Goal: Task Accomplishment & Management: Use online tool/utility

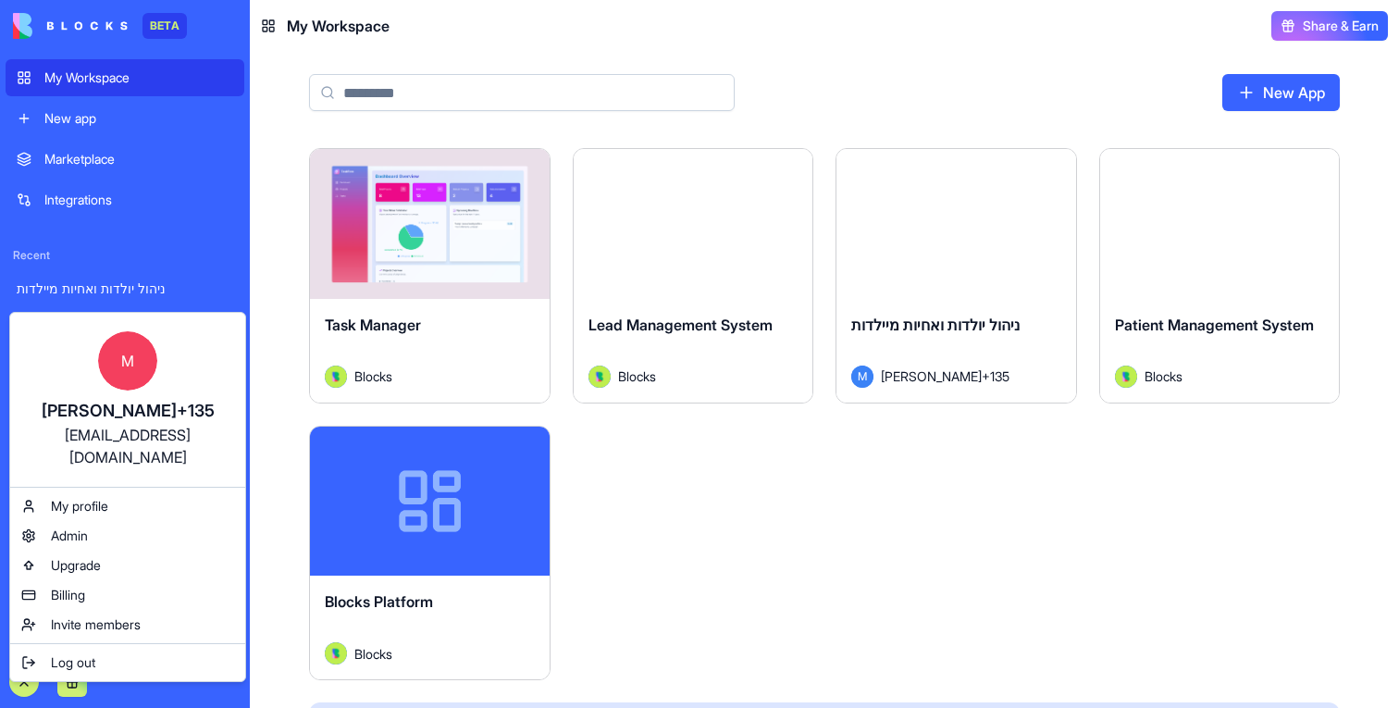
click at [799, 532] on html "BETA My Workspace New app Marketplace Integrations Recent ניהול יולדות ואחיות מ…" at bounding box center [699, 354] width 1399 height 708
click at [63, 615] on span "Invite members" at bounding box center [96, 624] width 90 height 19
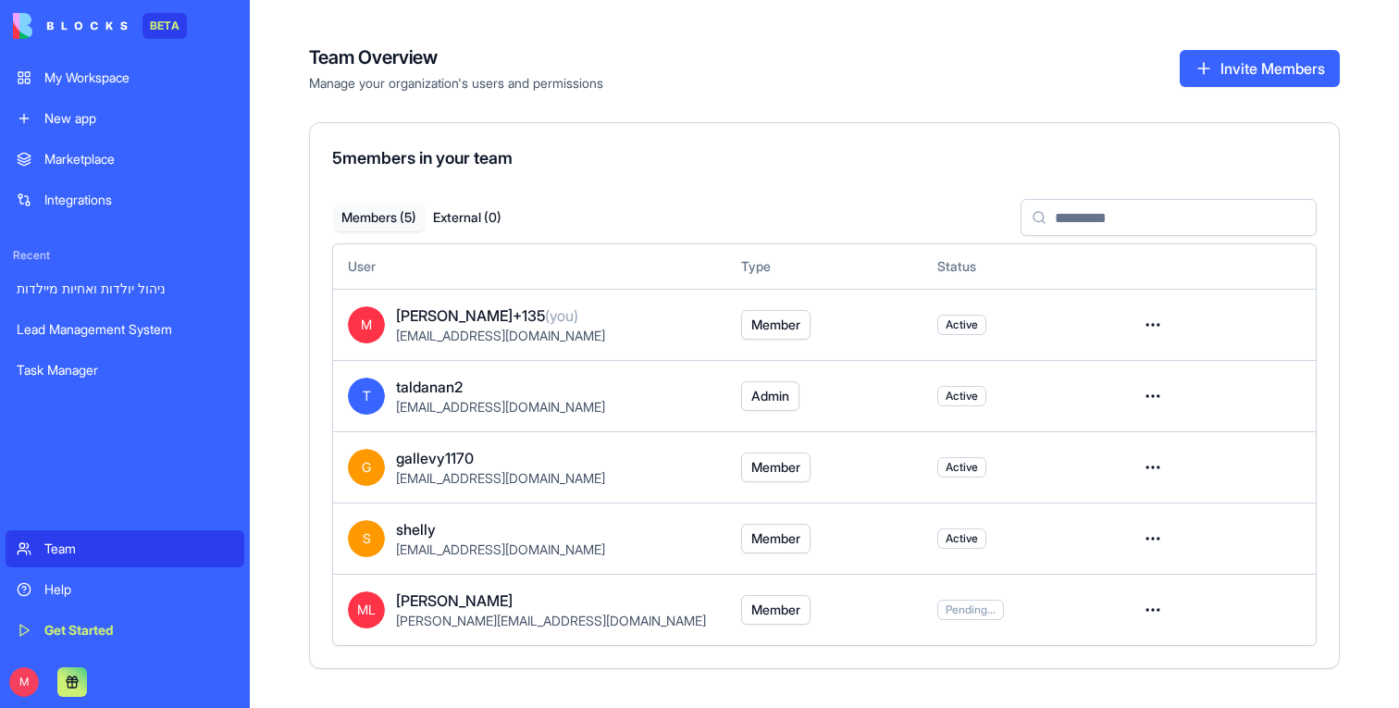
click at [1180, 68] on button "Invite Members" at bounding box center [1260, 68] width 160 height 37
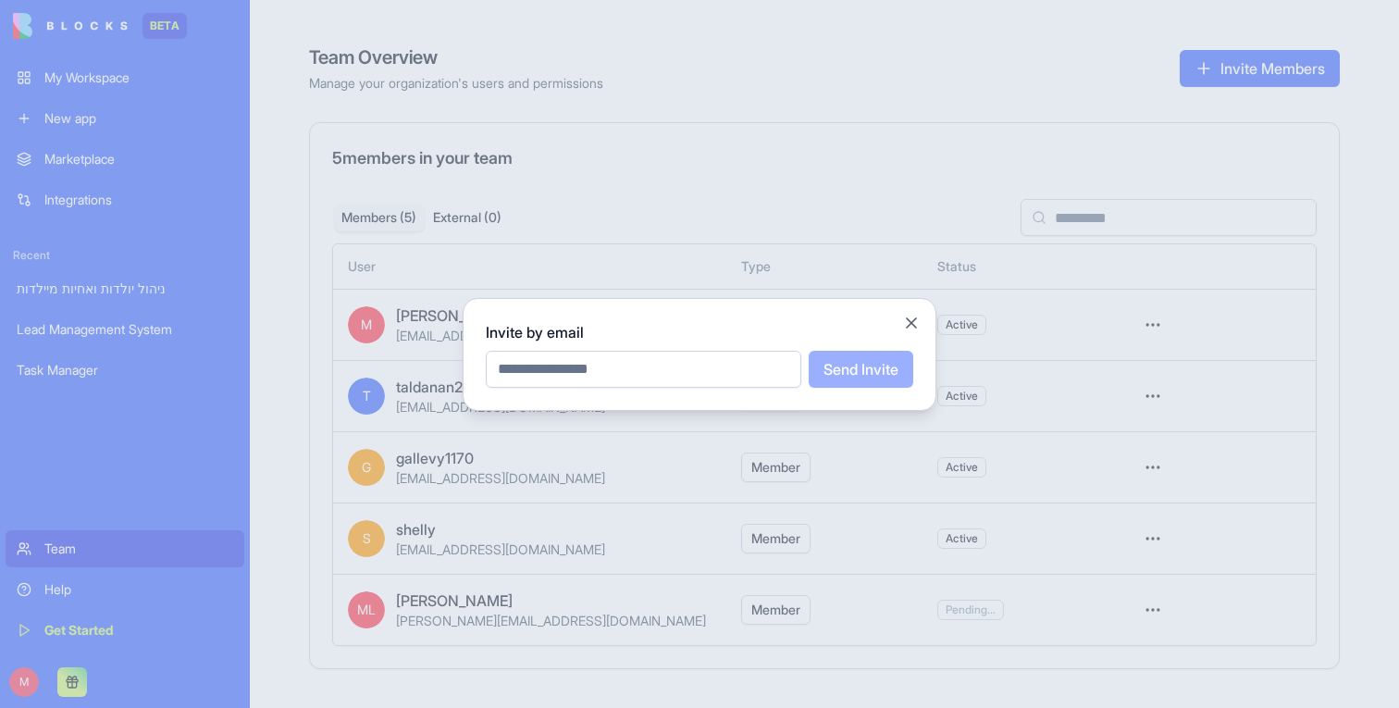
click at [756, 167] on div at bounding box center [699, 354] width 1399 height 708
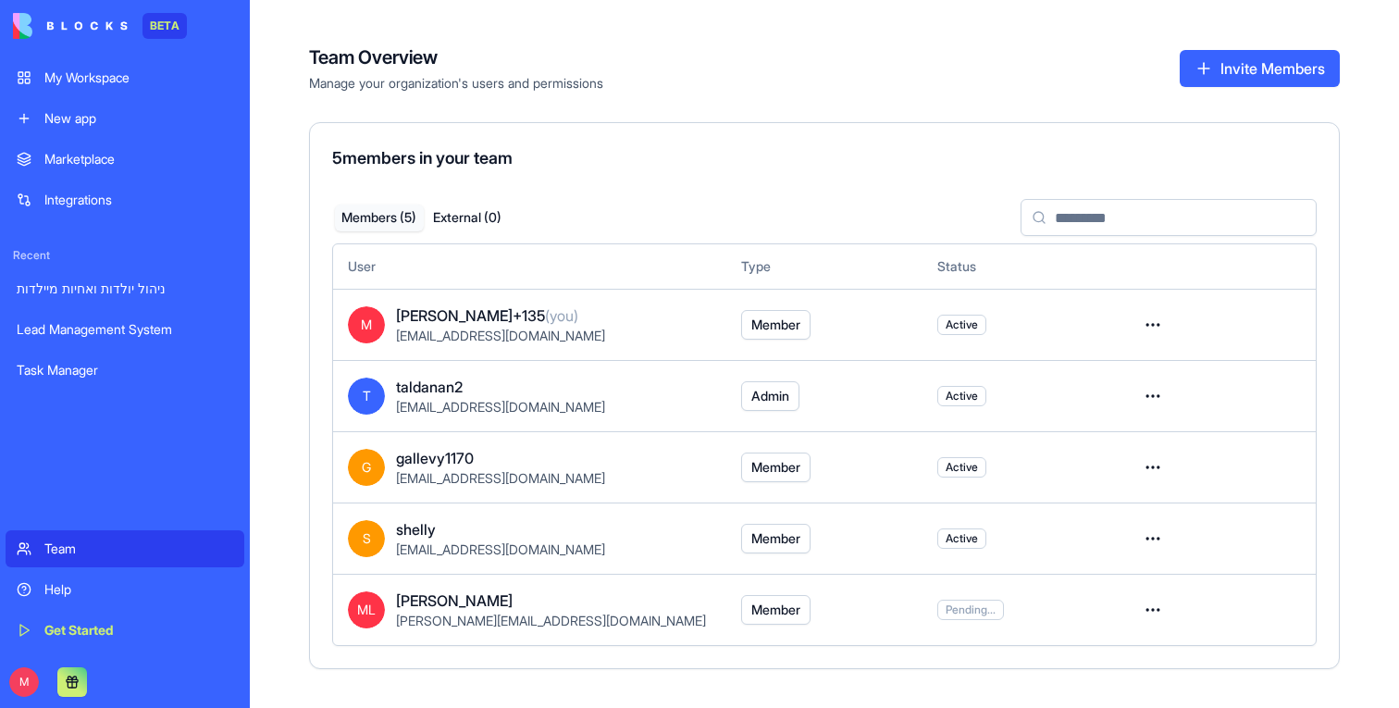
click at [1237, 75] on button "Invite Members" at bounding box center [1260, 68] width 160 height 37
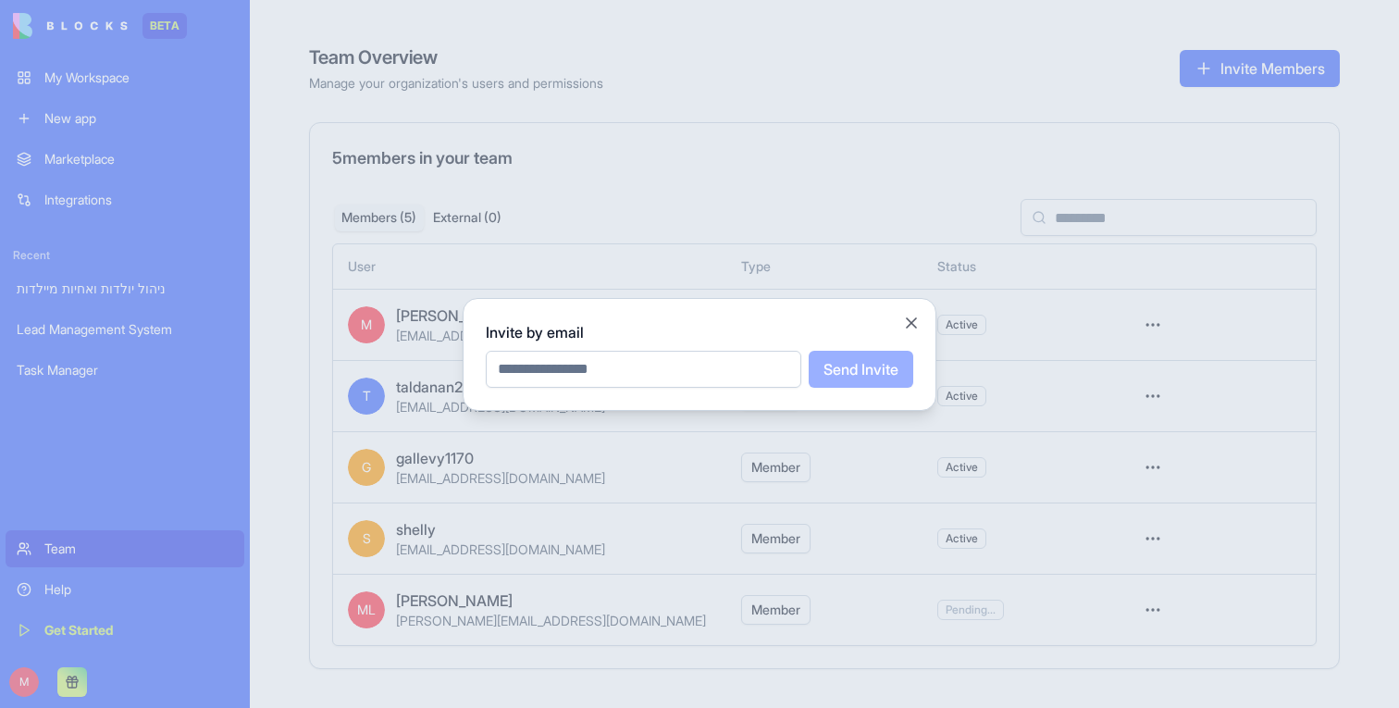
click at [919, 131] on div at bounding box center [699, 354] width 1399 height 708
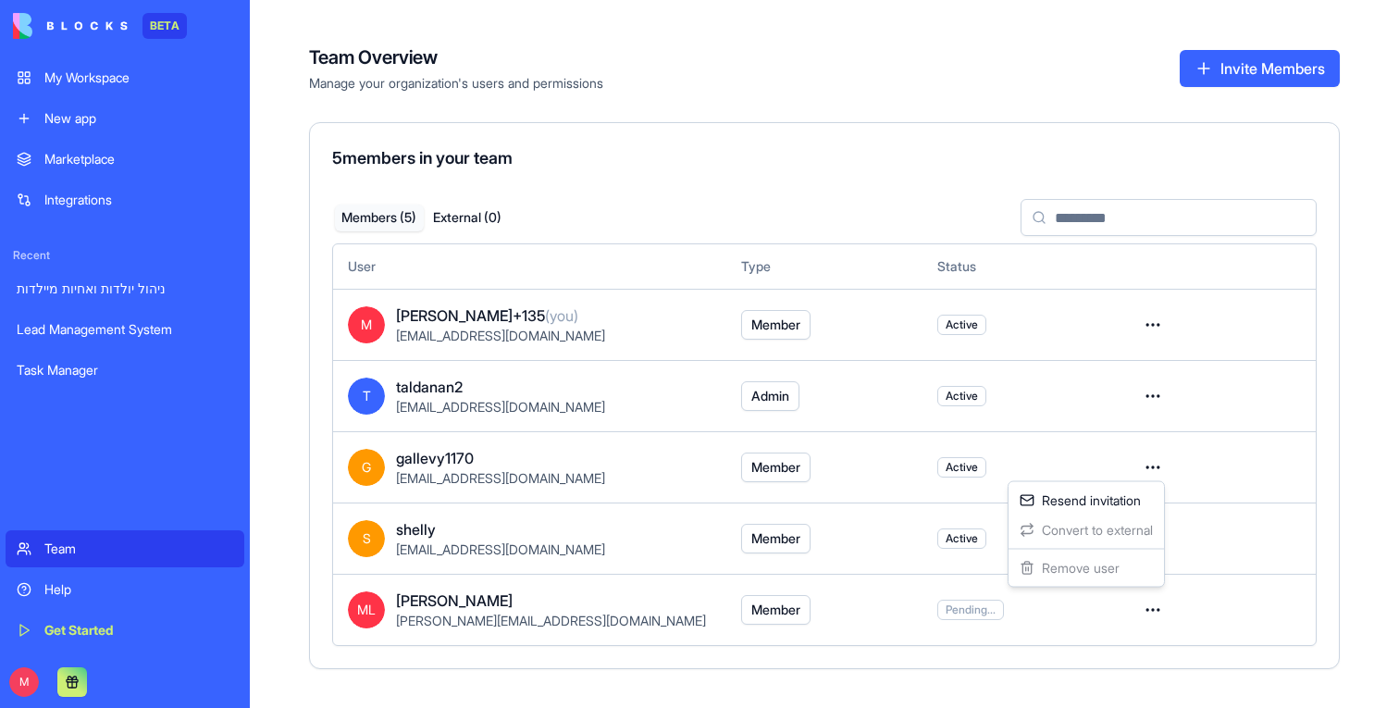
click at [1148, 598] on html "BETA My Workspace New app Marketplace Integrations Recent ניהול יולדות ואחיות מ…" at bounding box center [699, 354] width 1399 height 708
click at [1121, 505] on div "Resend invitation" at bounding box center [1086, 501] width 148 height 30
click at [1160, 617] on html "BETA My Workspace New app Marketplace Integrations Recent ניהול יולדות ואחיות מ…" at bounding box center [699, 354] width 1399 height 708
click at [1145, 513] on div "Resend invitation" at bounding box center [1086, 501] width 148 height 30
click at [125, 294] on div "ניהול יולדות ואחיות מיילדות" at bounding box center [125, 288] width 217 height 19
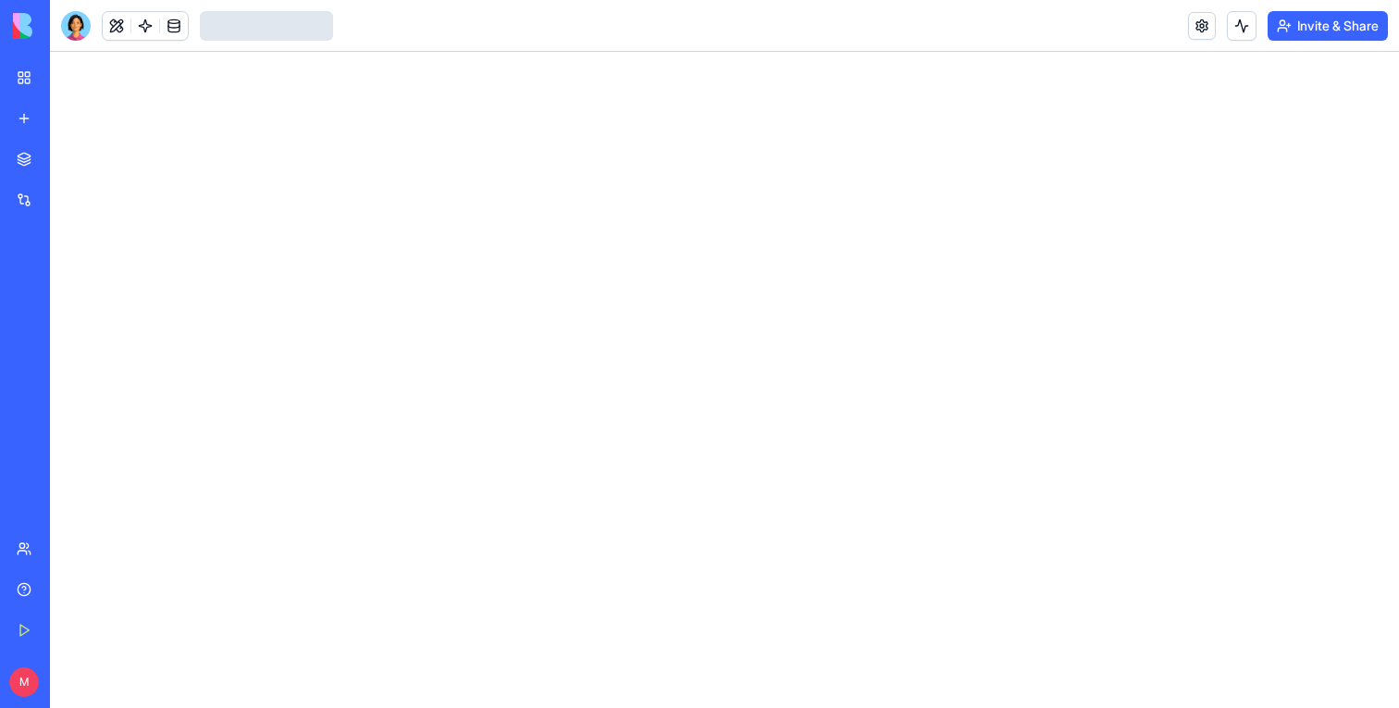
click at [68, 335] on div "Lead Management System" at bounding box center [43, 329] width 52 height 19
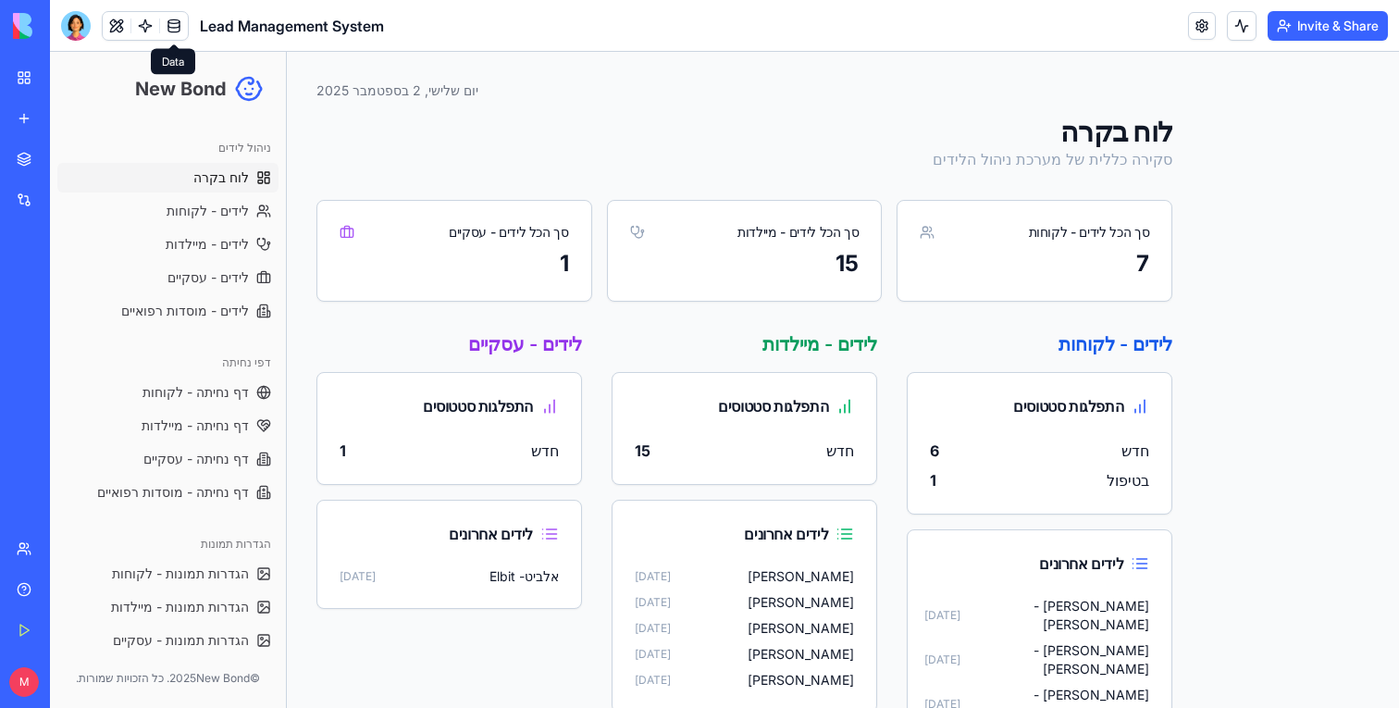
click at [174, 32] on link at bounding box center [174, 26] width 28 height 28
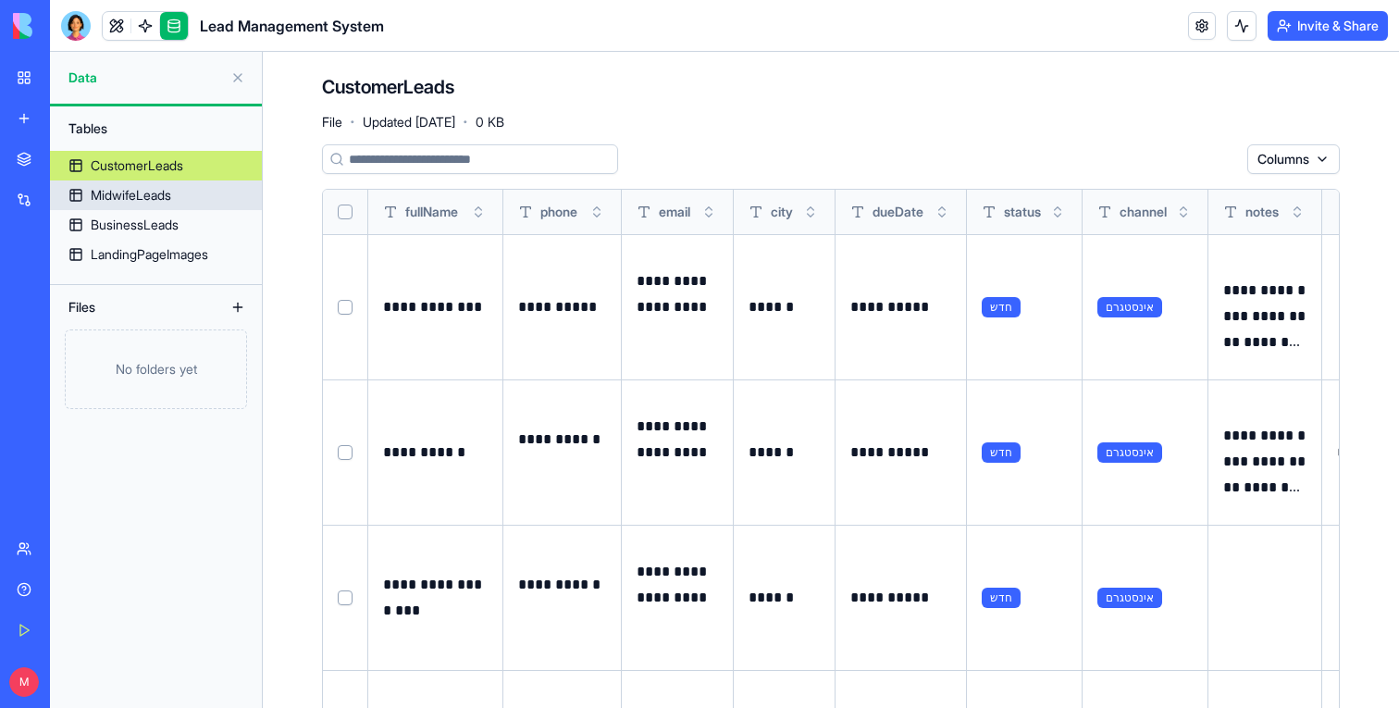
click at [165, 200] on div "MidwifeLeads" at bounding box center [131, 195] width 80 height 19
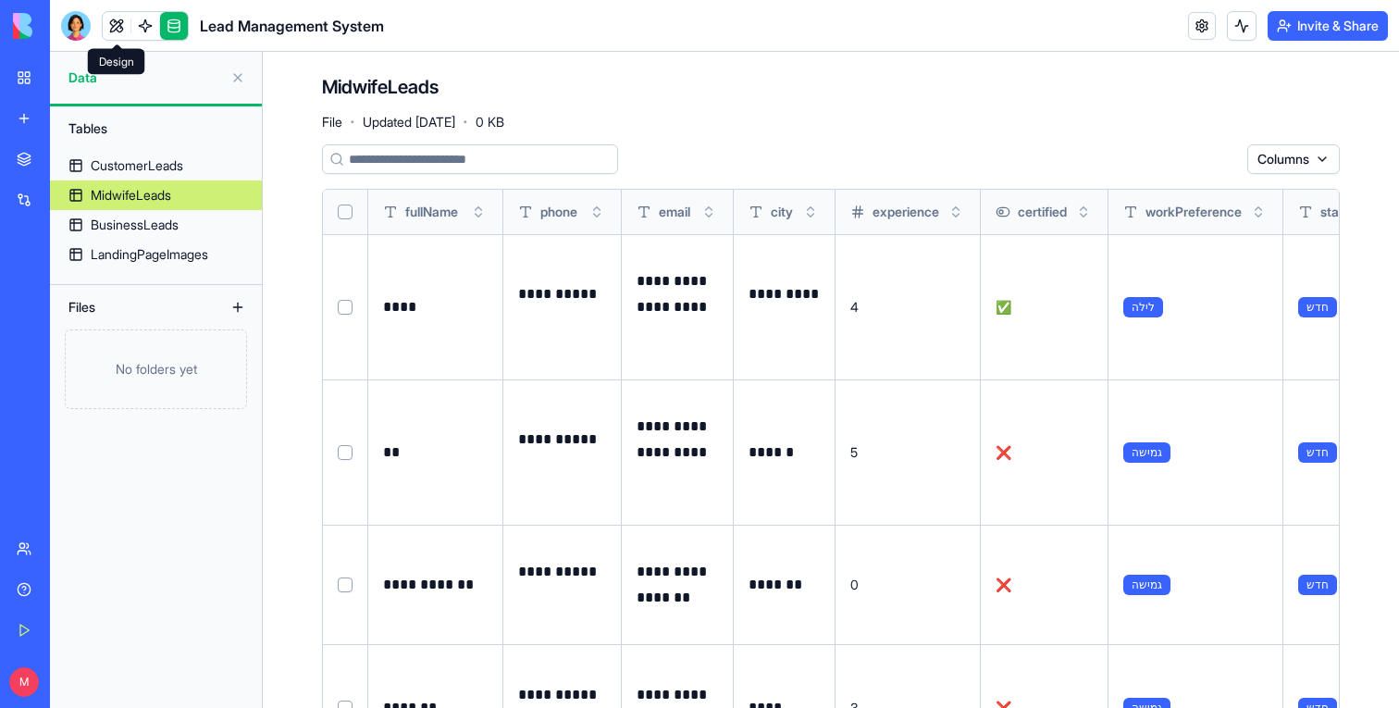
click at [105, 30] on link at bounding box center [117, 26] width 28 height 28
click at [105, 30] on button at bounding box center [117, 26] width 28 height 28
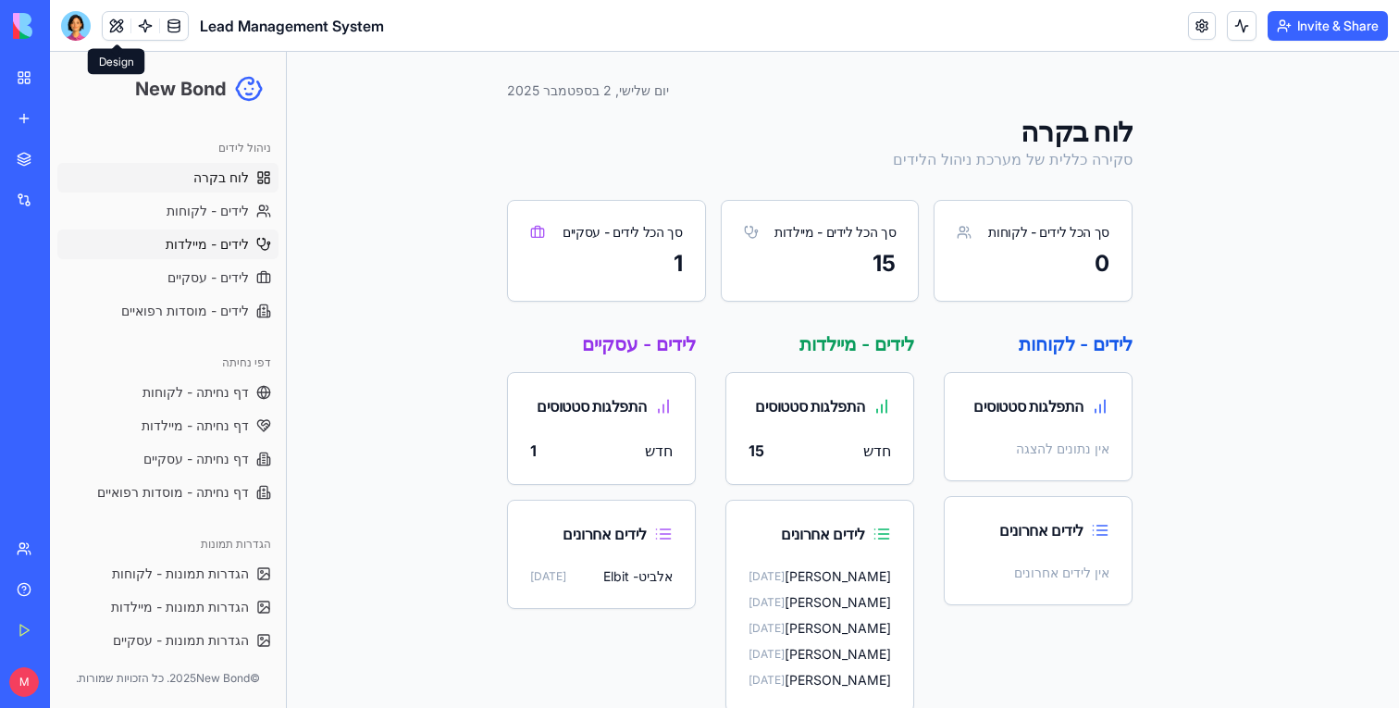
click at [215, 242] on span "לידים - מיילדות" at bounding box center [207, 244] width 83 height 19
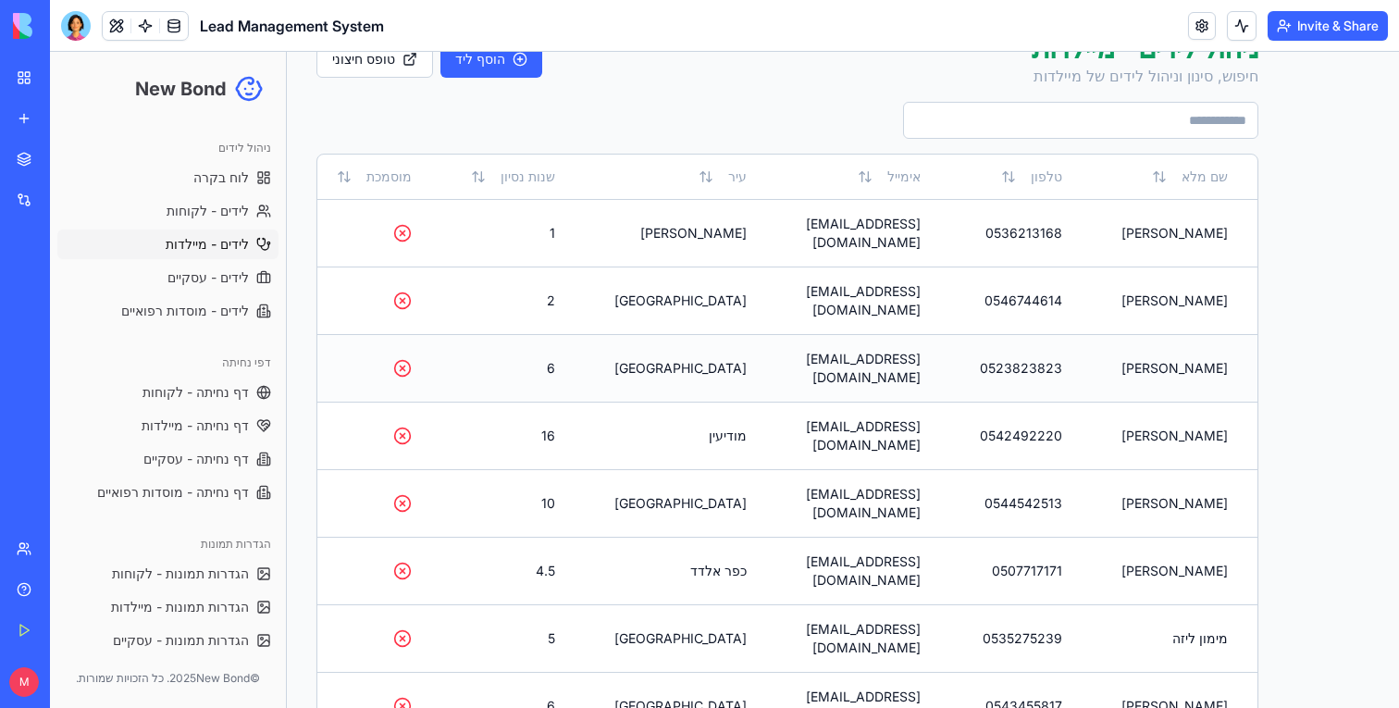
scroll to position [93, 0]
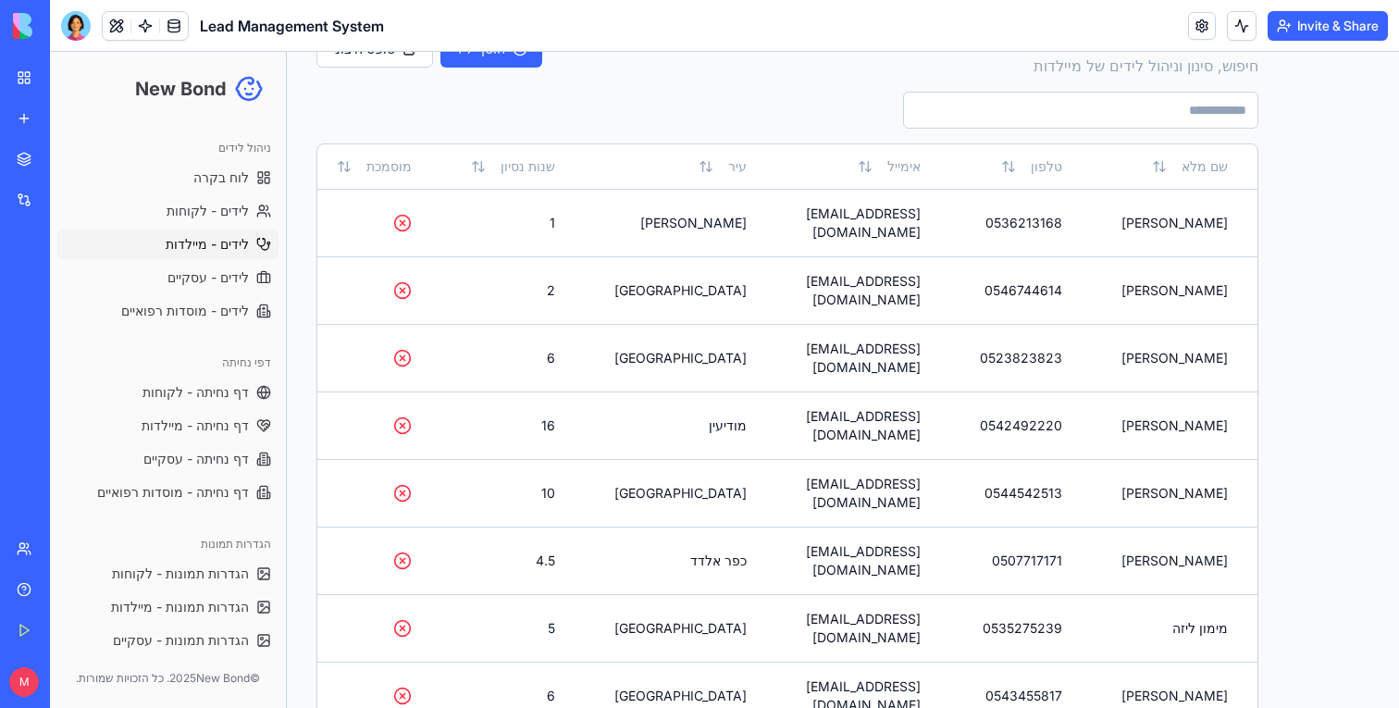
click at [179, 36] on link at bounding box center [174, 26] width 28 height 28
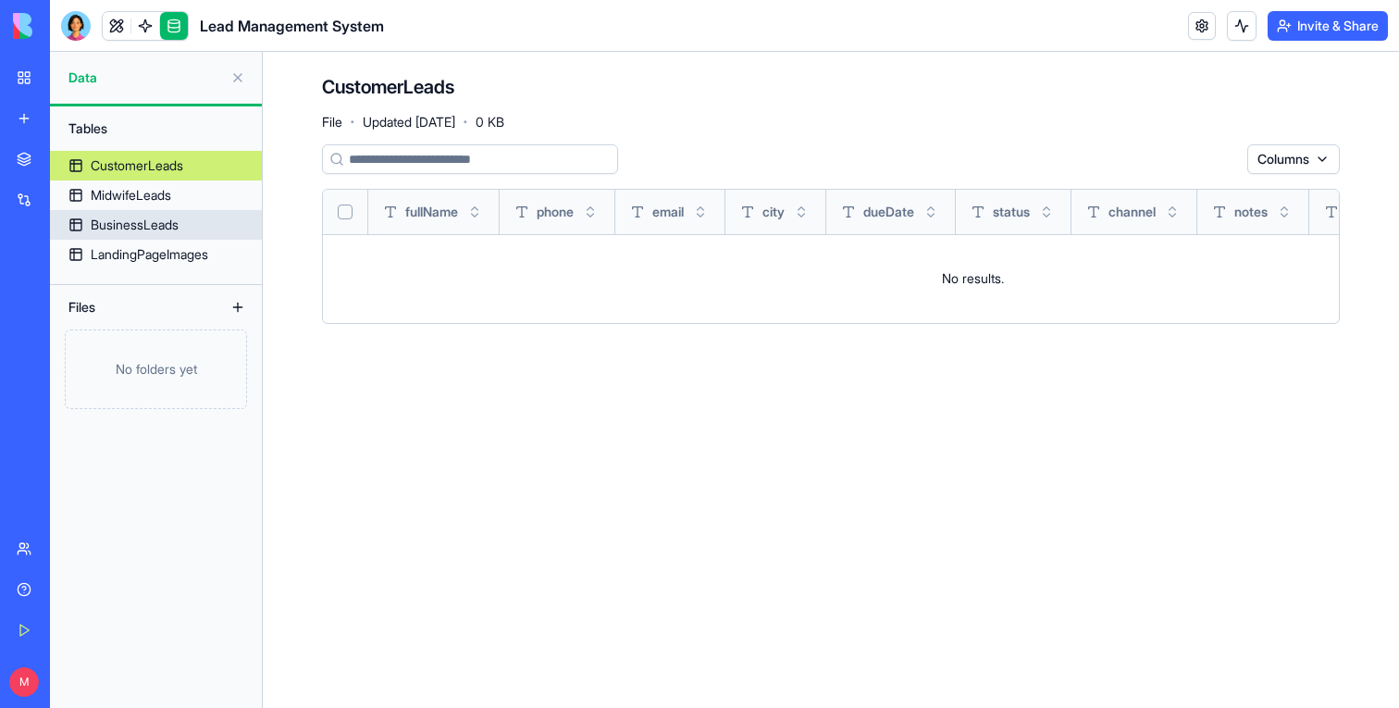
click at [146, 207] on link "MidwifeLeads" at bounding box center [156, 195] width 212 height 30
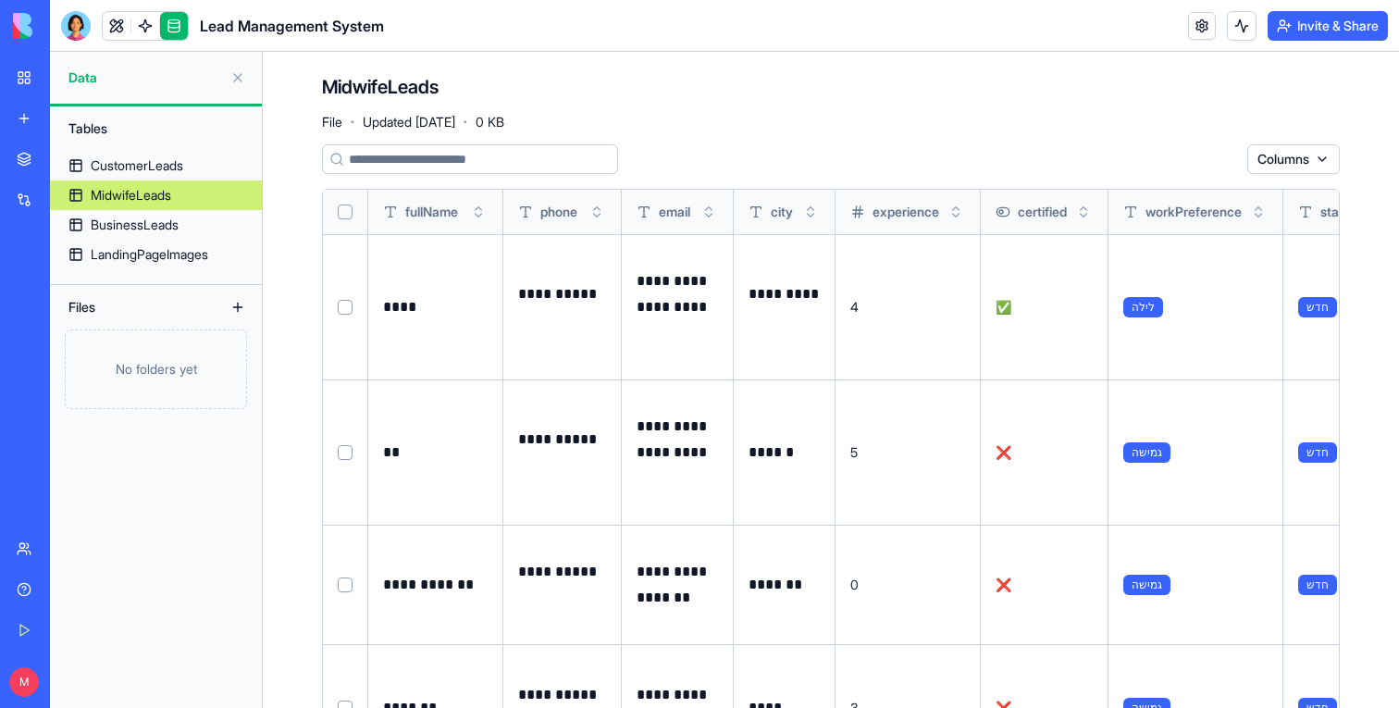
click at [347, 210] on button "Select all" at bounding box center [345, 211] width 15 height 15
click at [111, 33] on link at bounding box center [117, 26] width 28 height 28
click at [111, 33] on button at bounding box center [117, 26] width 28 height 28
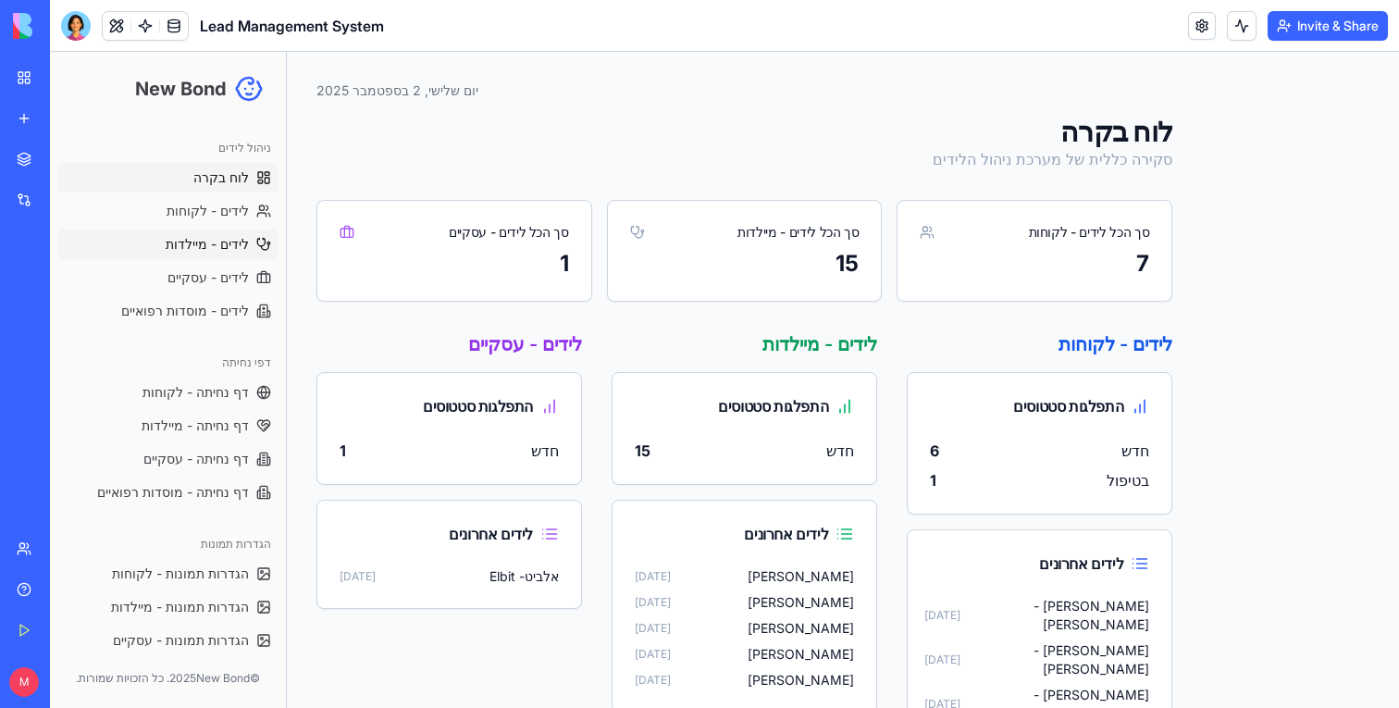
click at [206, 241] on span "לידים - מיילדות" at bounding box center [207, 244] width 83 height 19
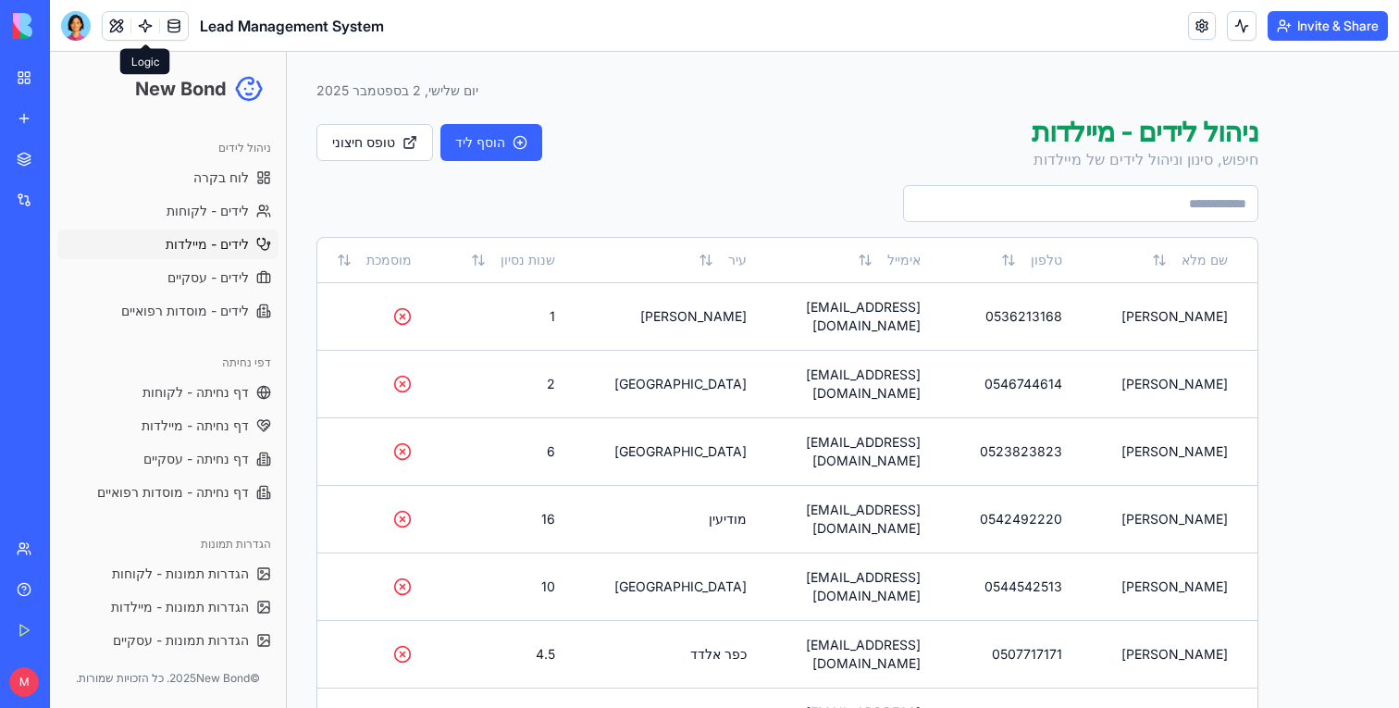
click at [142, 34] on link at bounding box center [145, 26] width 28 height 28
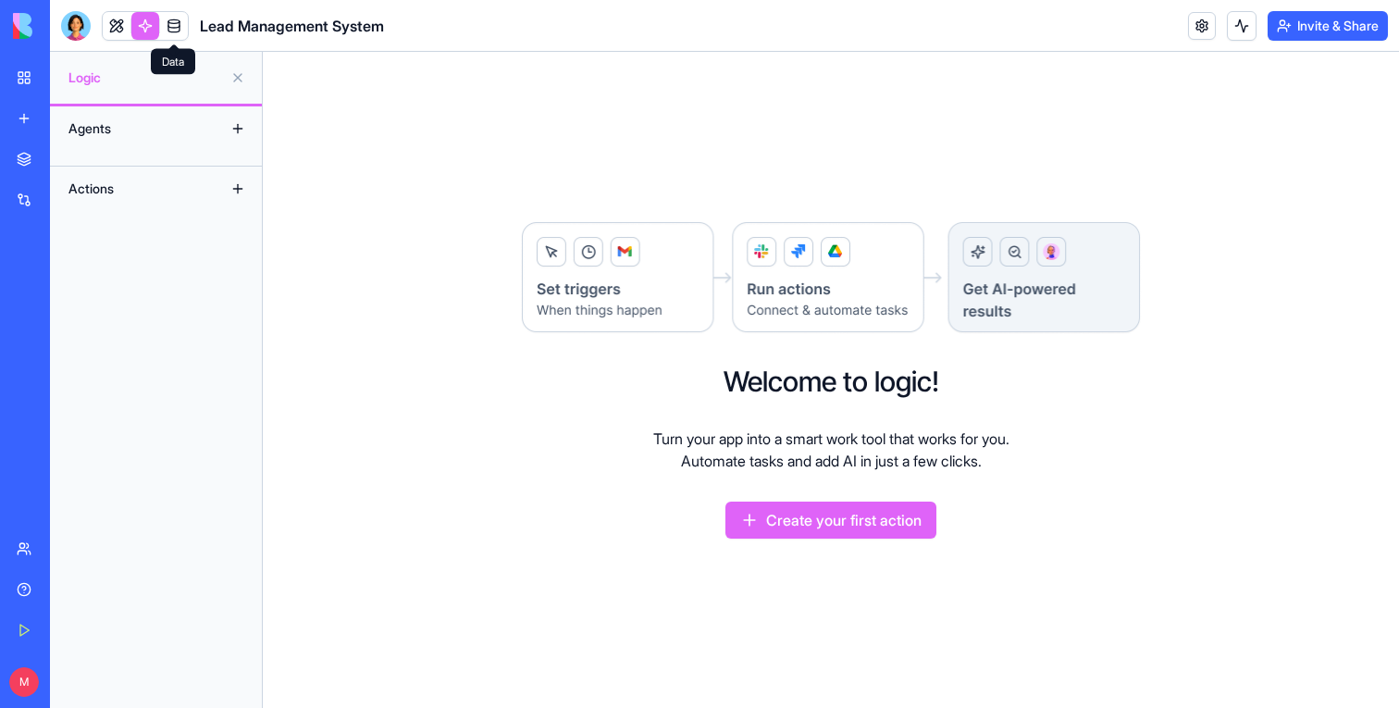
click at [179, 24] on link at bounding box center [174, 26] width 28 height 28
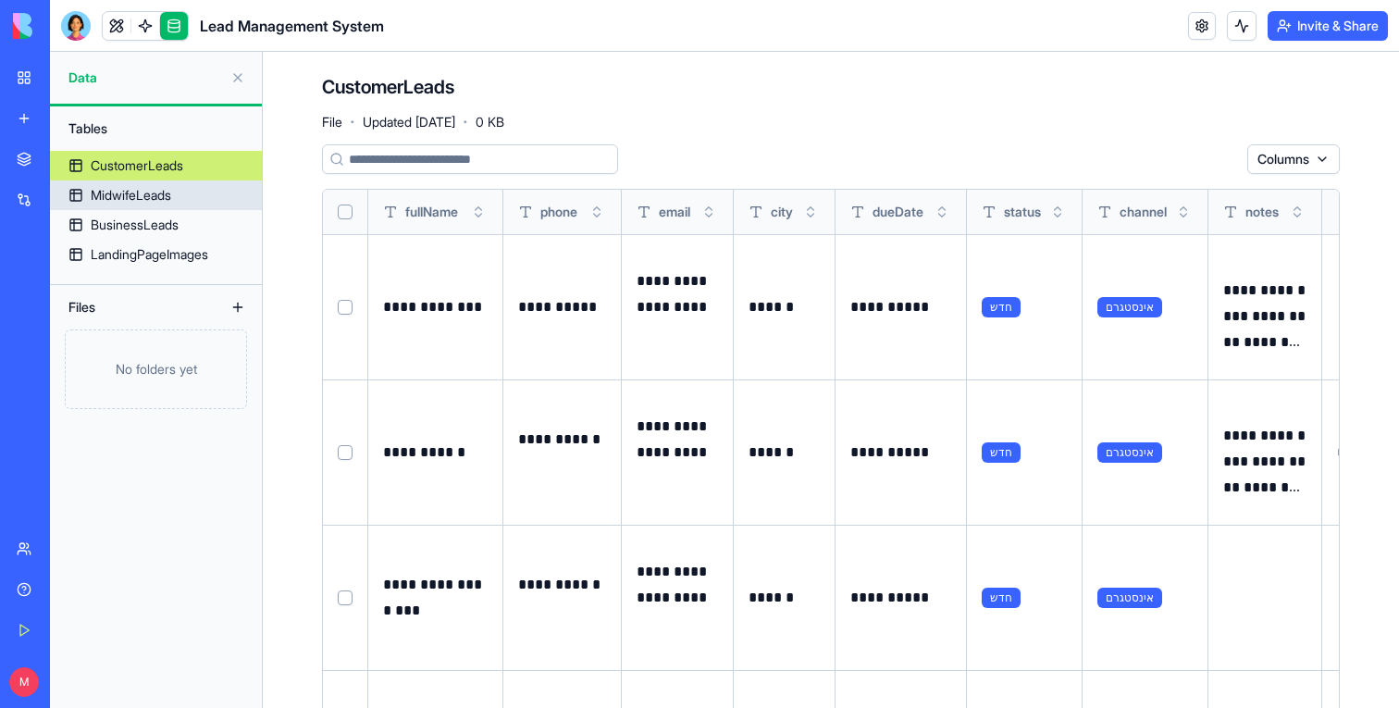
click at [156, 196] on div "MidwifeLeads" at bounding box center [131, 195] width 80 height 19
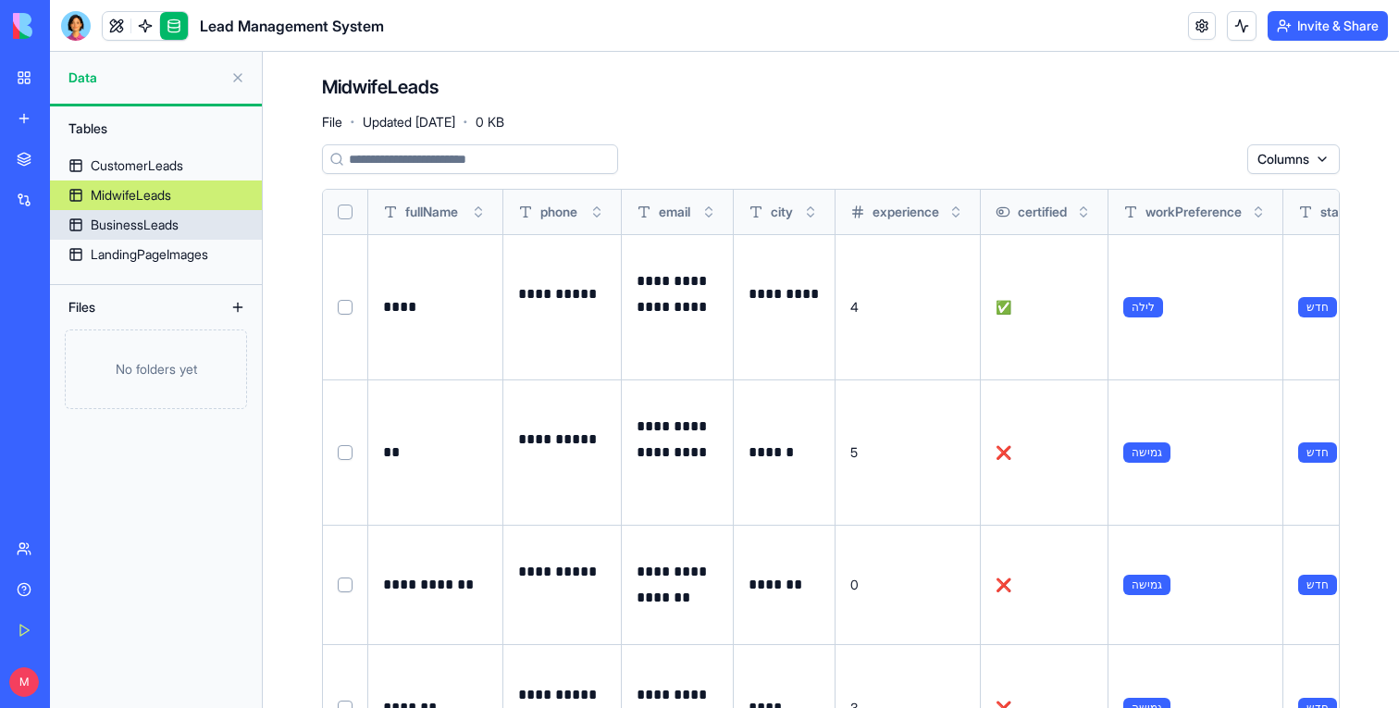
click at [192, 224] on link "BusinessLeads" at bounding box center [156, 225] width 212 height 30
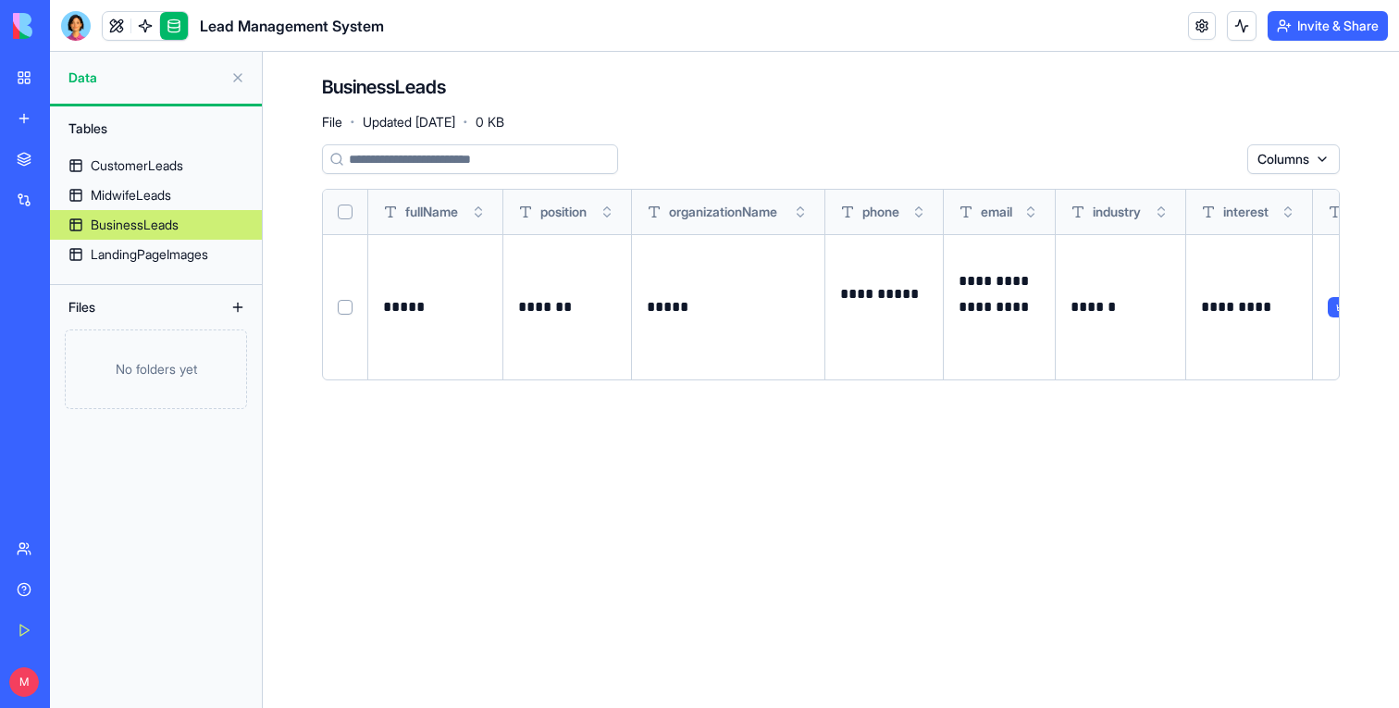
click at [180, 255] on div "LandingPageImages" at bounding box center [150, 254] width 118 height 19
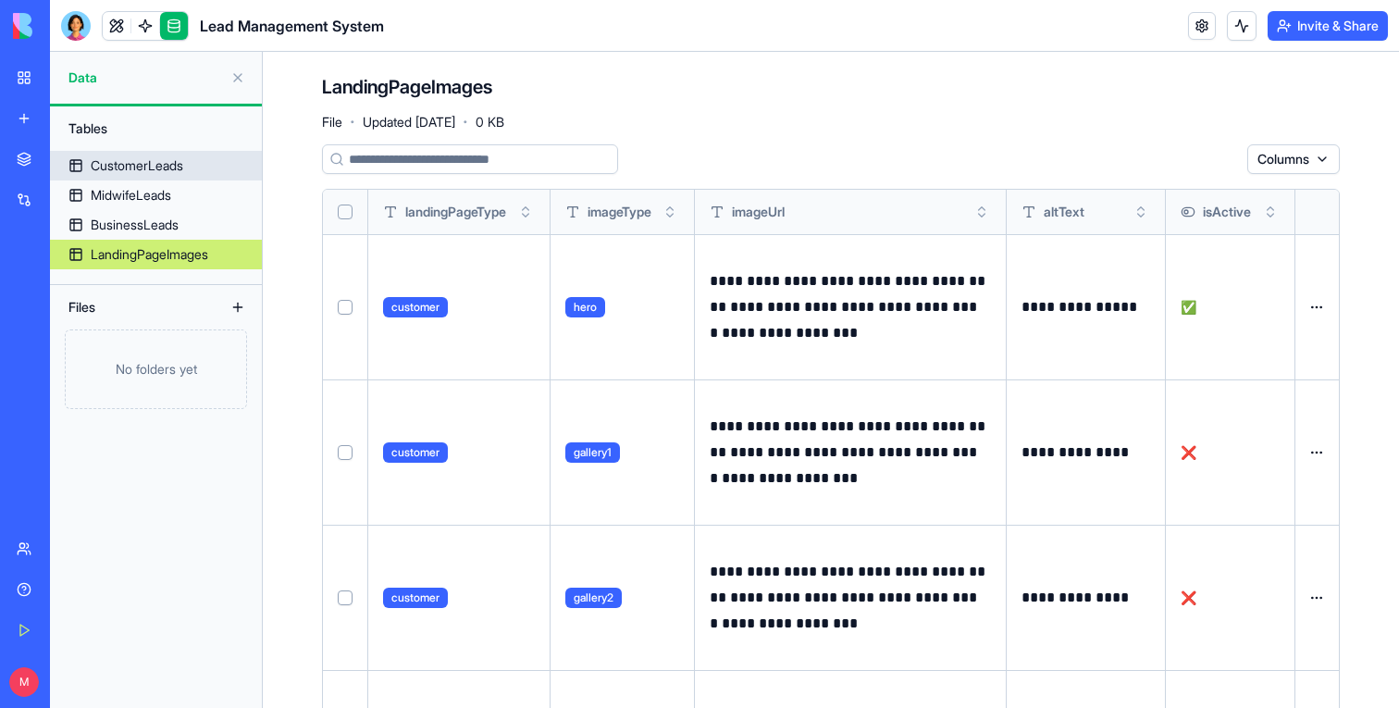
click at [197, 161] on link "CustomerLeads" at bounding box center [156, 166] width 212 height 30
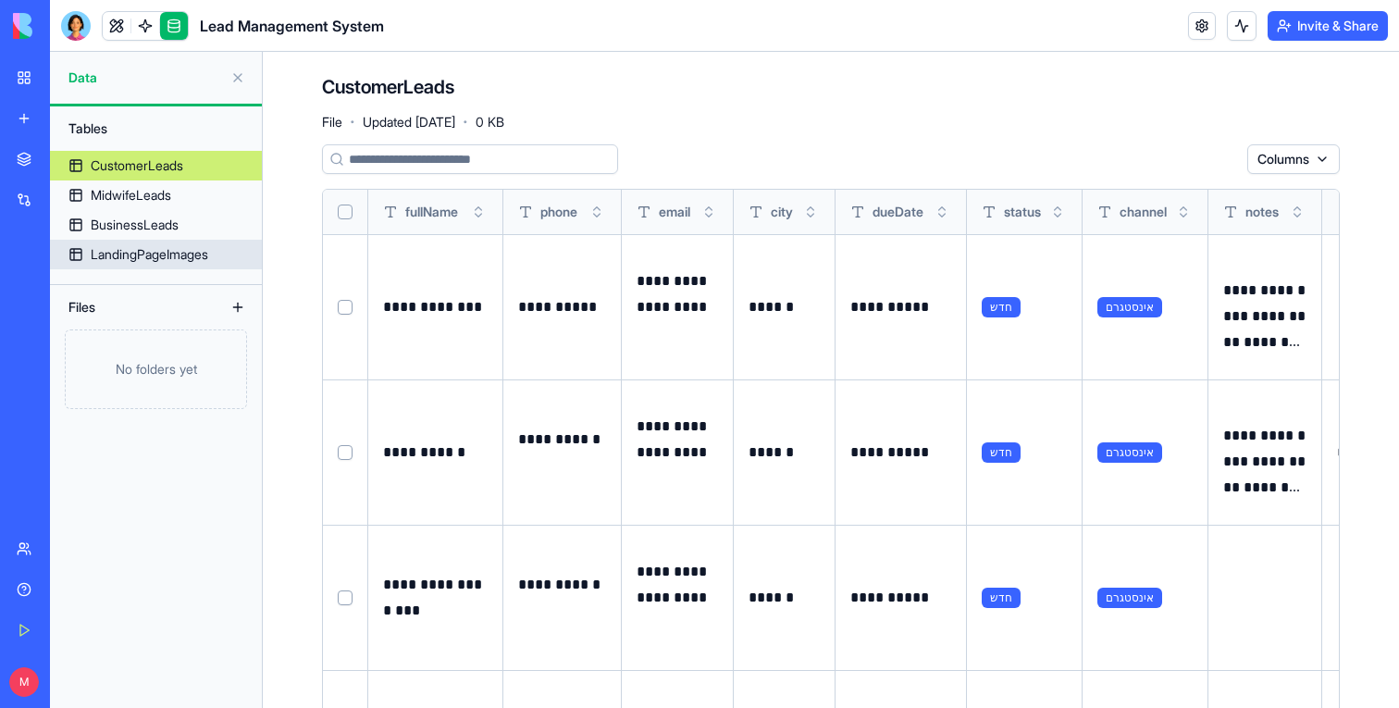
click at [135, 228] on div "BusinessLeads" at bounding box center [135, 225] width 88 height 19
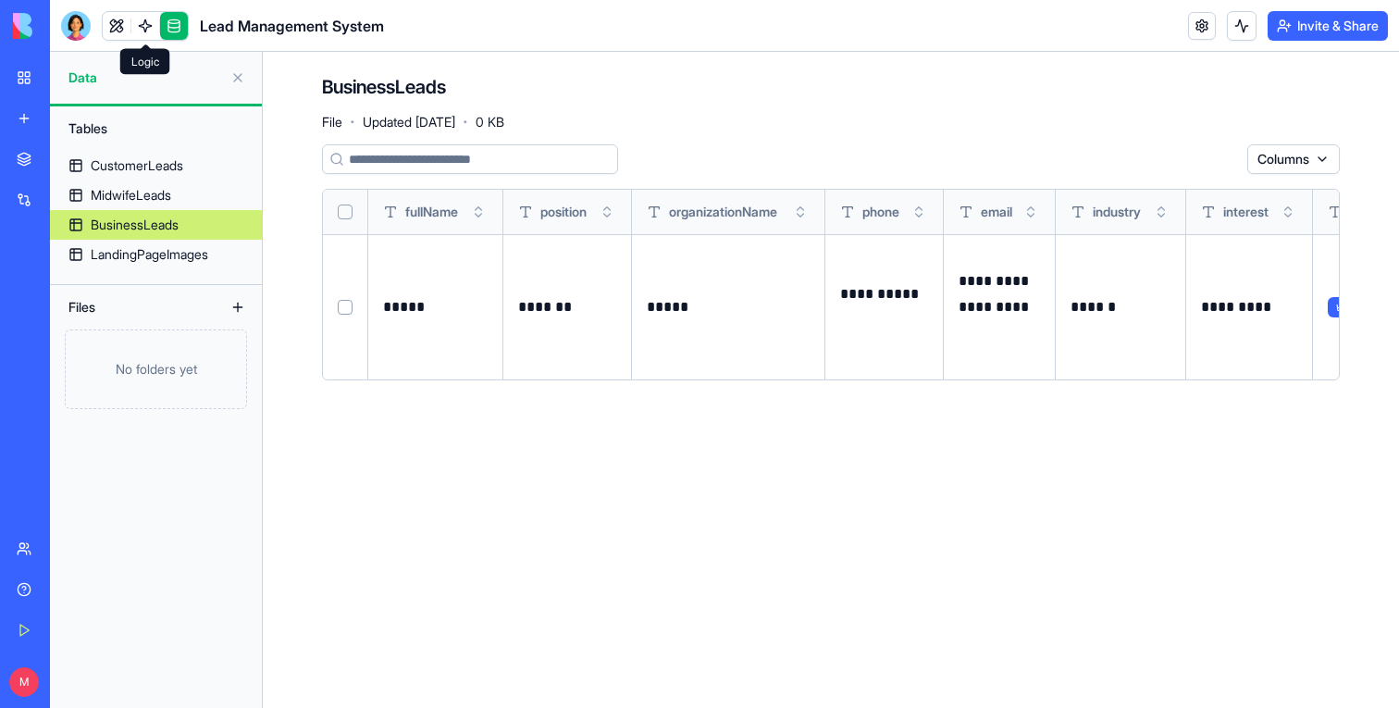
click at [125, 30] on link at bounding box center [117, 26] width 28 height 28
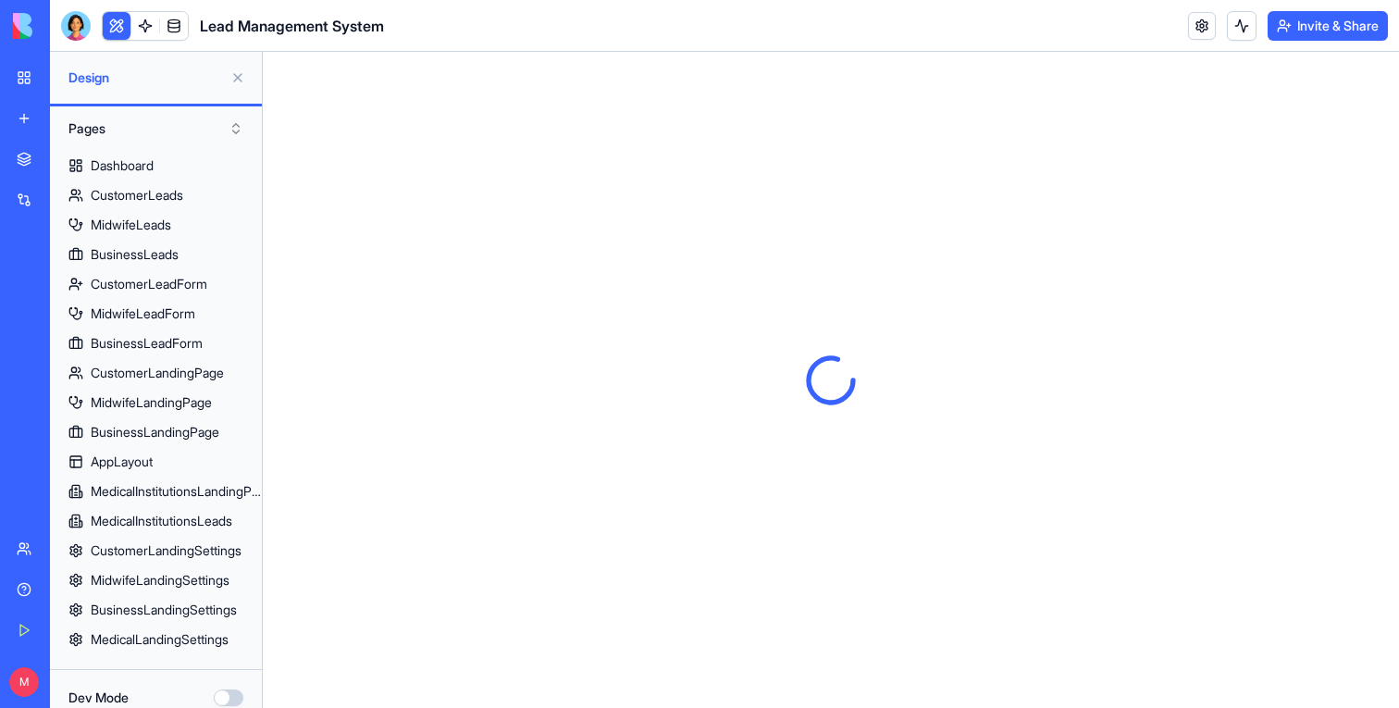
click at [246, 79] on button at bounding box center [238, 78] width 30 height 30
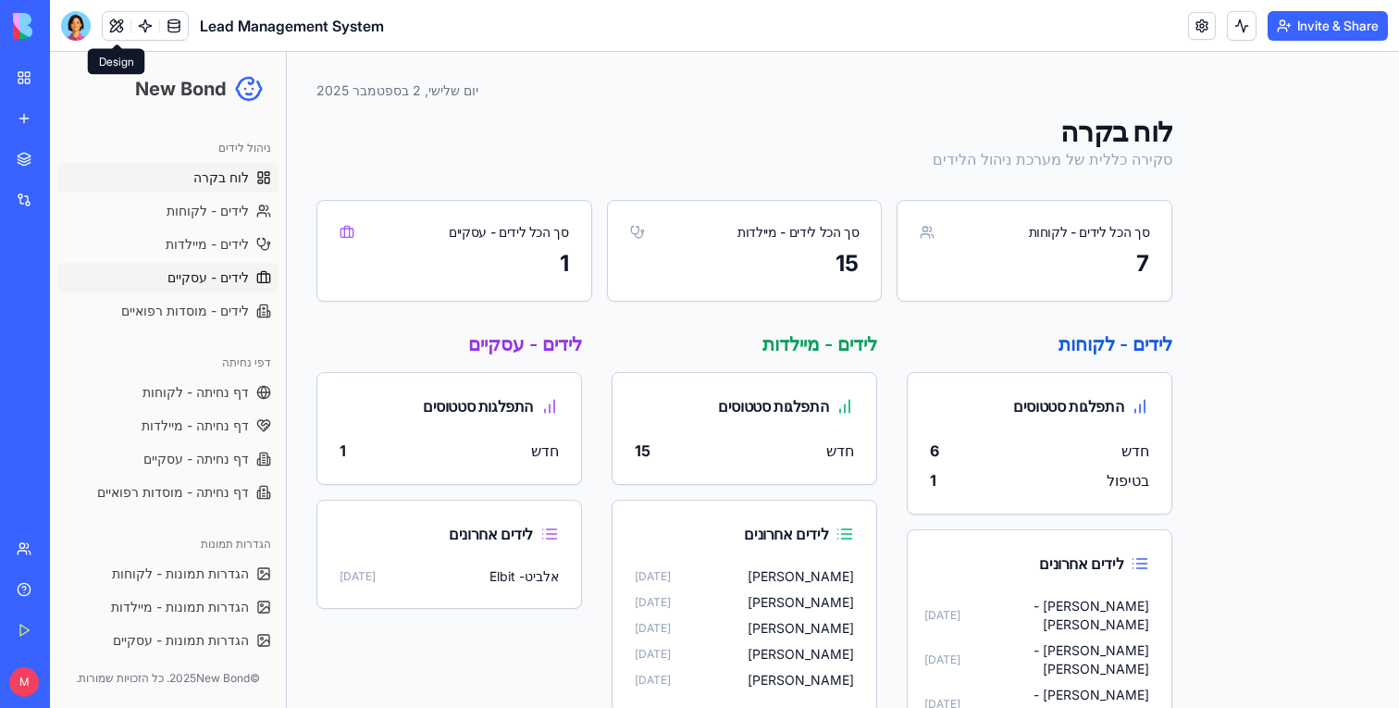
click at [248, 280] on span "לידים - עסקיים" at bounding box center [207, 277] width 81 height 19
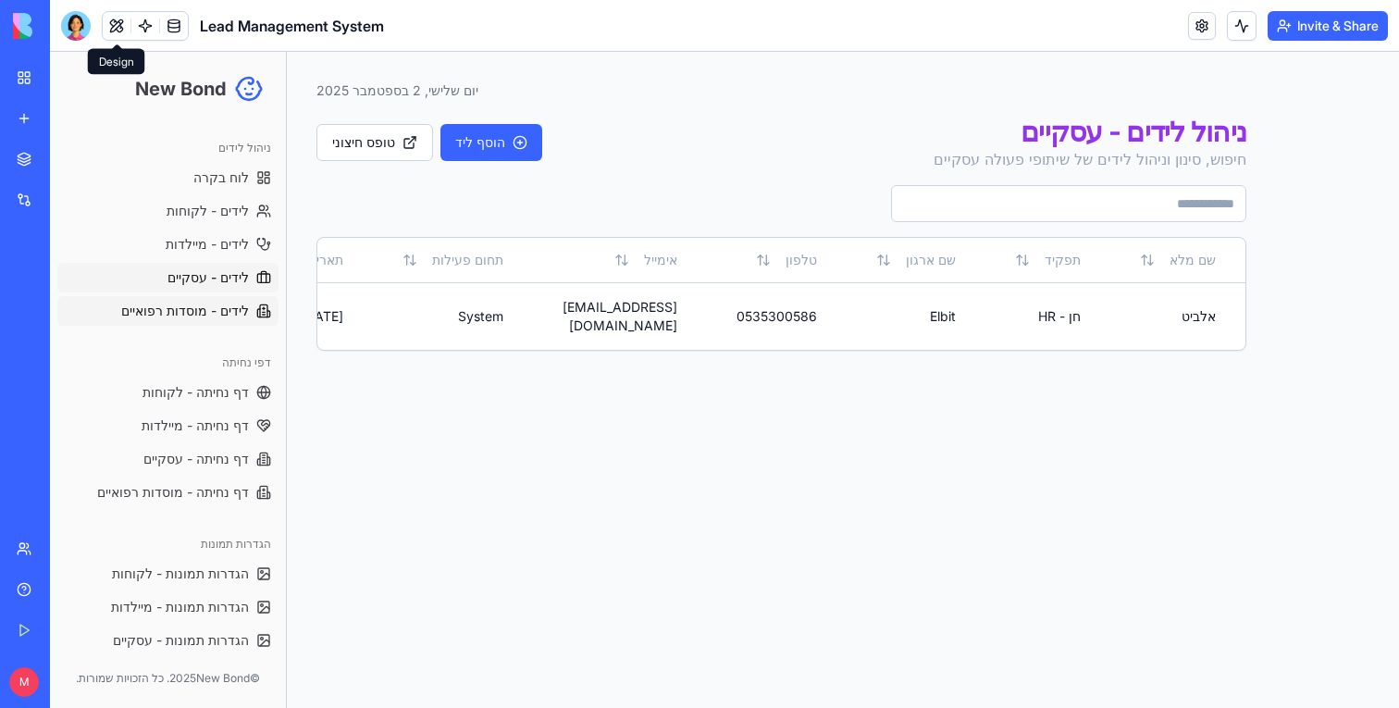
click at [190, 307] on span "לידים - מוסדות רפואיים" at bounding box center [185, 311] width 128 height 19
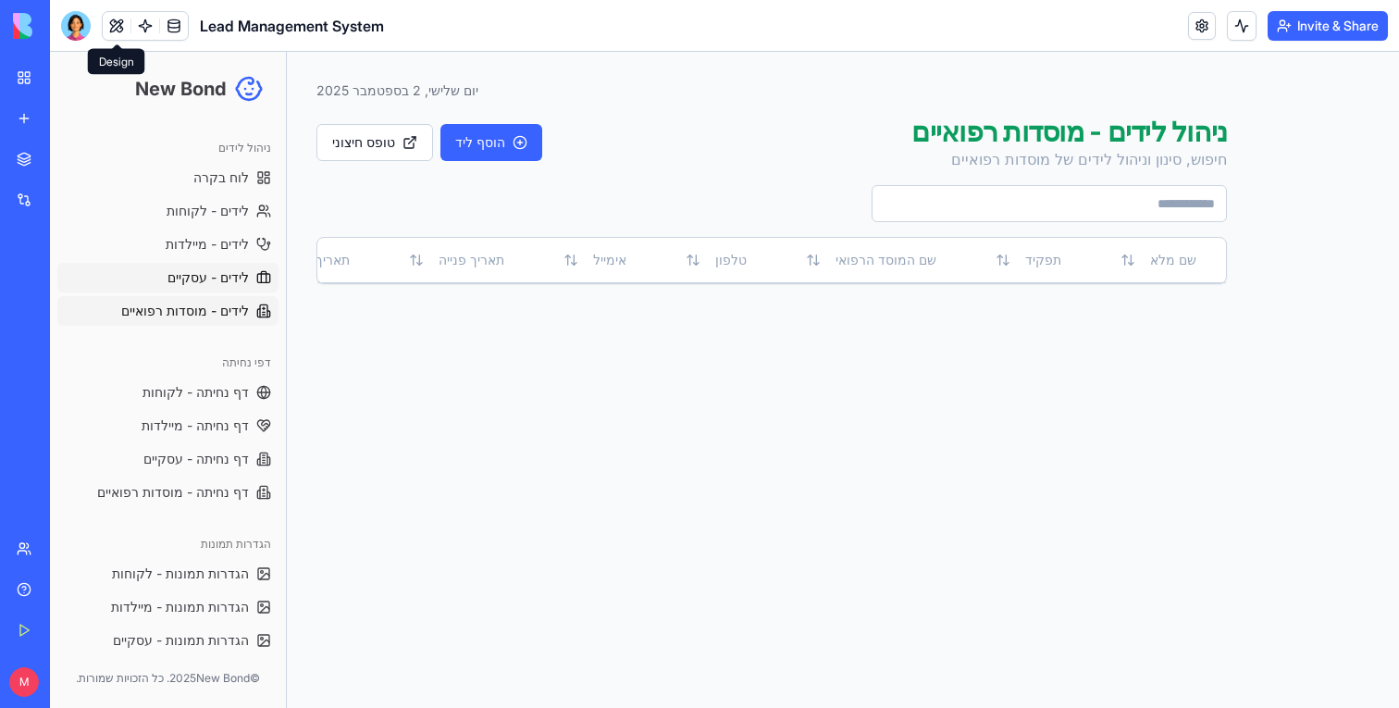
click at [216, 287] on link "לידים - עסקיים" at bounding box center [167, 278] width 221 height 30
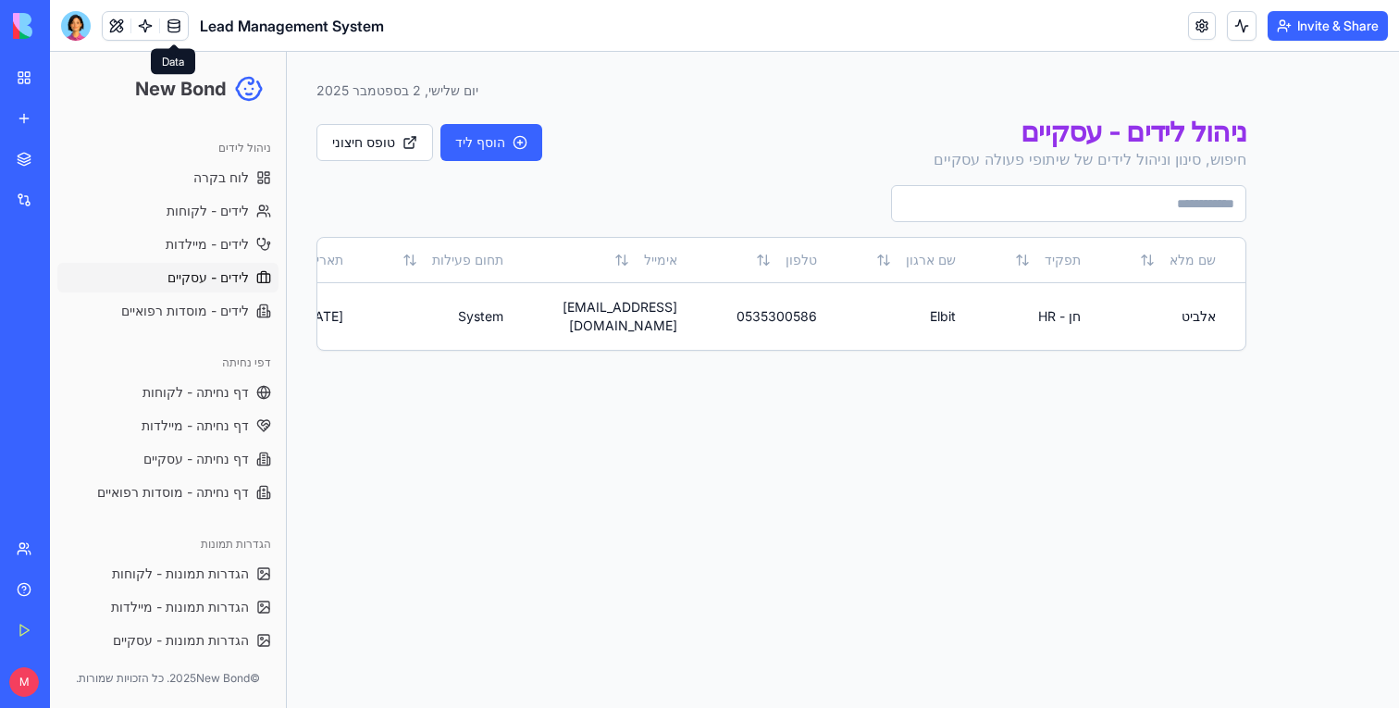
click at [174, 28] on link at bounding box center [174, 26] width 28 height 28
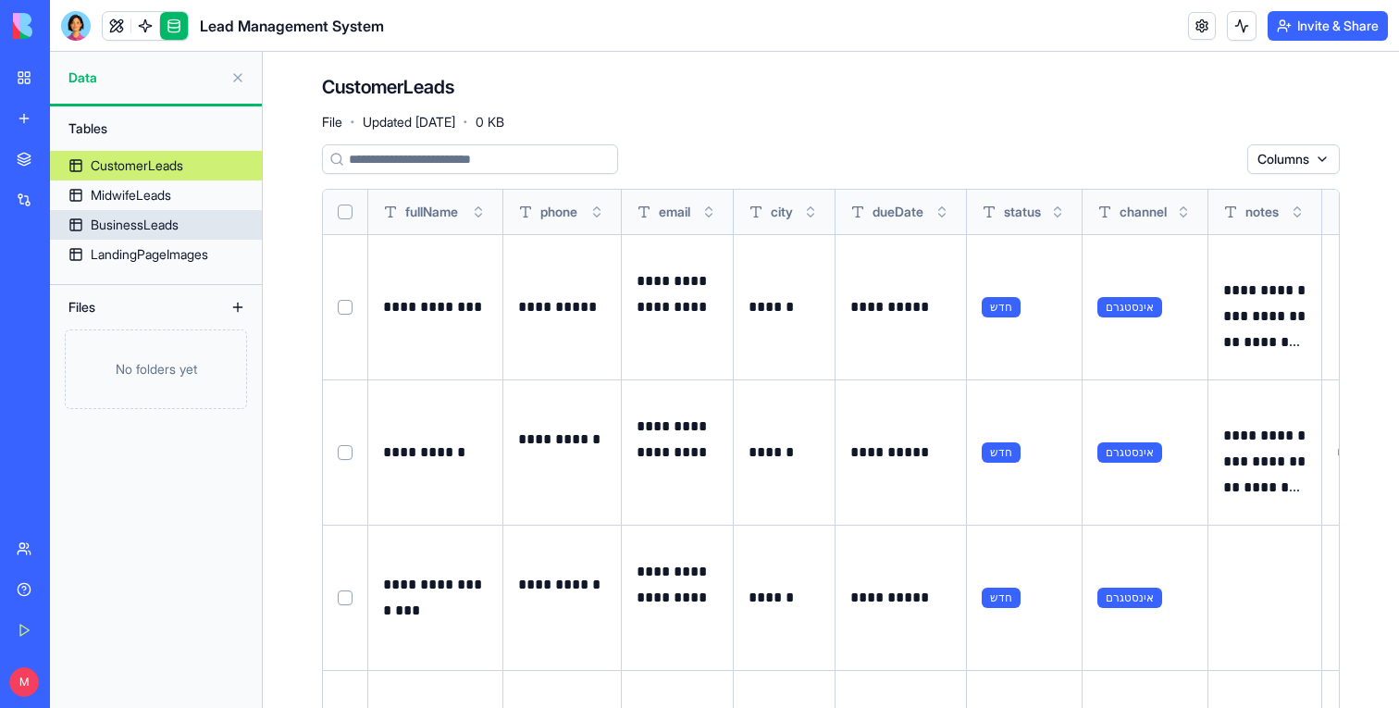
click at [207, 225] on link "BusinessLeads" at bounding box center [156, 225] width 212 height 30
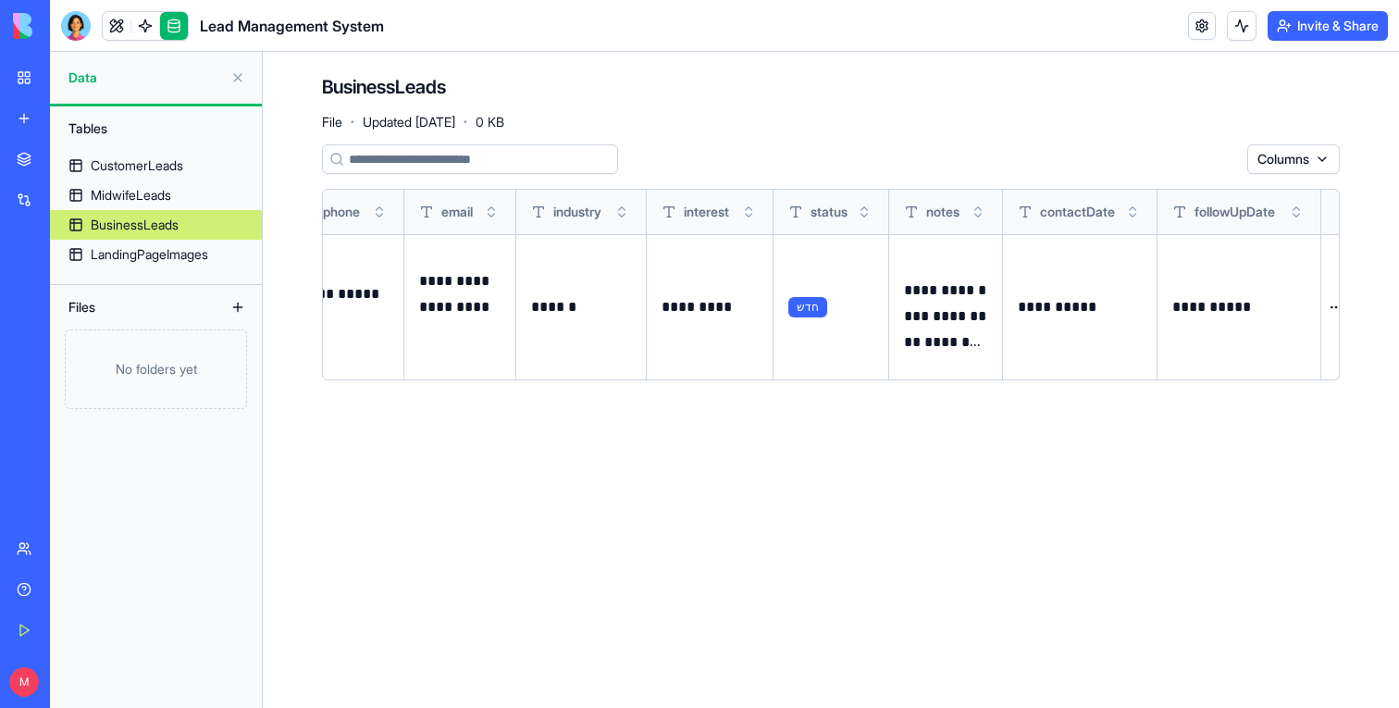
scroll to position [0, 541]
click at [70, 28] on div at bounding box center [76, 26] width 30 height 30
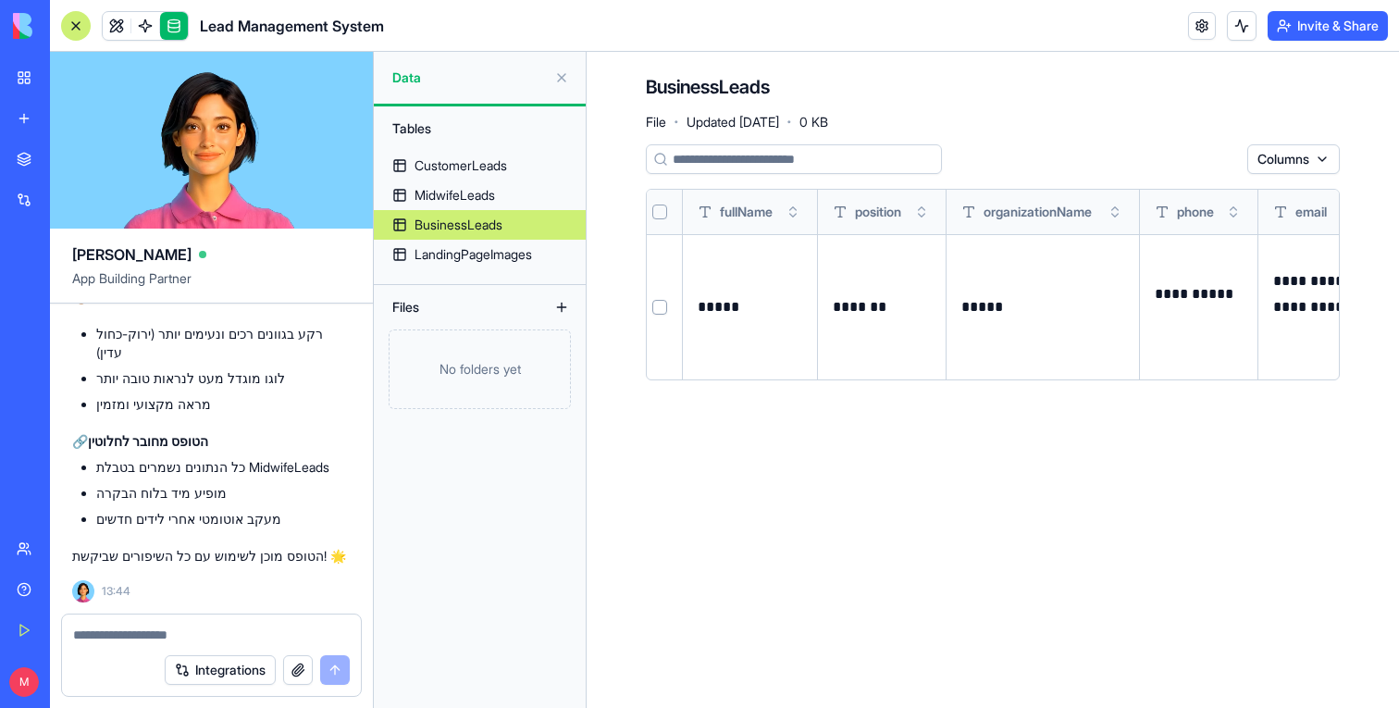
scroll to position [0, 0]
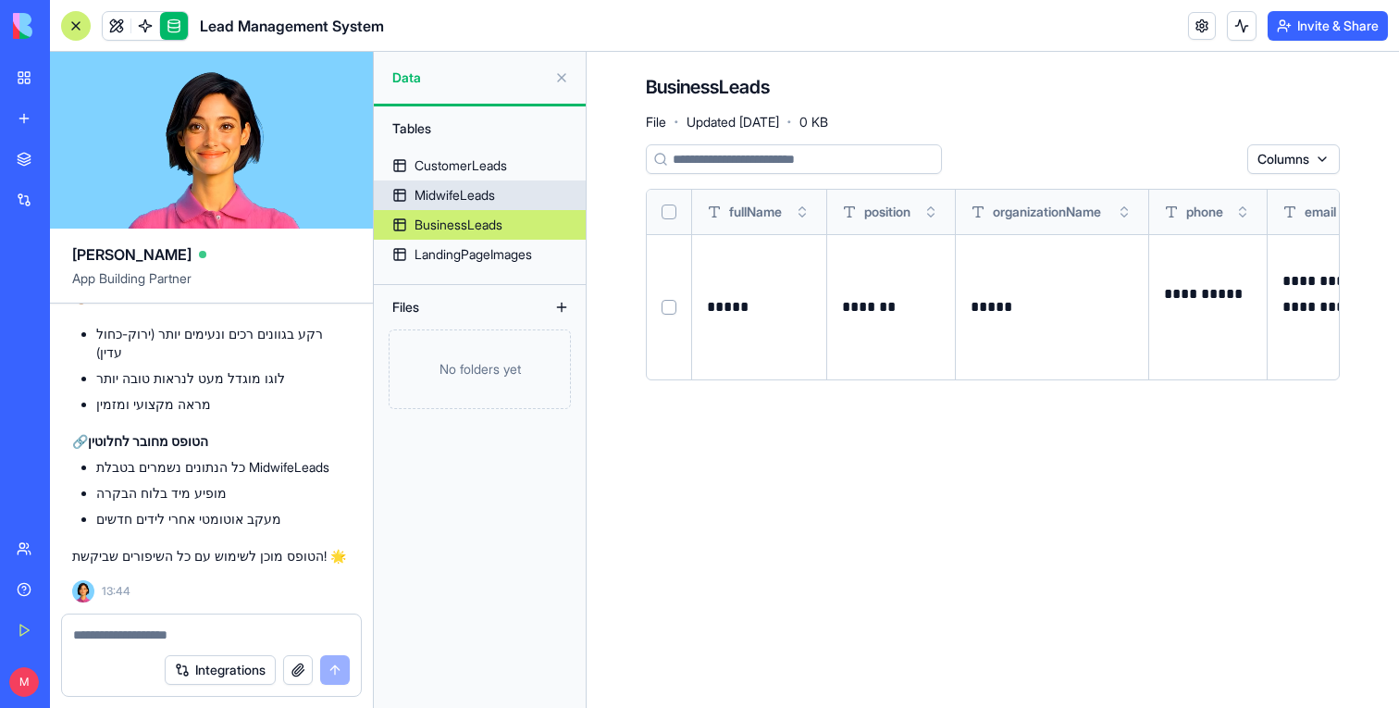
click at [456, 200] on div "MidwifeLeads" at bounding box center [454, 195] width 80 height 19
click at [490, 199] on div "MidwifeLeads" at bounding box center [454, 195] width 80 height 19
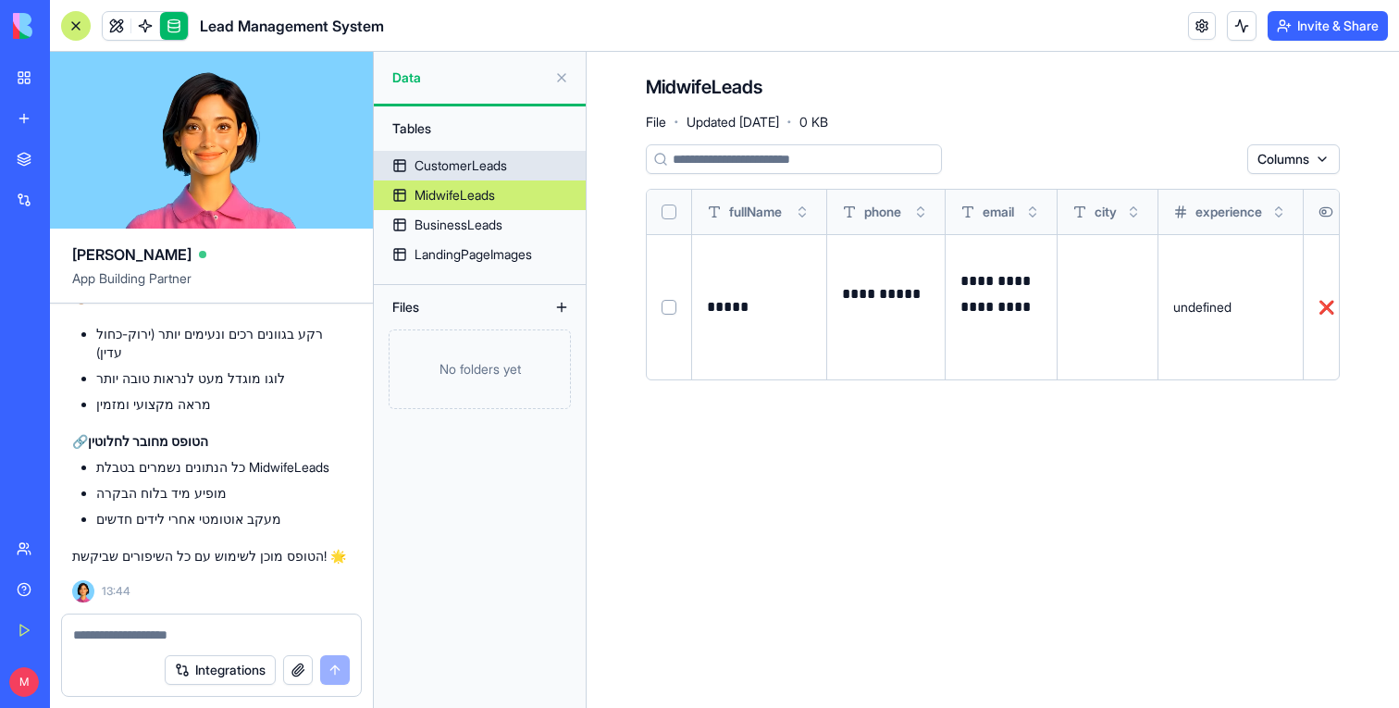
click at [479, 163] on div "CustomerLeads" at bounding box center [460, 165] width 93 height 19
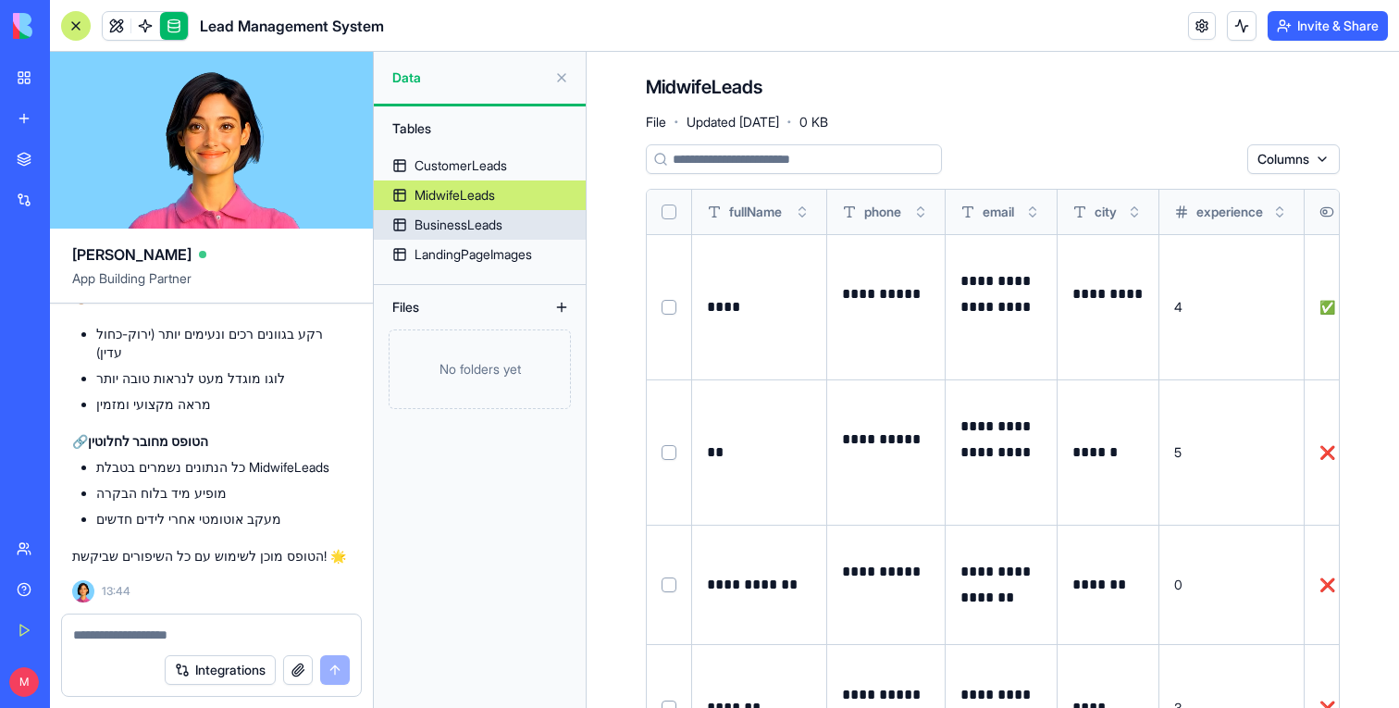
click at [519, 225] on link "BusinessLeads" at bounding box center [480, 225] width 212 height 30
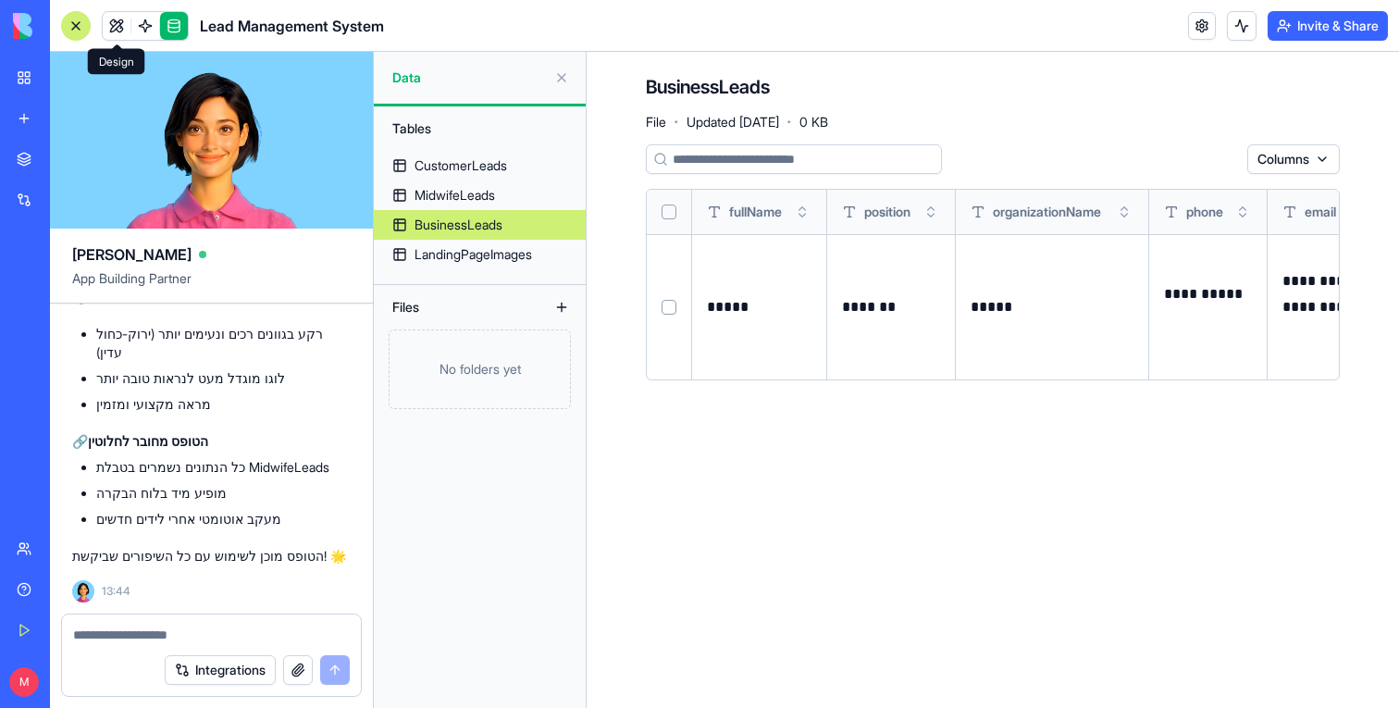
click at [115, 17] on link at bounding box center [117, 26] width 28 height 28
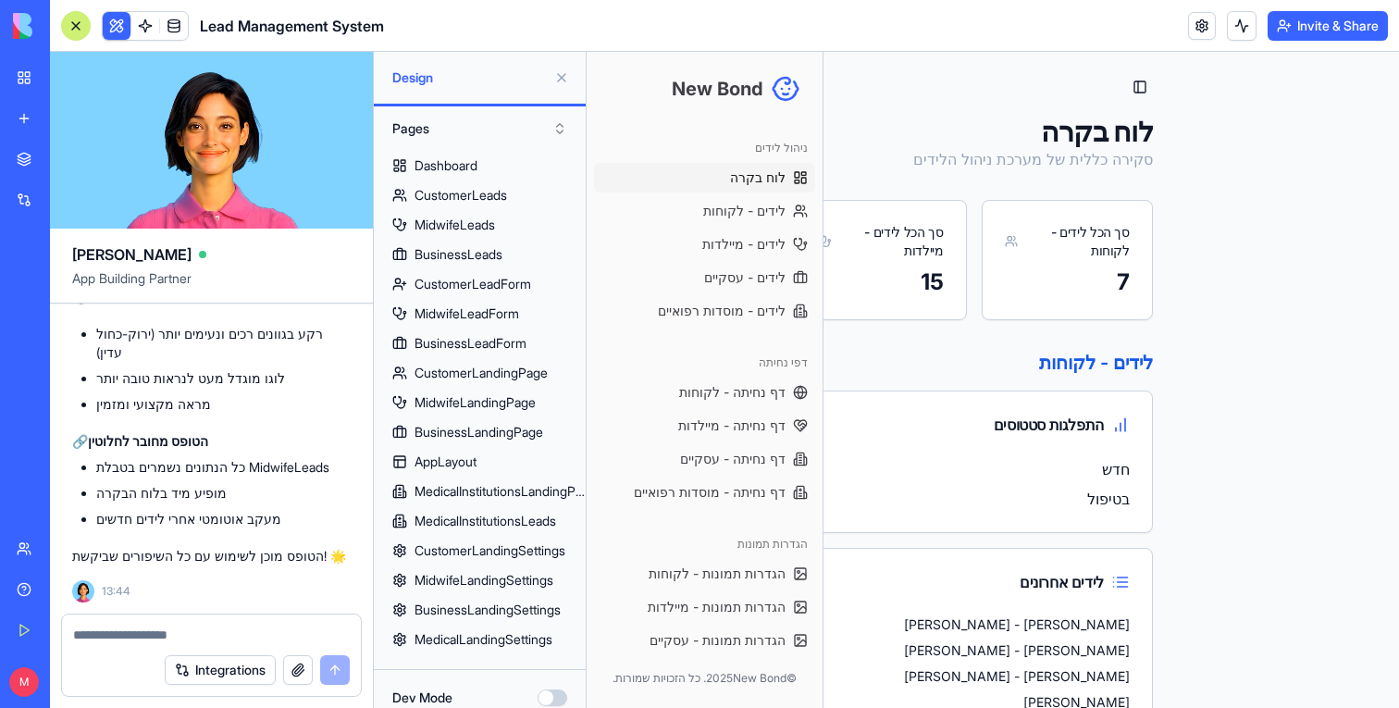
click at [80, 17] on div at bounding box center [76, 26] width 30 height 30
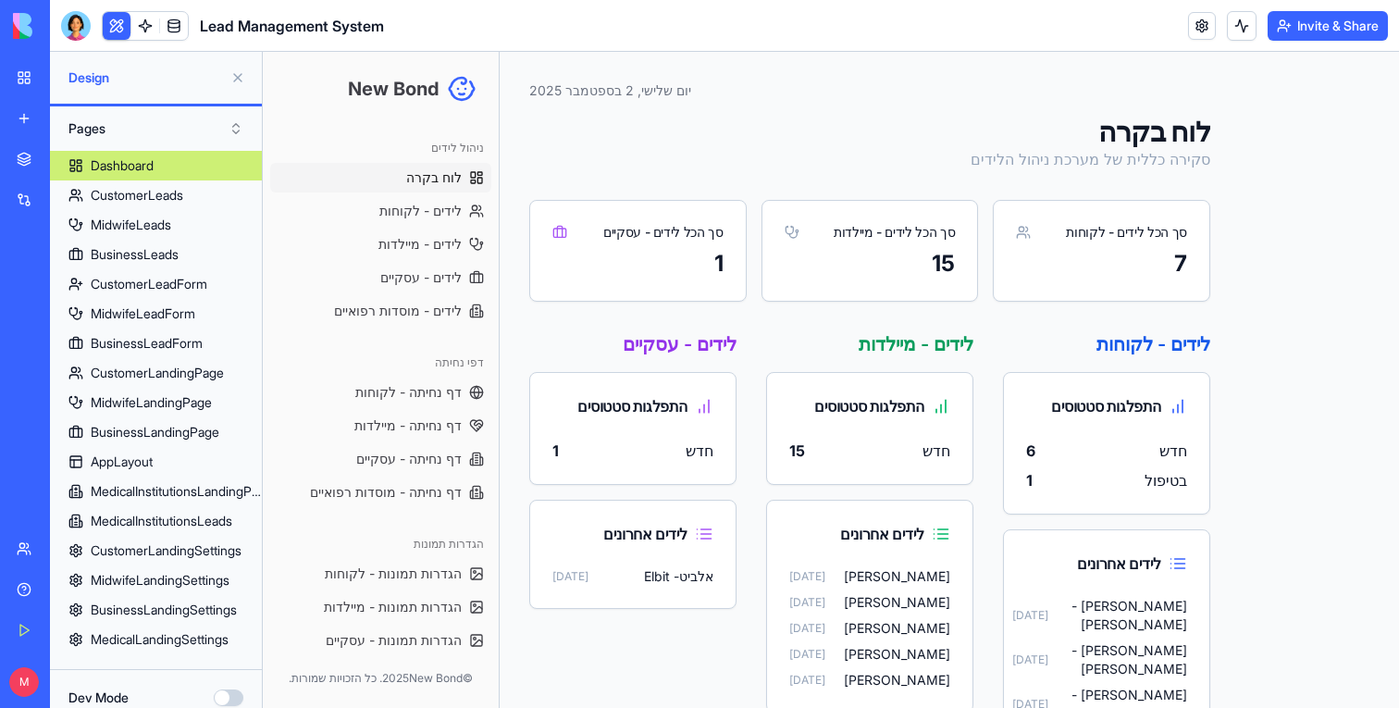
click at [147, 23] on link at bounding box center [145, 26] width 28 height 28
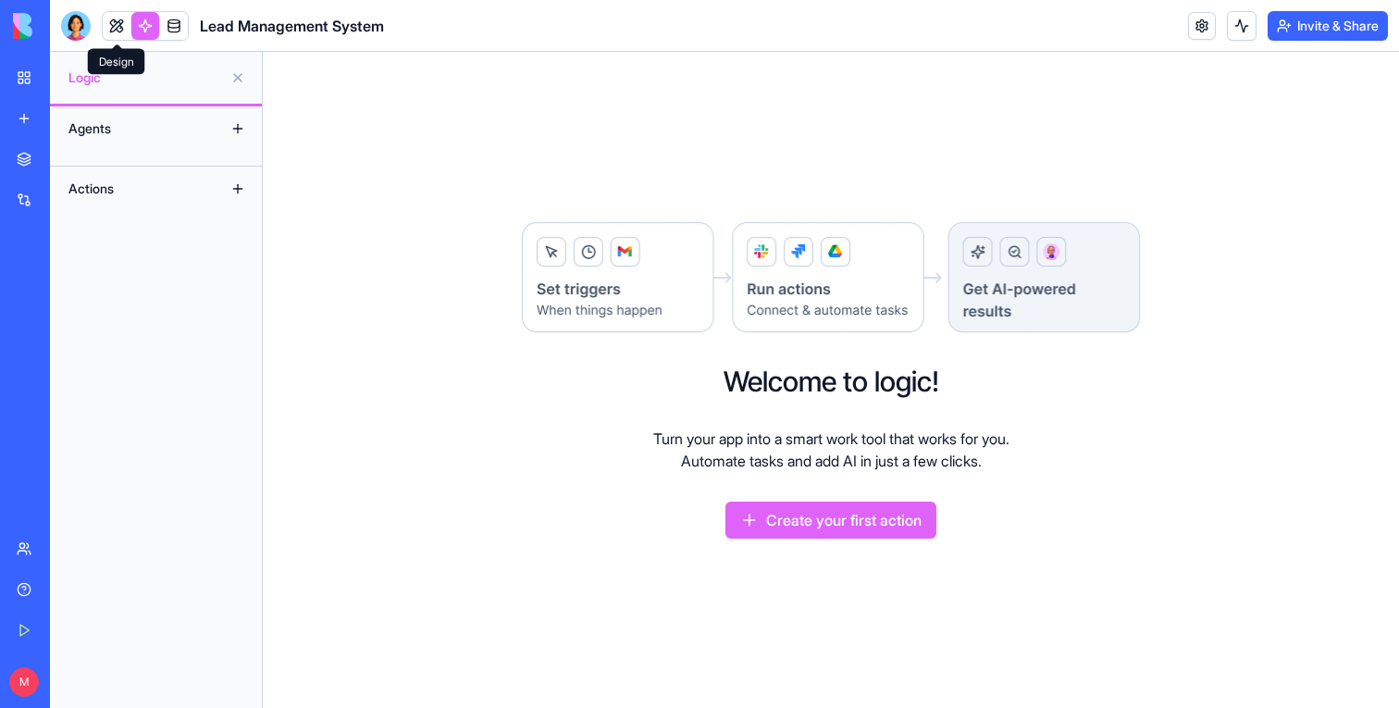
click at [117, 27] on link at bounding box center [117, 26] width 28 height 28
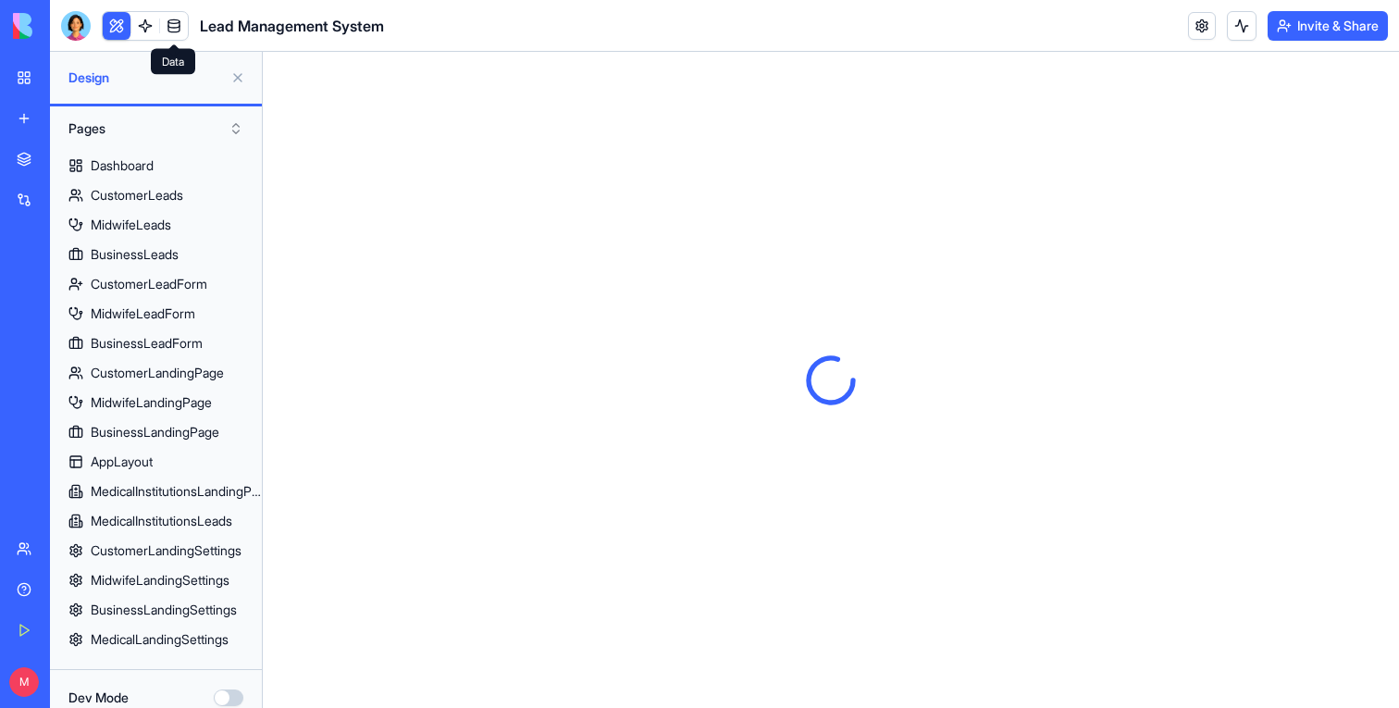
click at [171, 24] on link at bounding box center [174, 26] width 28 height 28
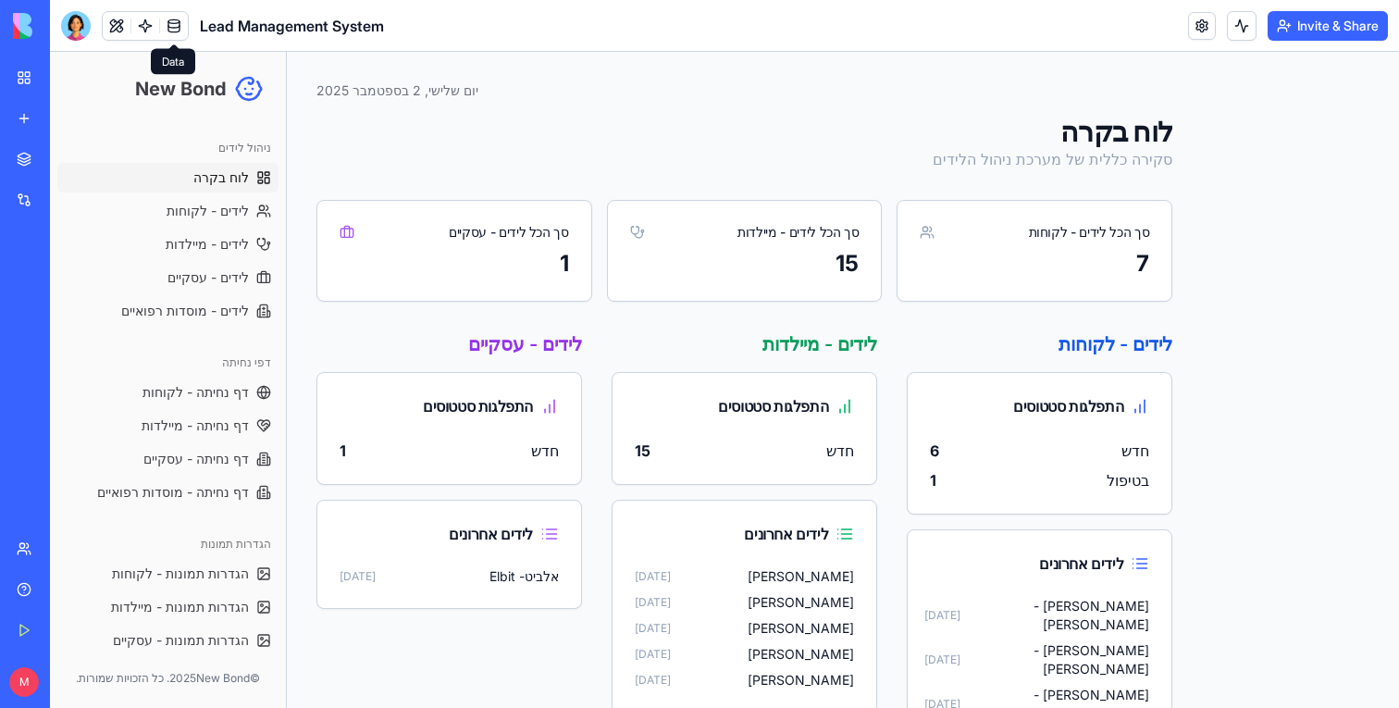
click at [176, 20] on link at bounding box center [174, 26] width 28 height 28
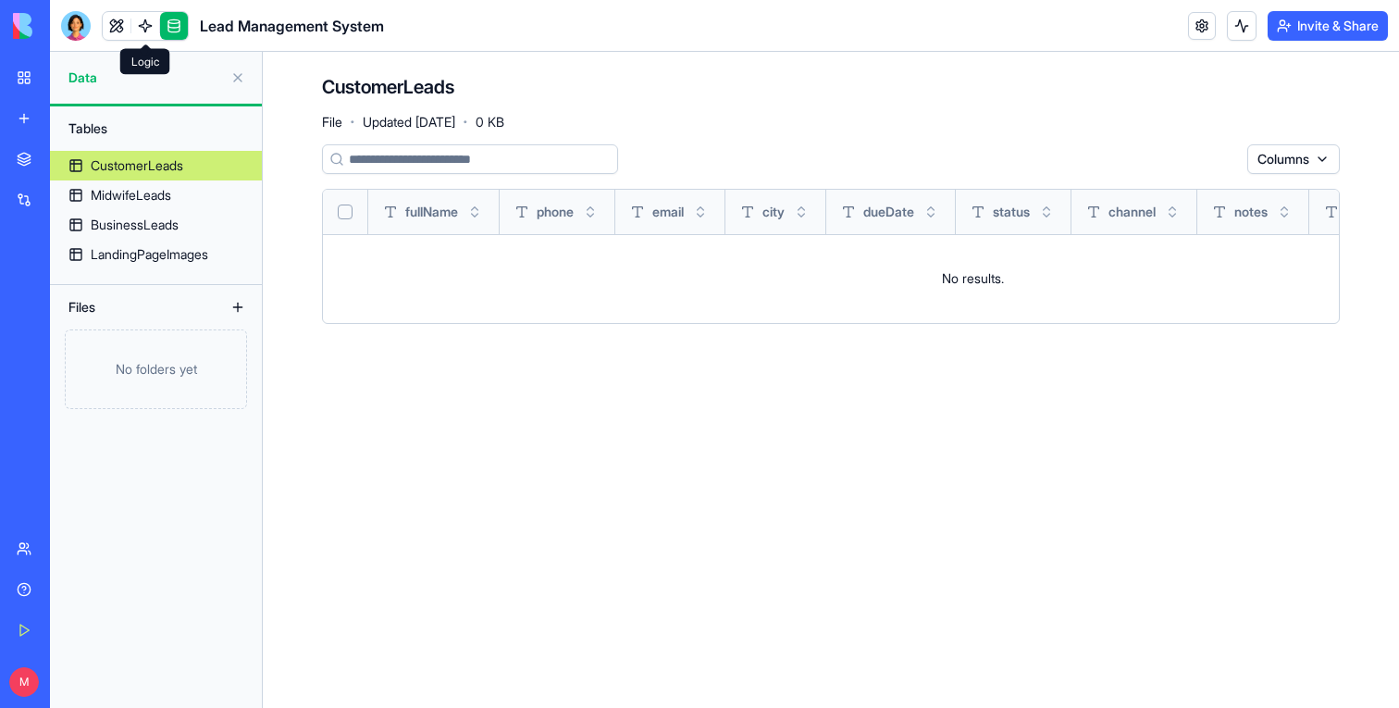
click at [148, 32] on link at bounding box center [145, 26] width 28 height 28
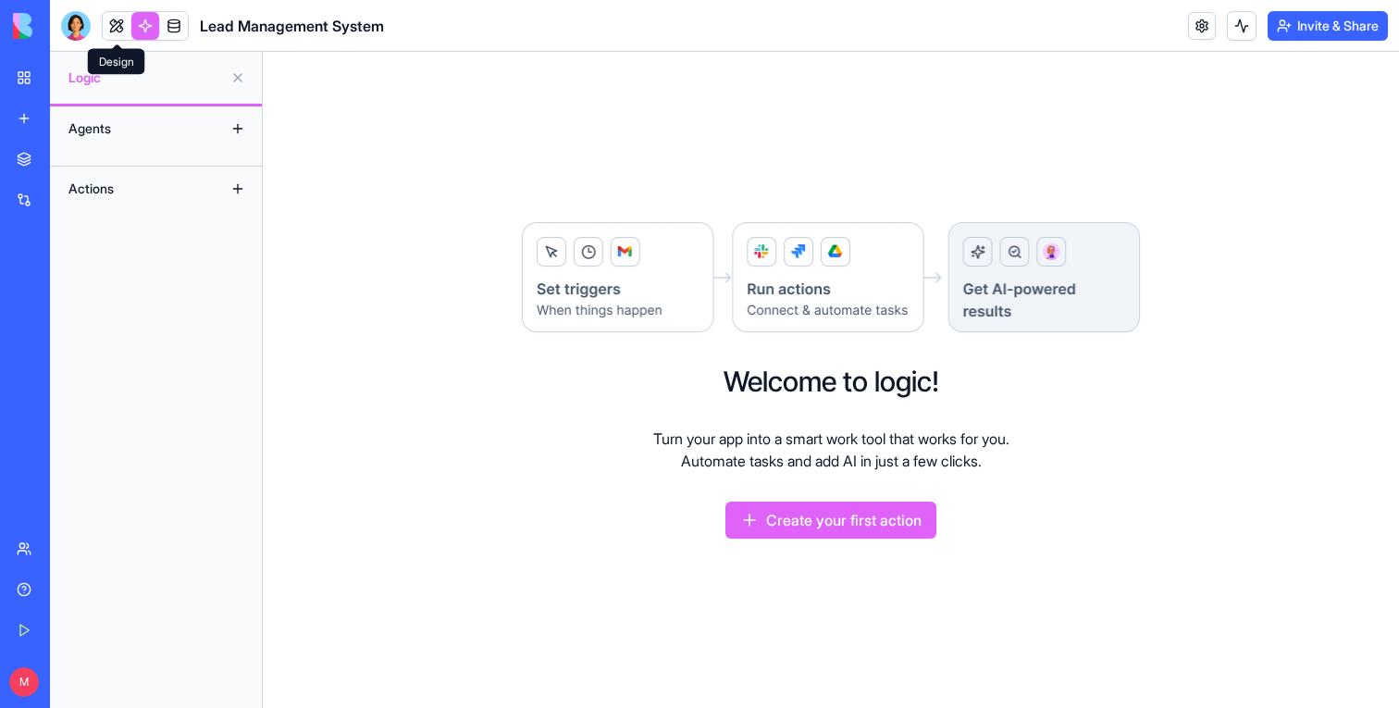
click at [114, 19] on link at bounding box center [117, 26] width 28 height 28
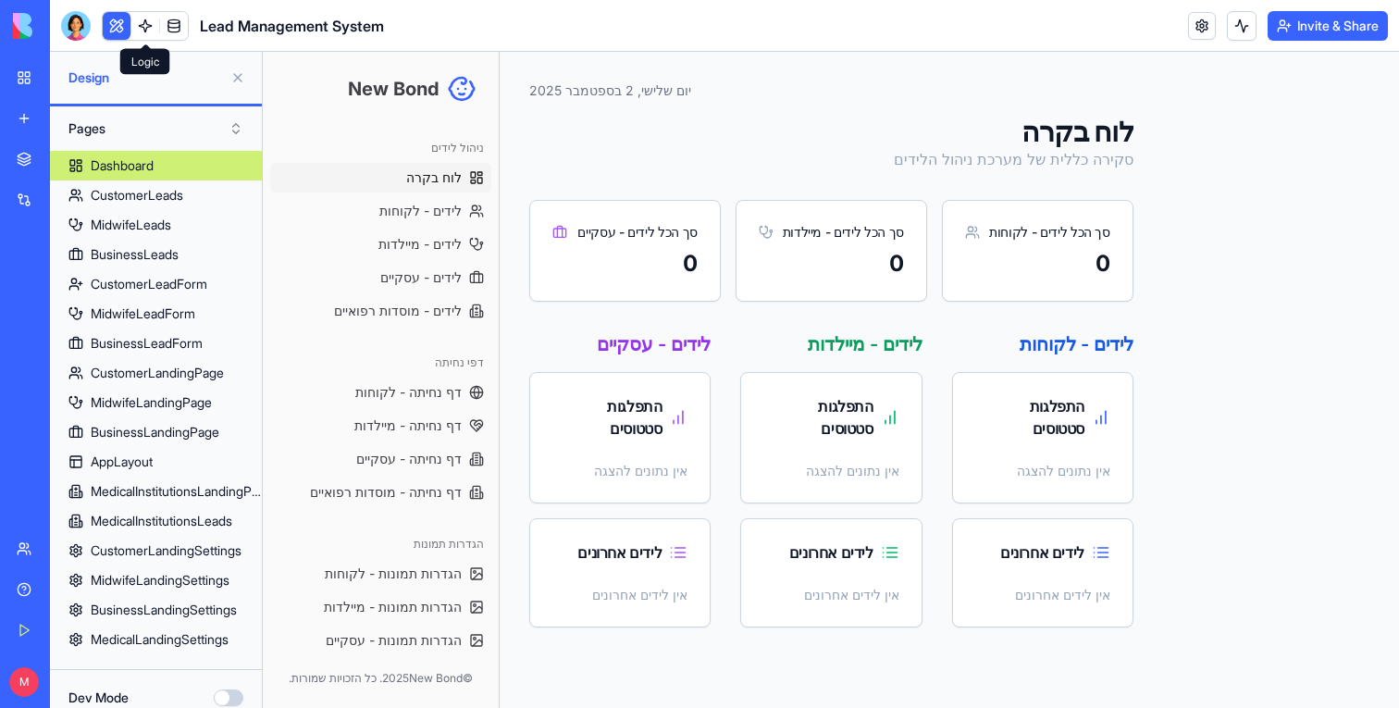
click at [146, 31] on link at bounding box center [145, 26] width 28 height 28
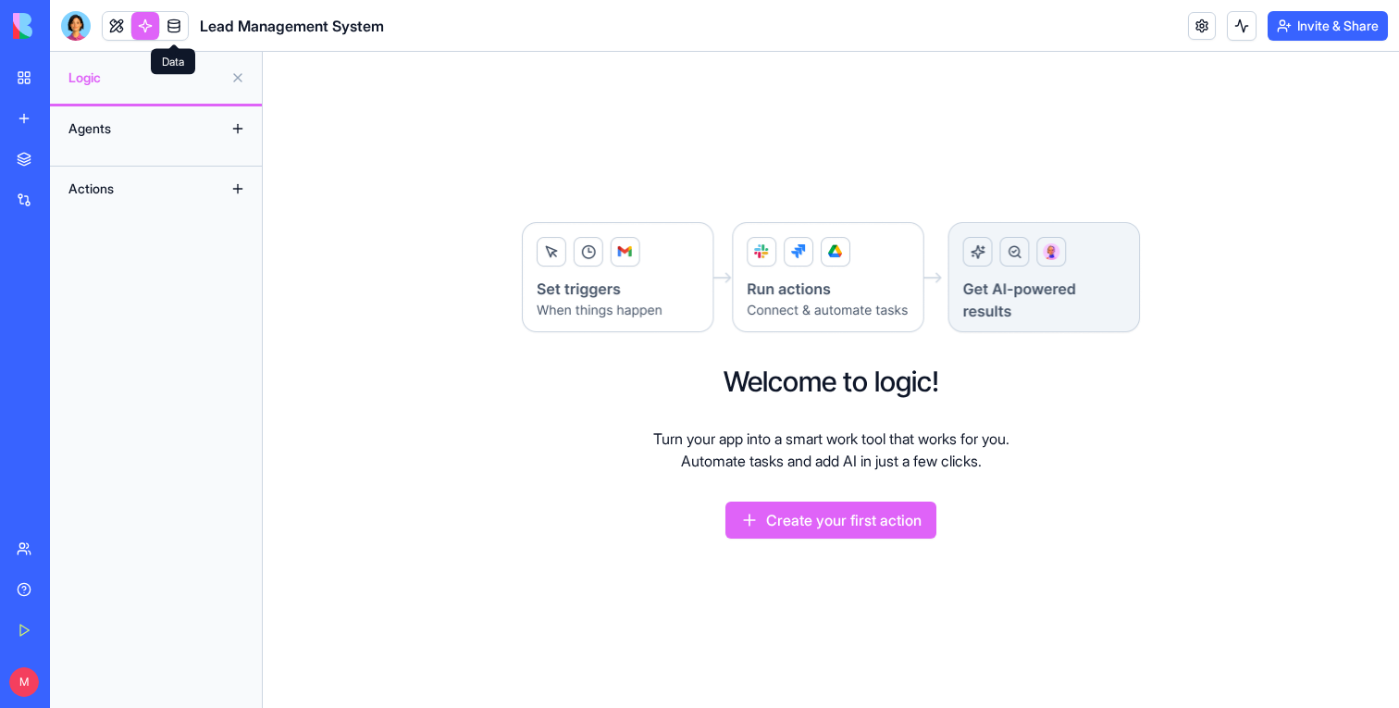
click at [179, 31] on link at bounding box center [174, 26] width 28 height 28
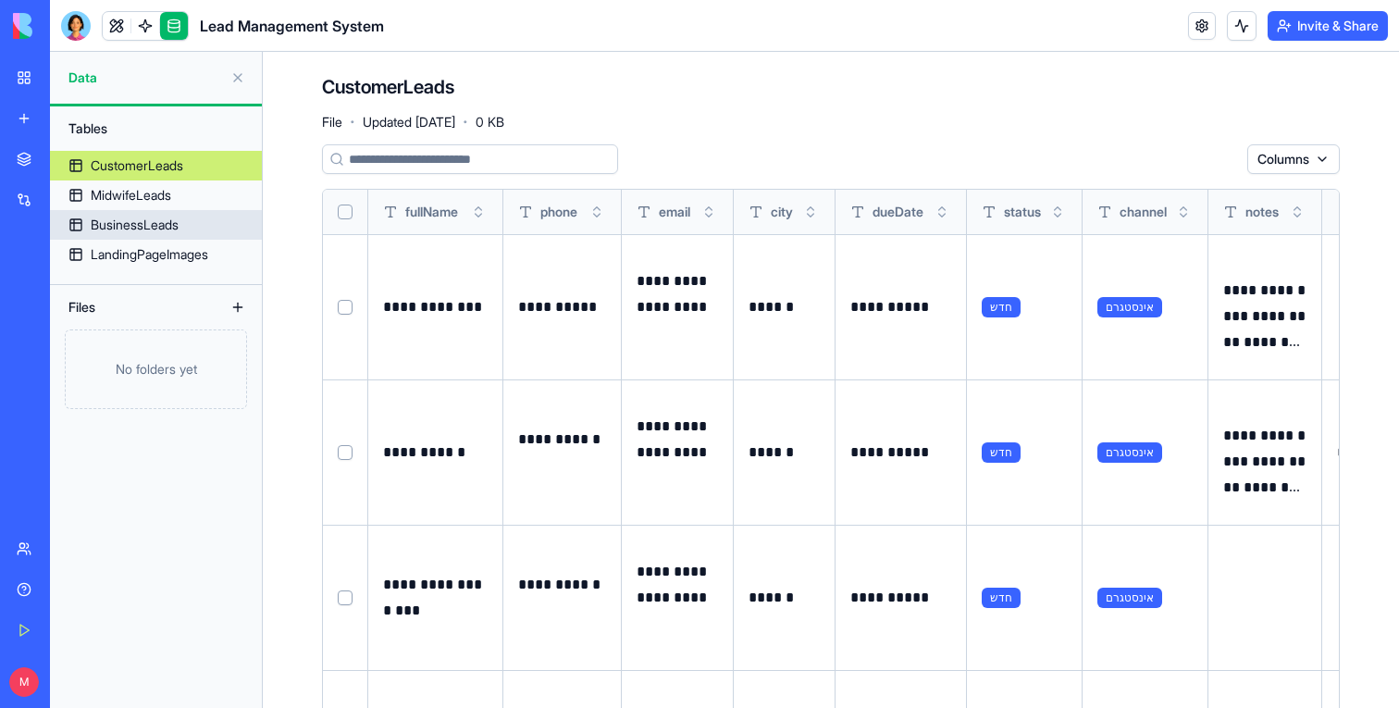
click at [168, 222] on div "BusinessLeads" at bounding box center [135, 225] width 88 height 19
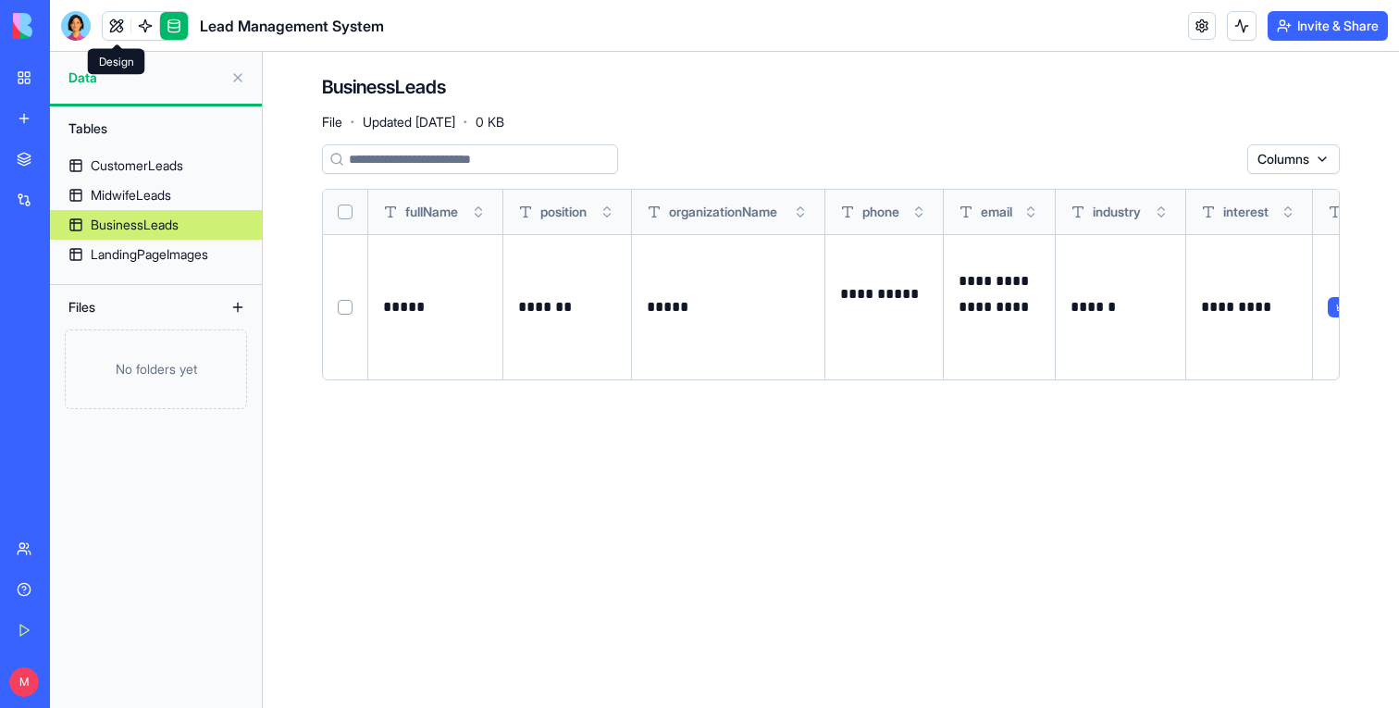
click at [120, 33] on link at bounding box center [117, 26] width 28 height 28
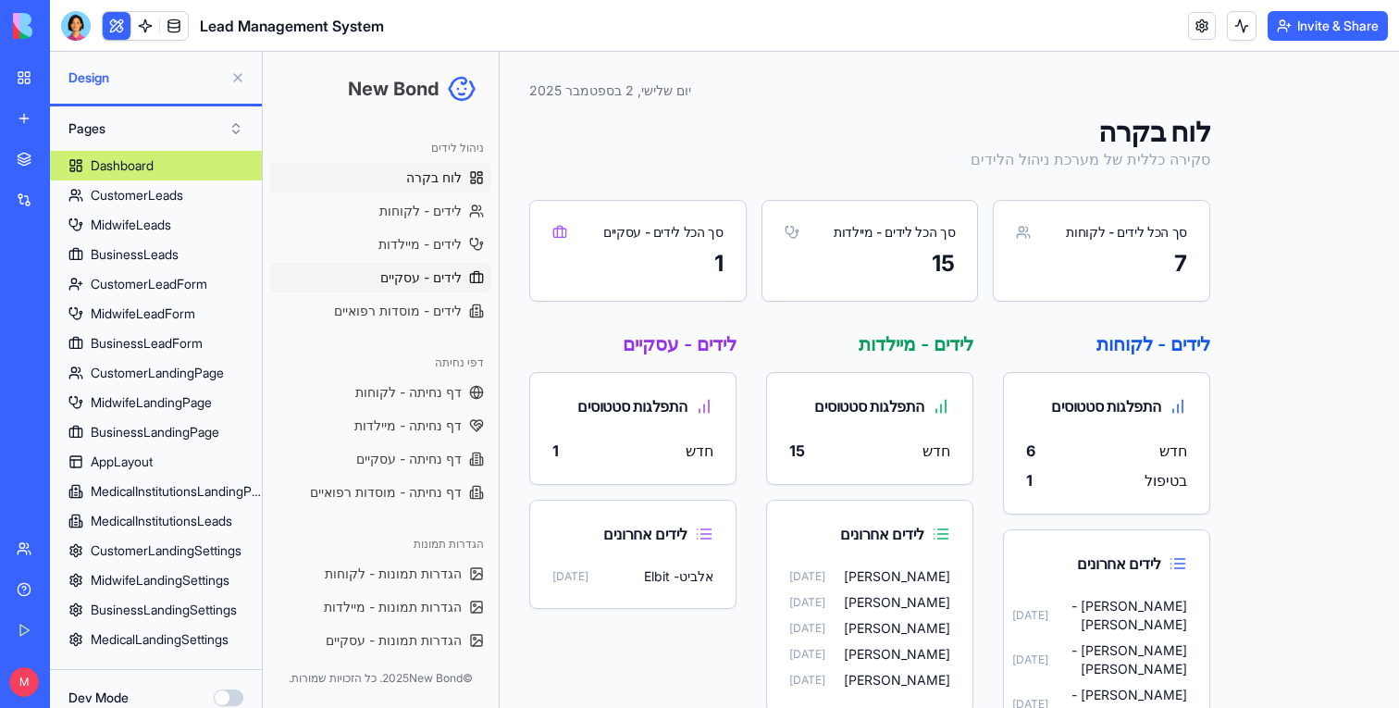
click at [423, 277] on span "לידים - עסקיים" at bounding box center [420, 277] width 81 height 19
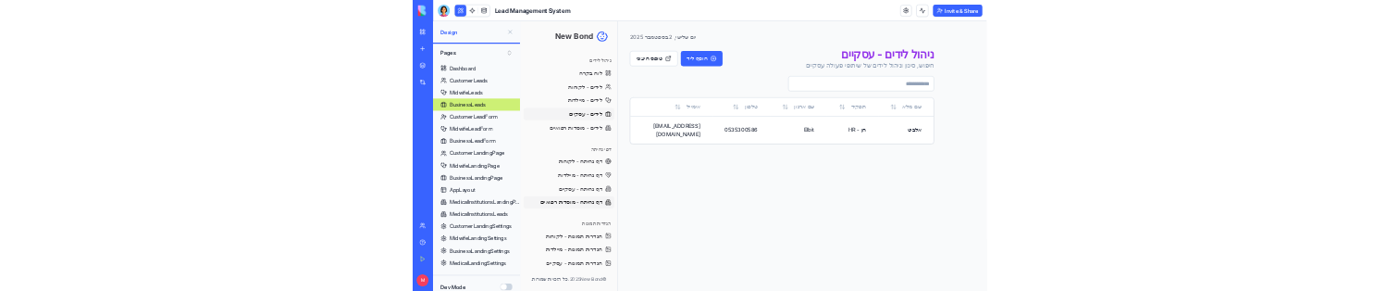
scroll to position [62, 0]
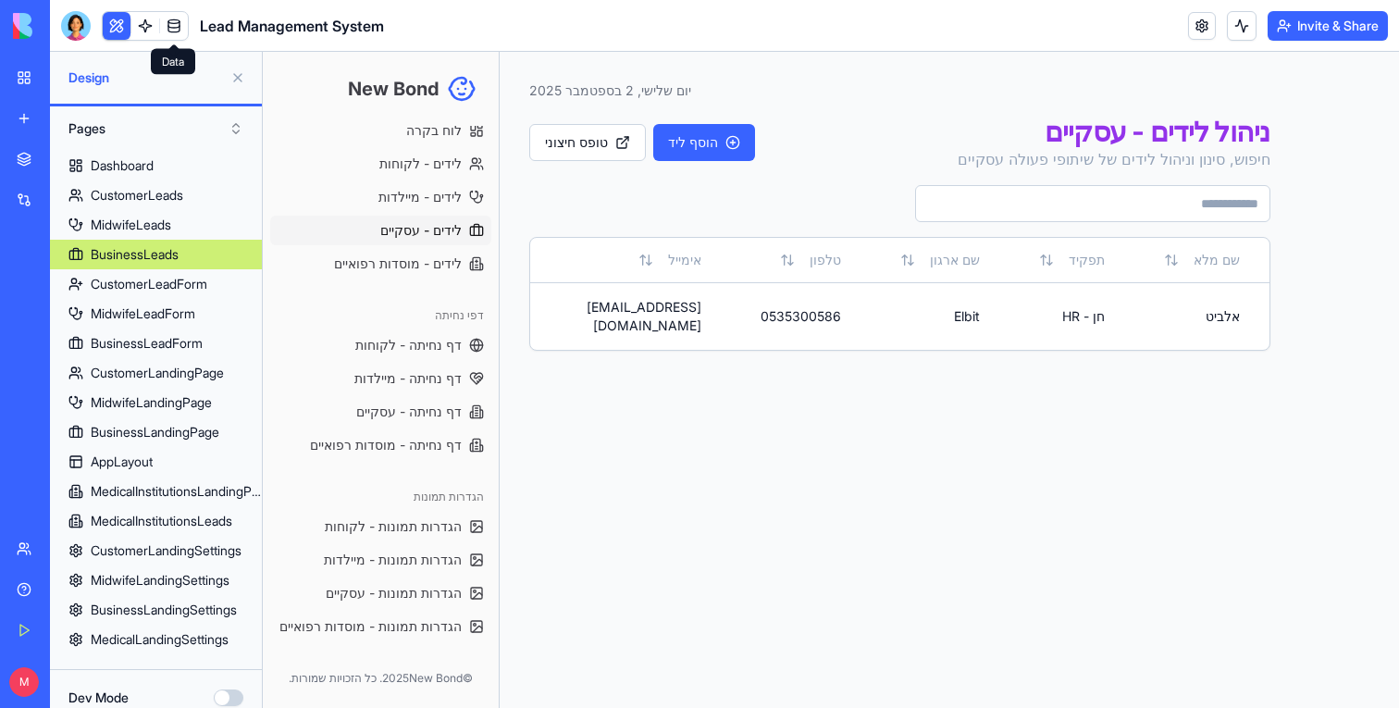
click at [173, 25] on link at bounding box center [174, 26] width 28 height 28
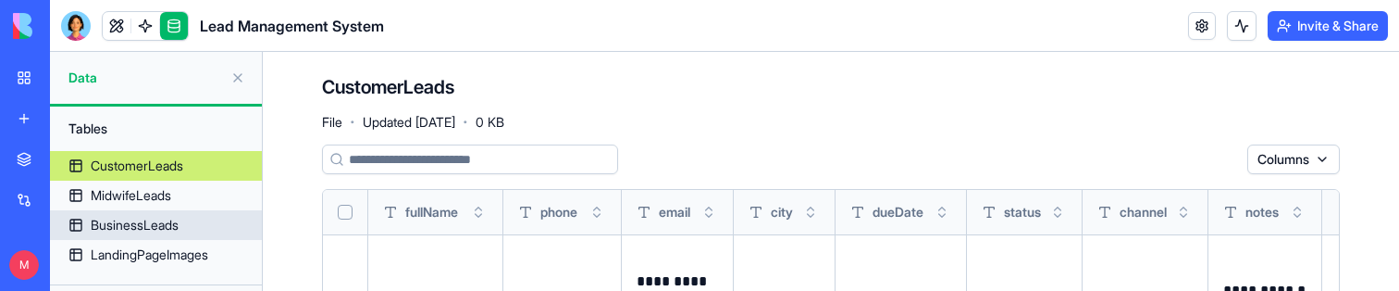
click at [206, 229] on link "BusinessLeads" at bounding box center [156, 225] width 212 height 30
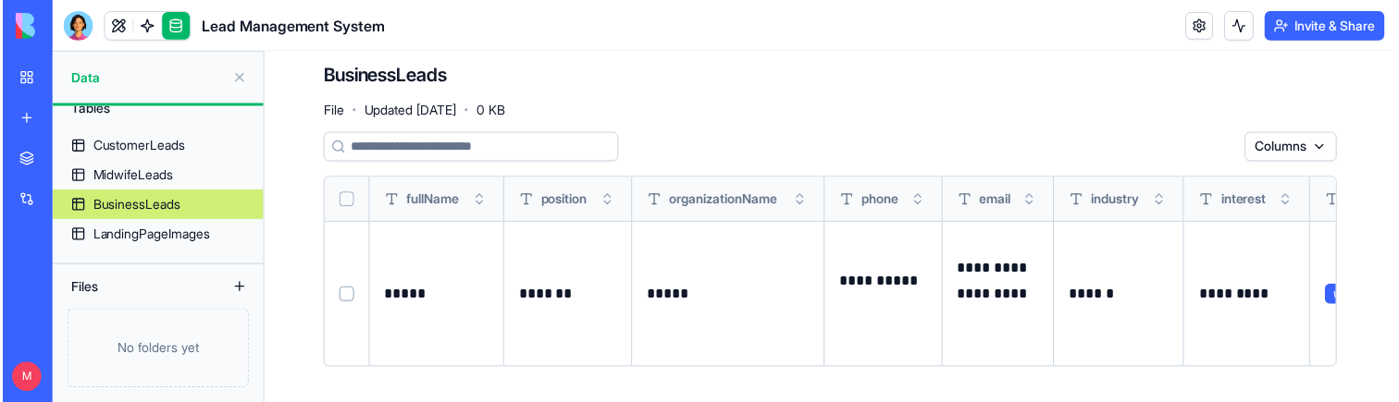
scroll to position [14, 0]
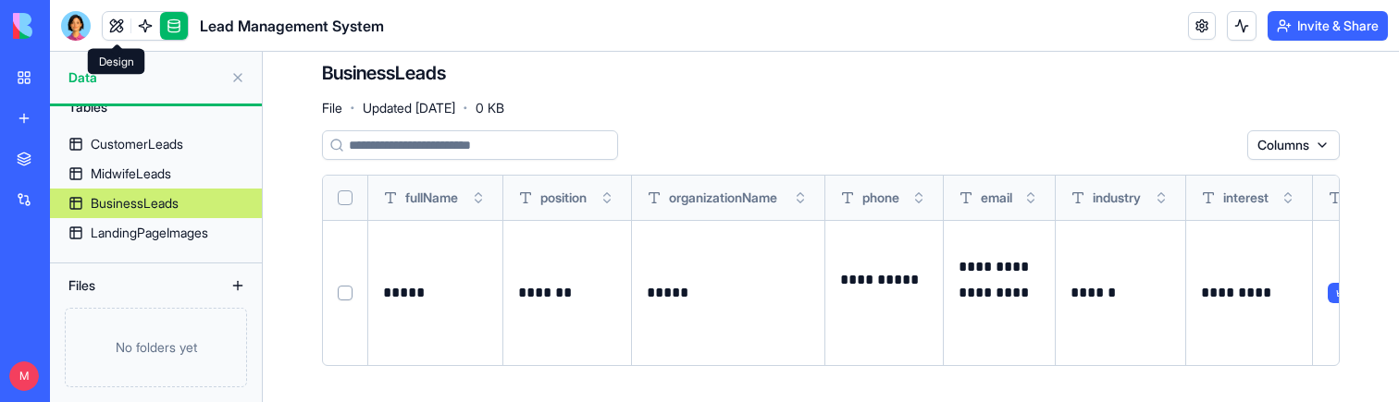
click at [108, 31] on link at bounding box center [117, 26] width 28 height 28
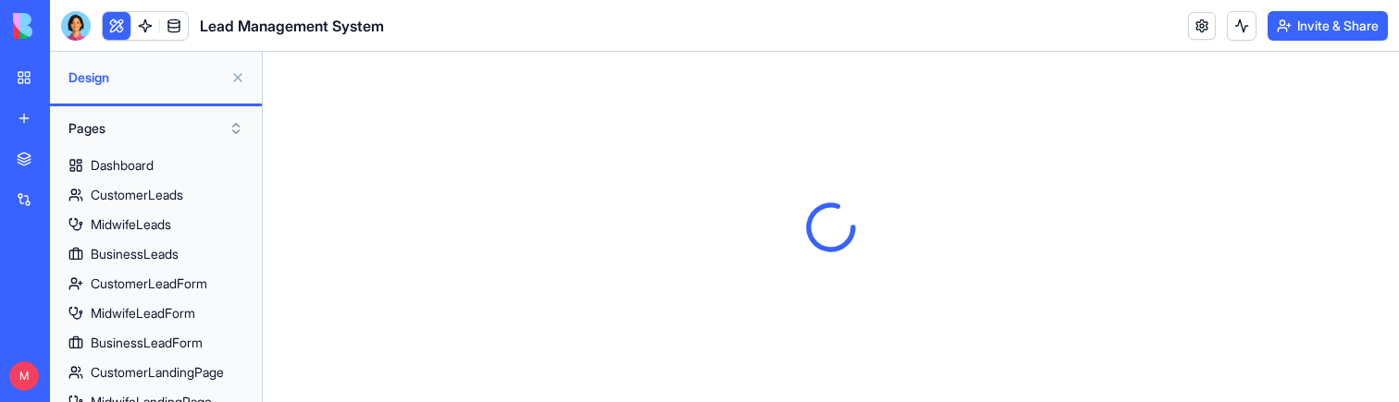
click at [242, 79] on button at bounding box center [238, 78] width 30 height 30
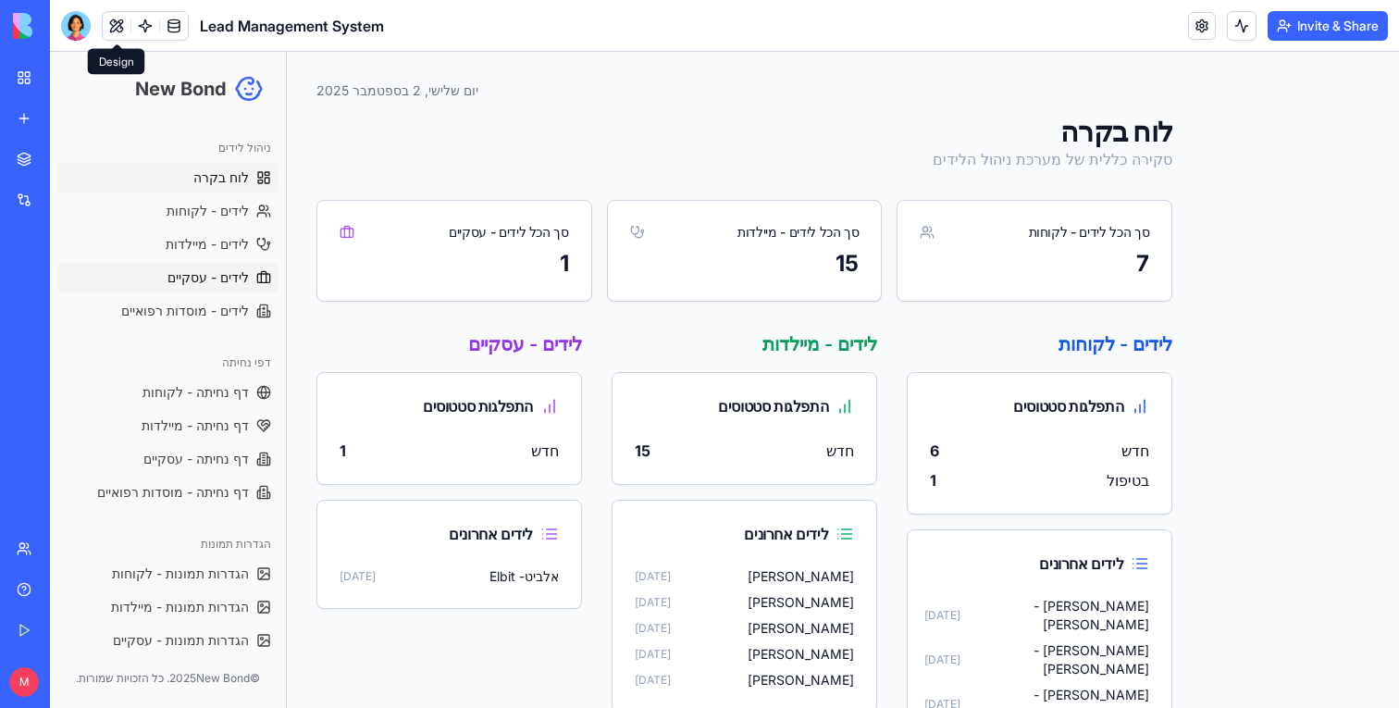
click at [210, 286] on span "לידים - עסקיים" at bounding box center [207, 277] width 81 height 19
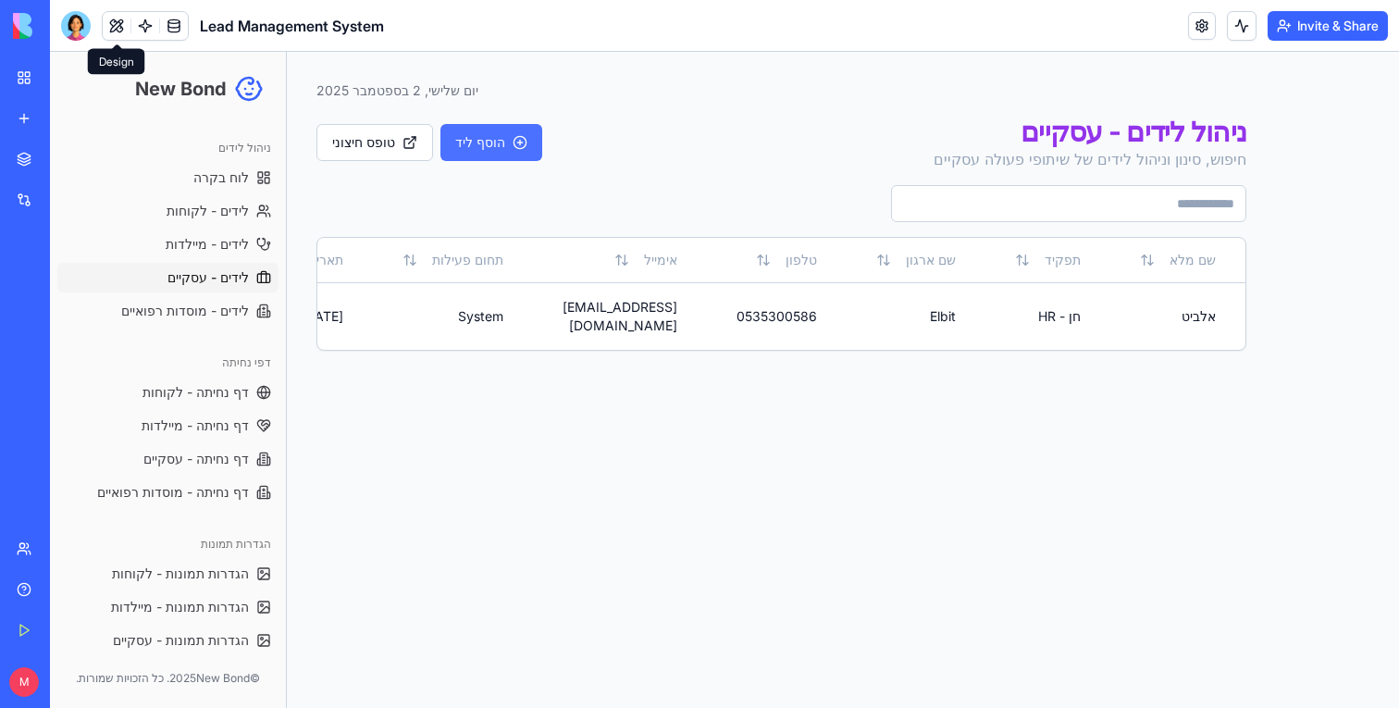
click at [518, 148] on button "הוסף ליד" at bounding box center [491, 142] width 102 height 37
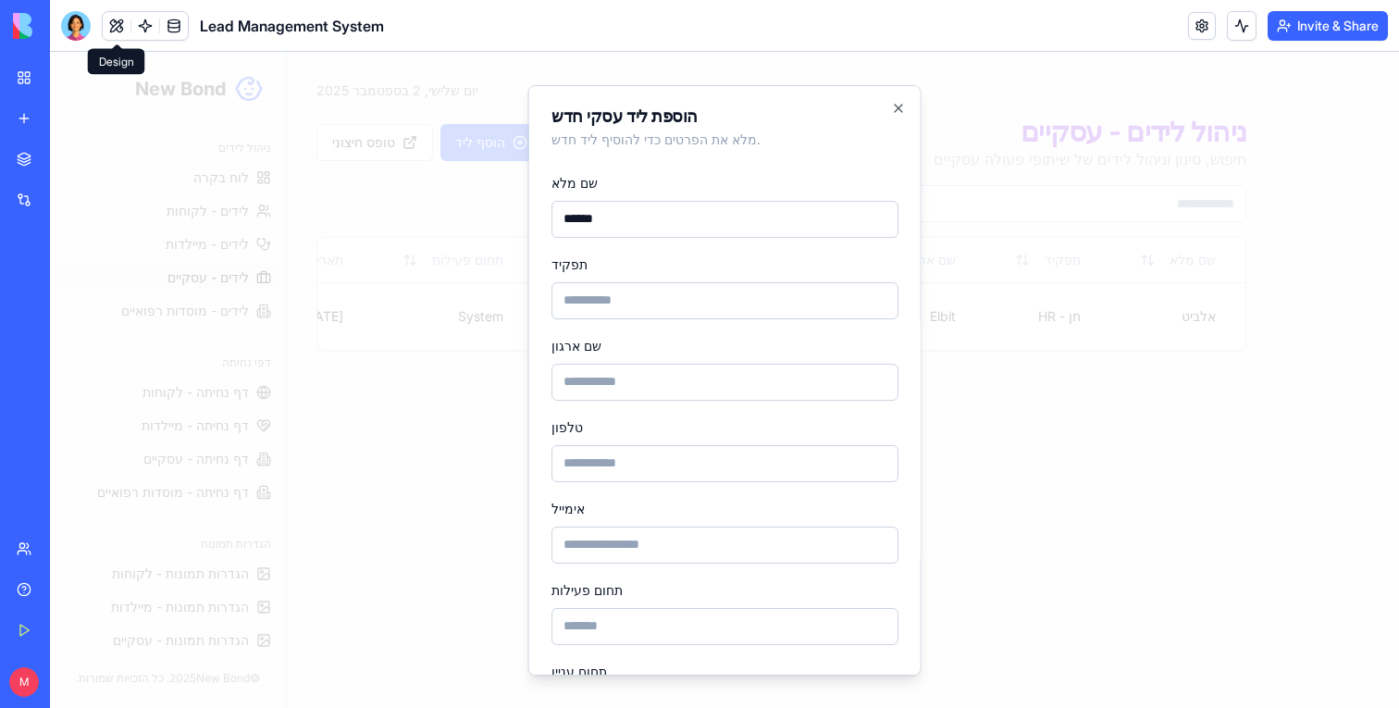
type input "******"
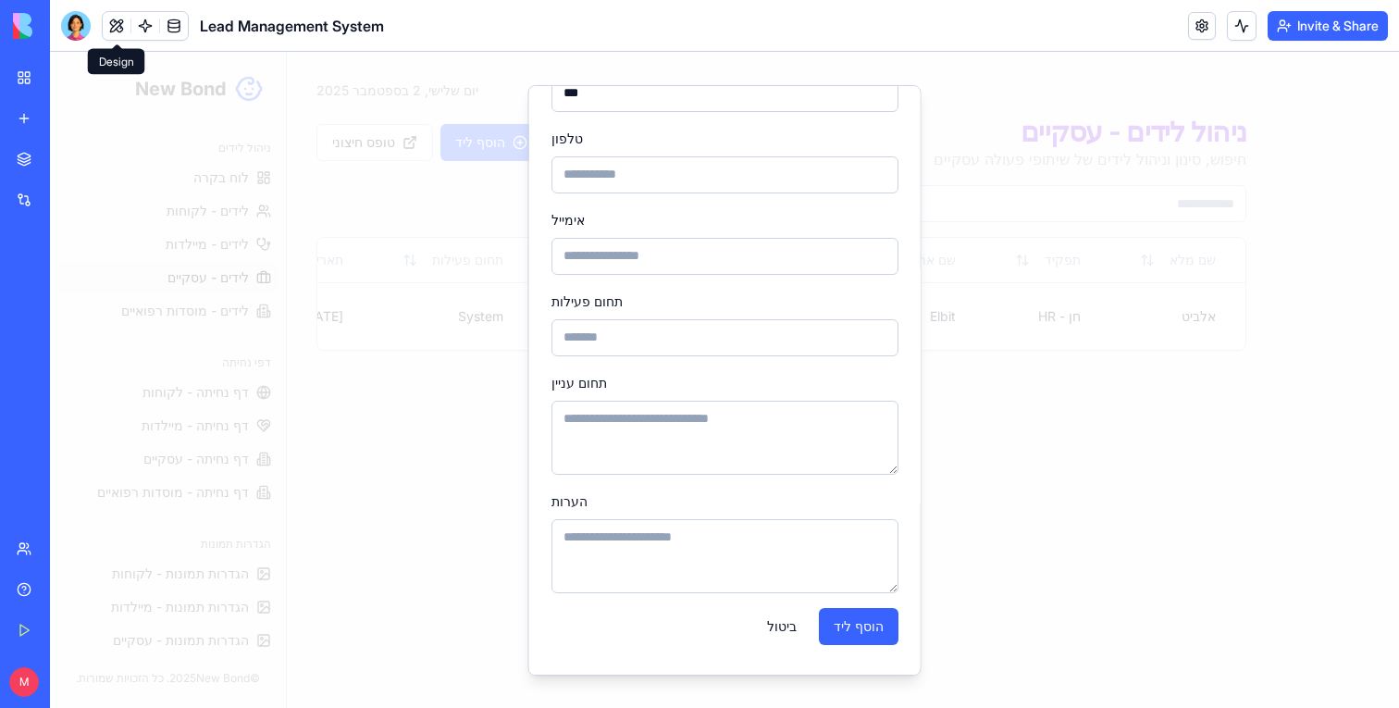
scroll to position [288, 0]
type input "*******"
click at [621, 171] on input "טלפון" at bounding box center [724, 174] width 347 height 37
type input "*******"
click at [606, 246] on input "אימייל" at bounding box center [724, 256] width 347 height 37
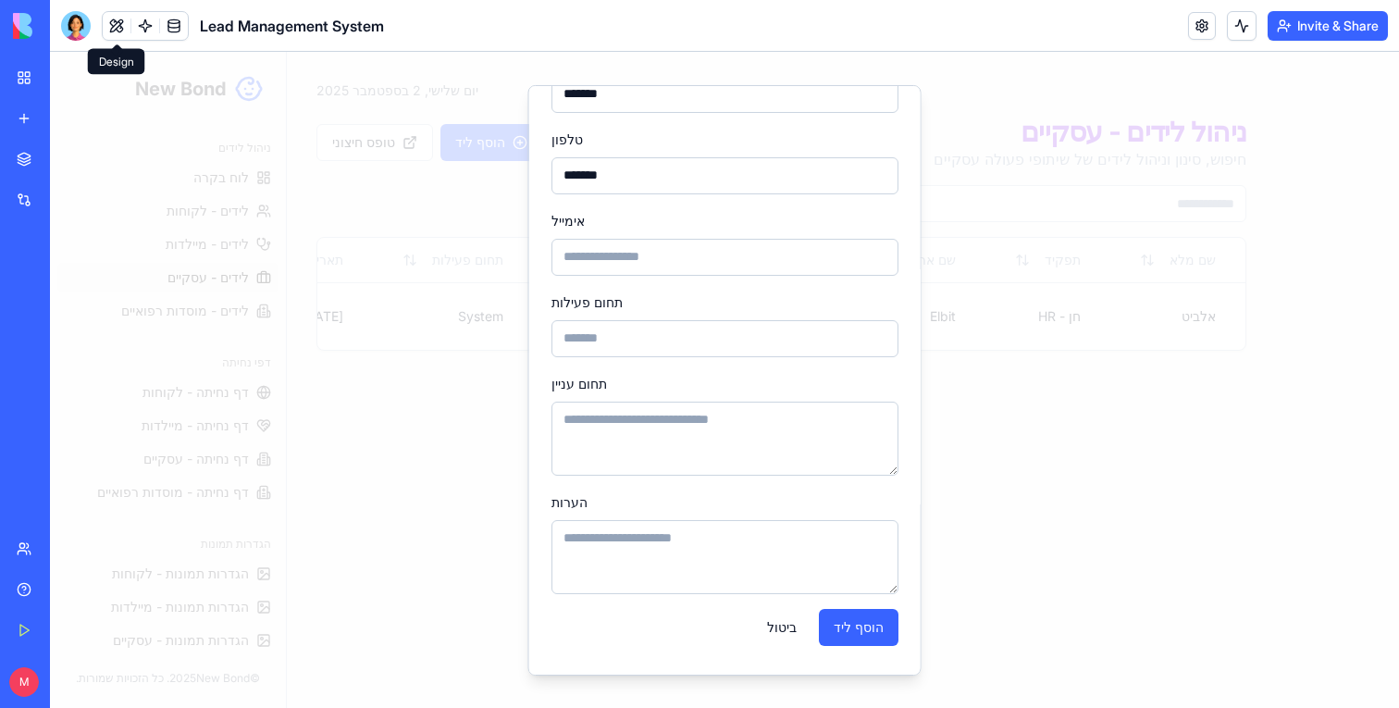
type input "**********"
click at [678, 346] on input "תחום פעילות" at bounding box center [724, 337] width 347 height 37
type input "****"
click at [873, 628] on button "הוסף ליד" at bounding box center [859, 626] width 80 height 37
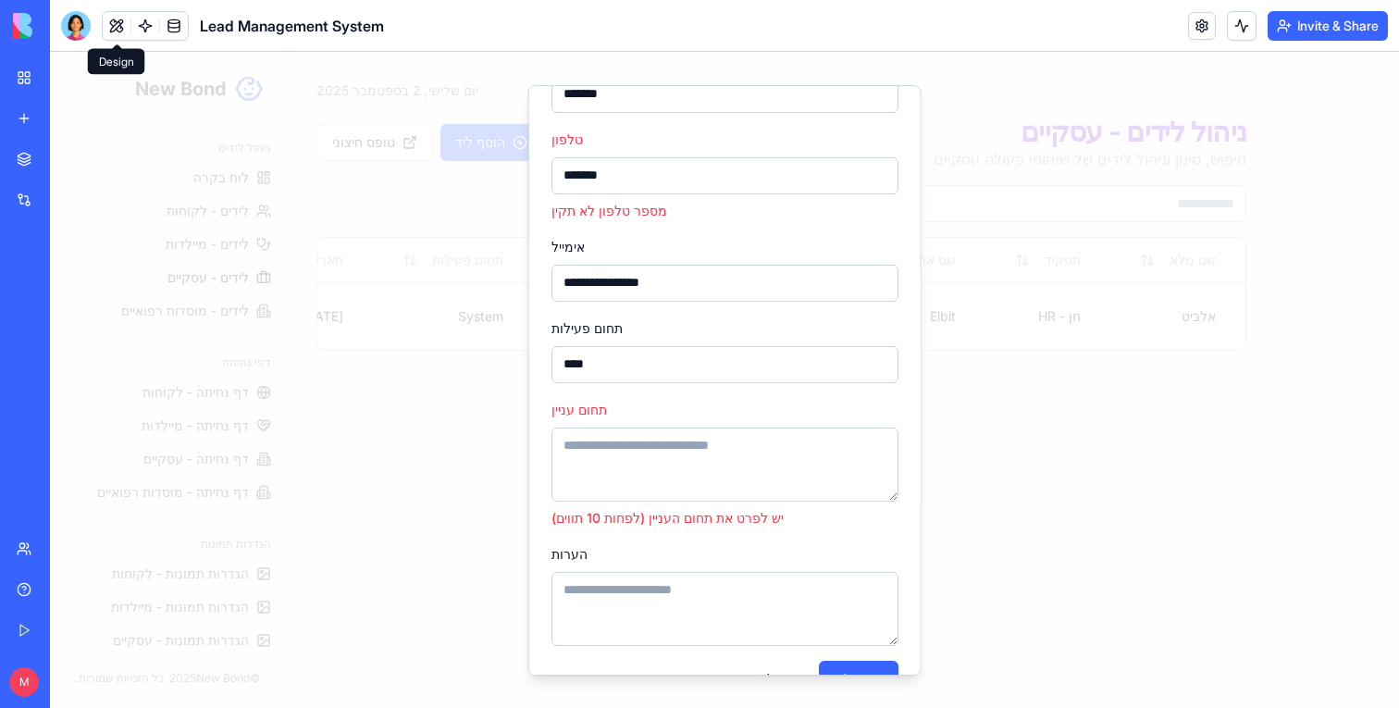
click at [690, 175] on input "*******" at bounding box center [724, 174] width 347 height 37
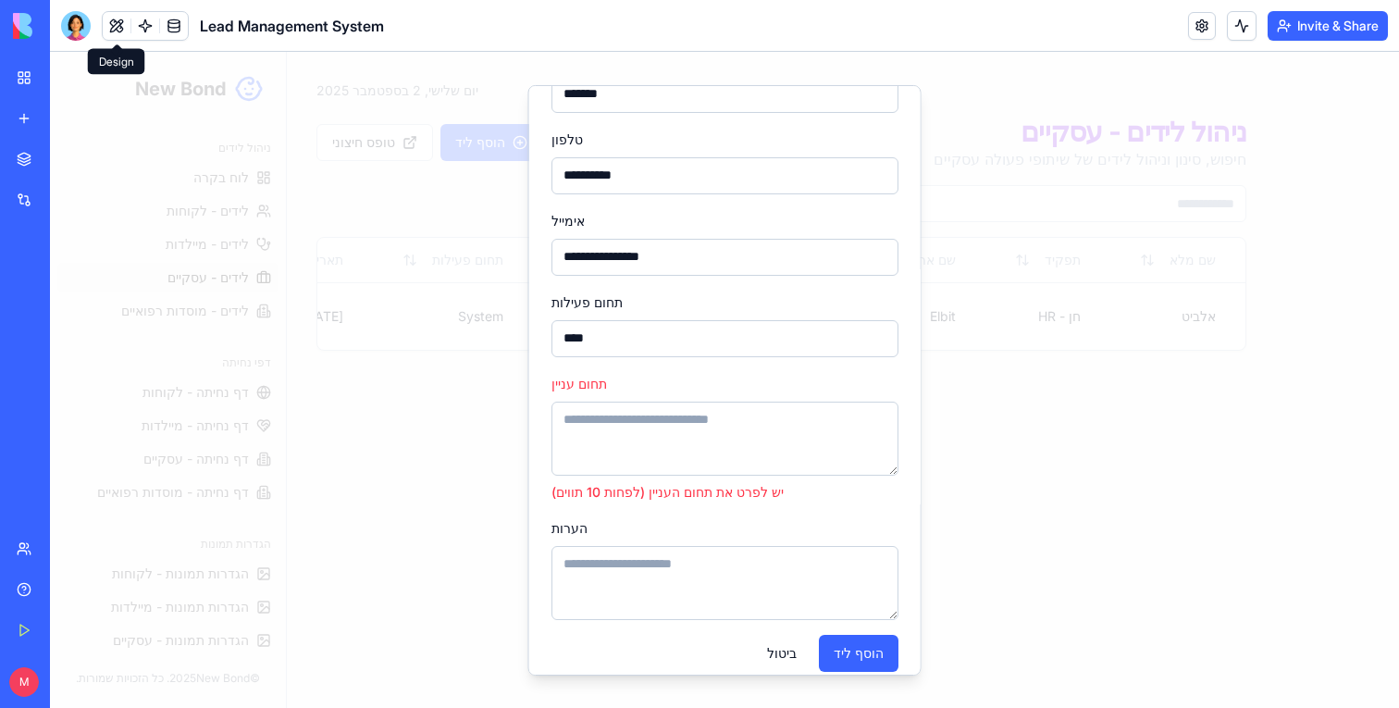
type input "**********"
click at [698, 444] on textarea "תחום עניין" at bounding box center [724, 438] width 347 height 74
click at [853, 633] on form "**********" at bounding box center [724, 276] width 347 height 803
click at [853, 645] on button "הוסף ליד" at bounding box center [859, 652] width 80 height 37
click at [856, 662] on button "הוסף ליד" at bounding box center [859, 652] width 80 height 37
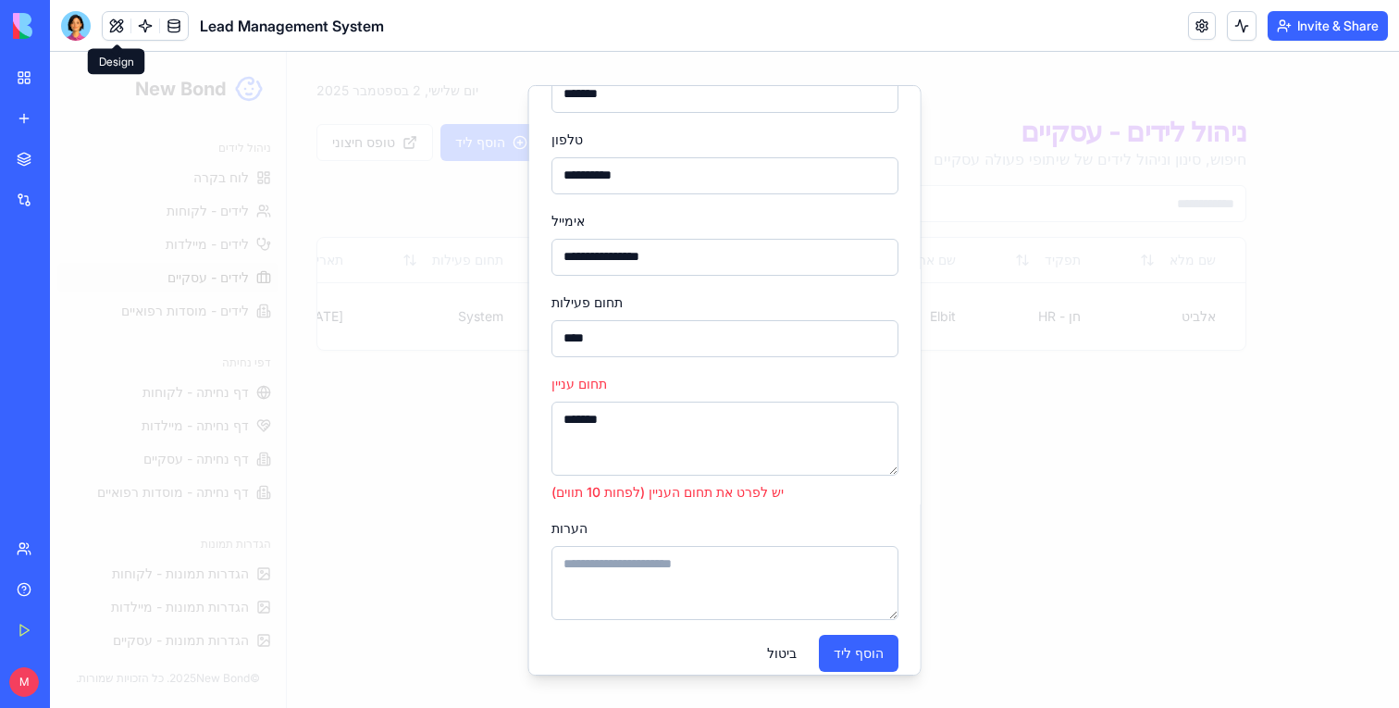
click at [753, 472] on textarea "*******" at bounding box center [724, 438] width 347 height 74
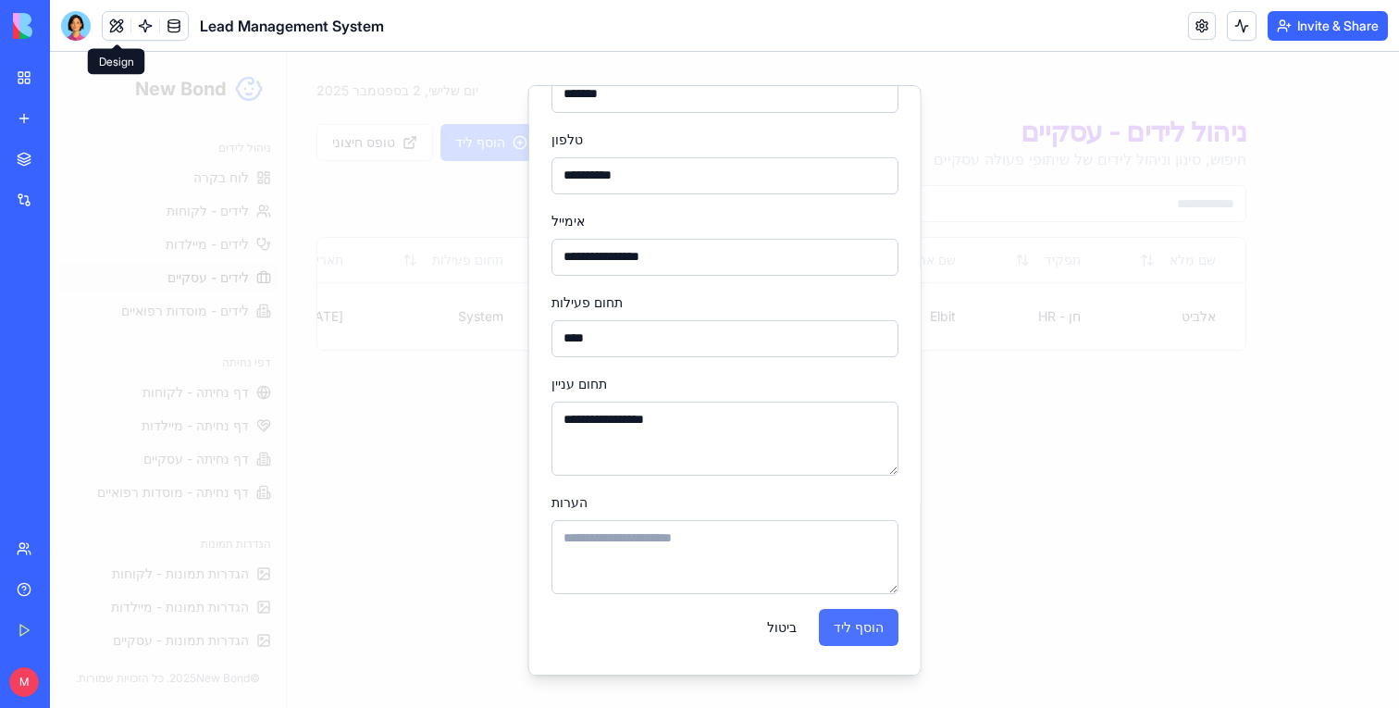
type textarea "**********"
click at [861, 627] on button "הוסף ליד" at bounding box center [859, 626] width 80 height 37
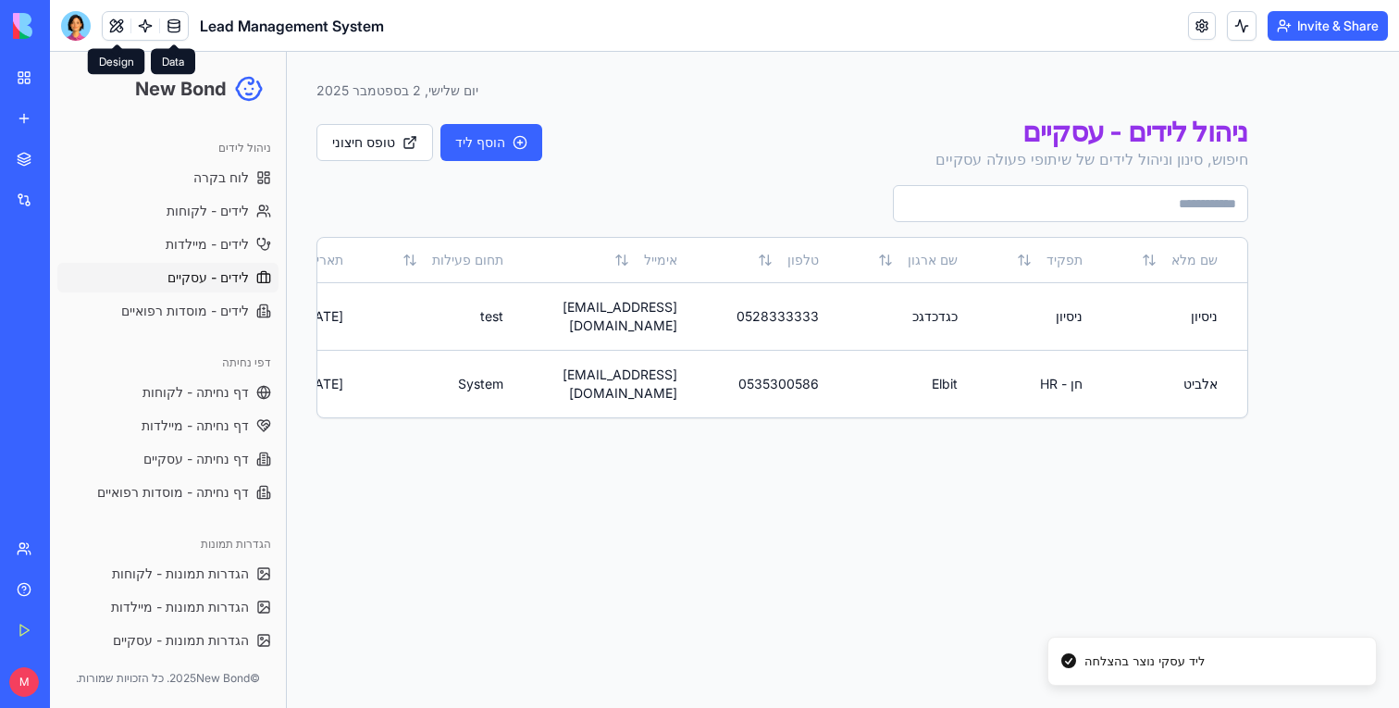
click at [178, 28] on link at bounding box center [174, 26] width 28 height 28
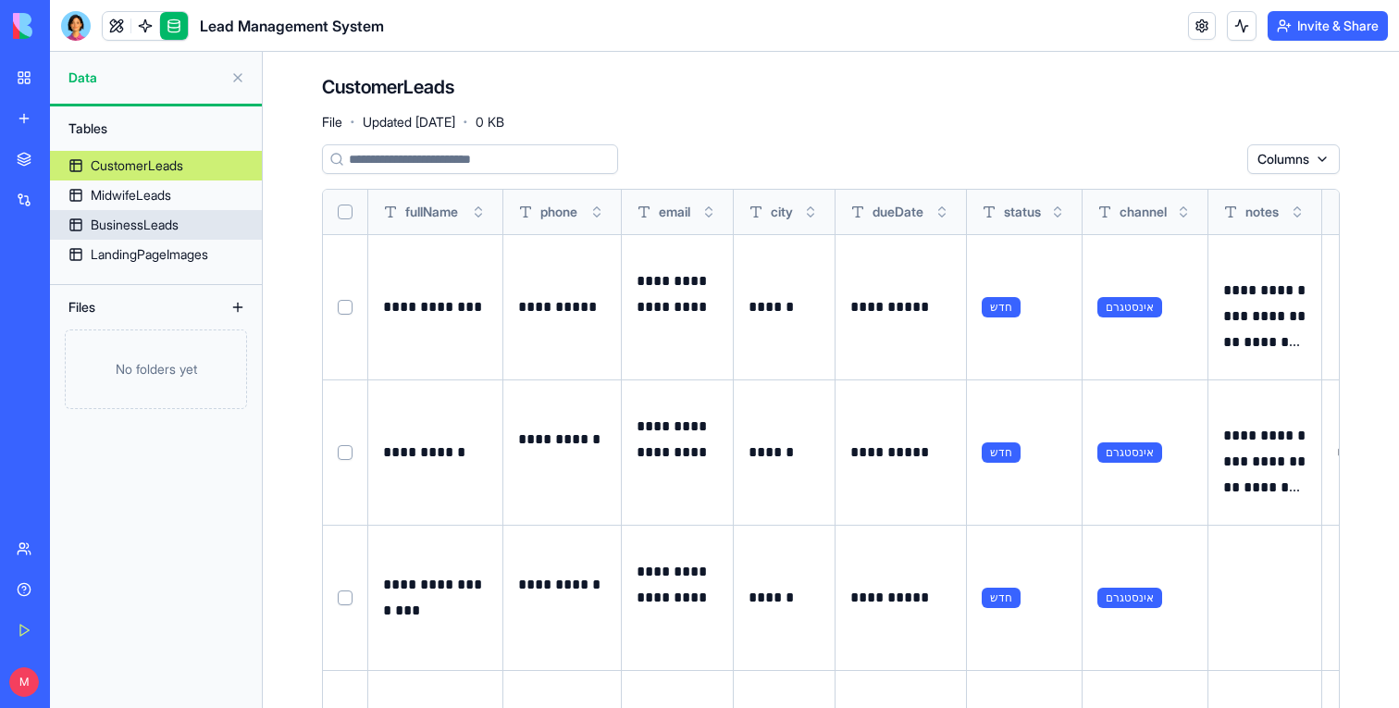
click at [139, 221] on div "BusinessLeads" at bounding box center [135, 225] width 88 height 19
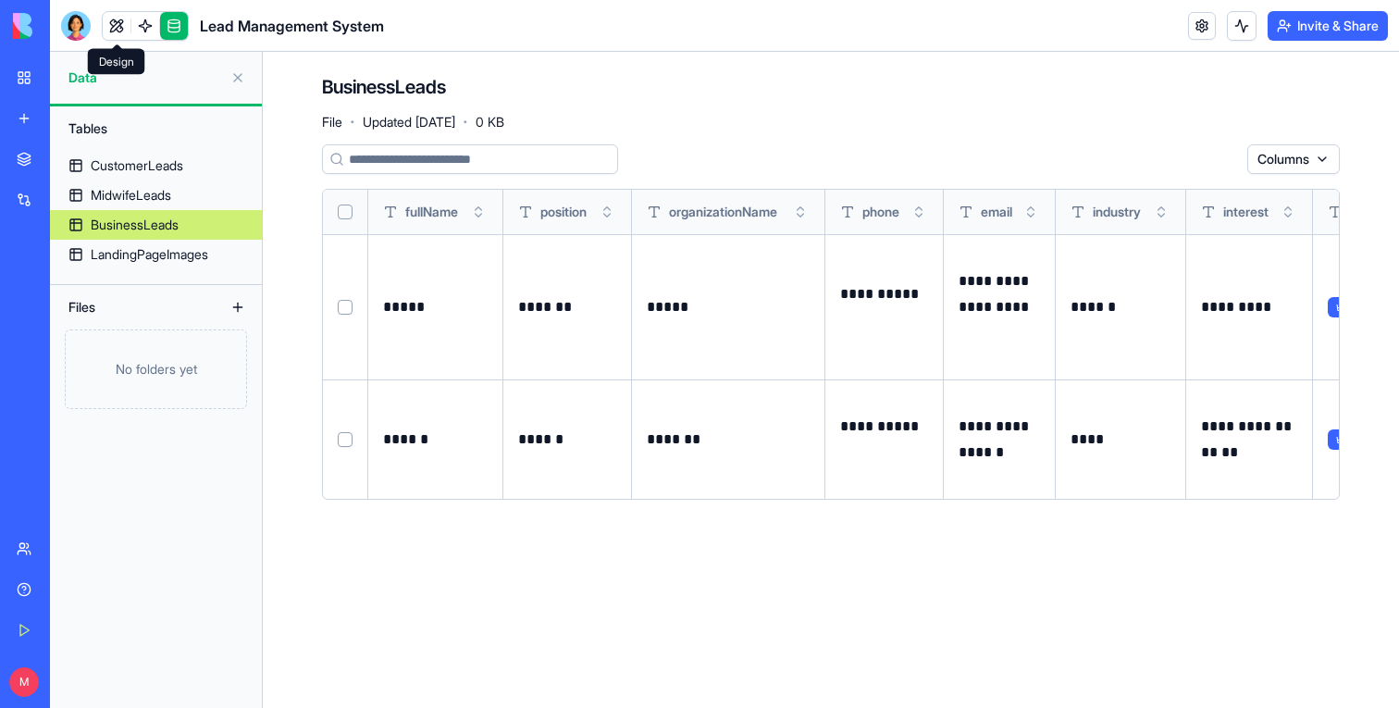
click at [116, 28] on link at bounding box center [117, 26] width 28 height 28
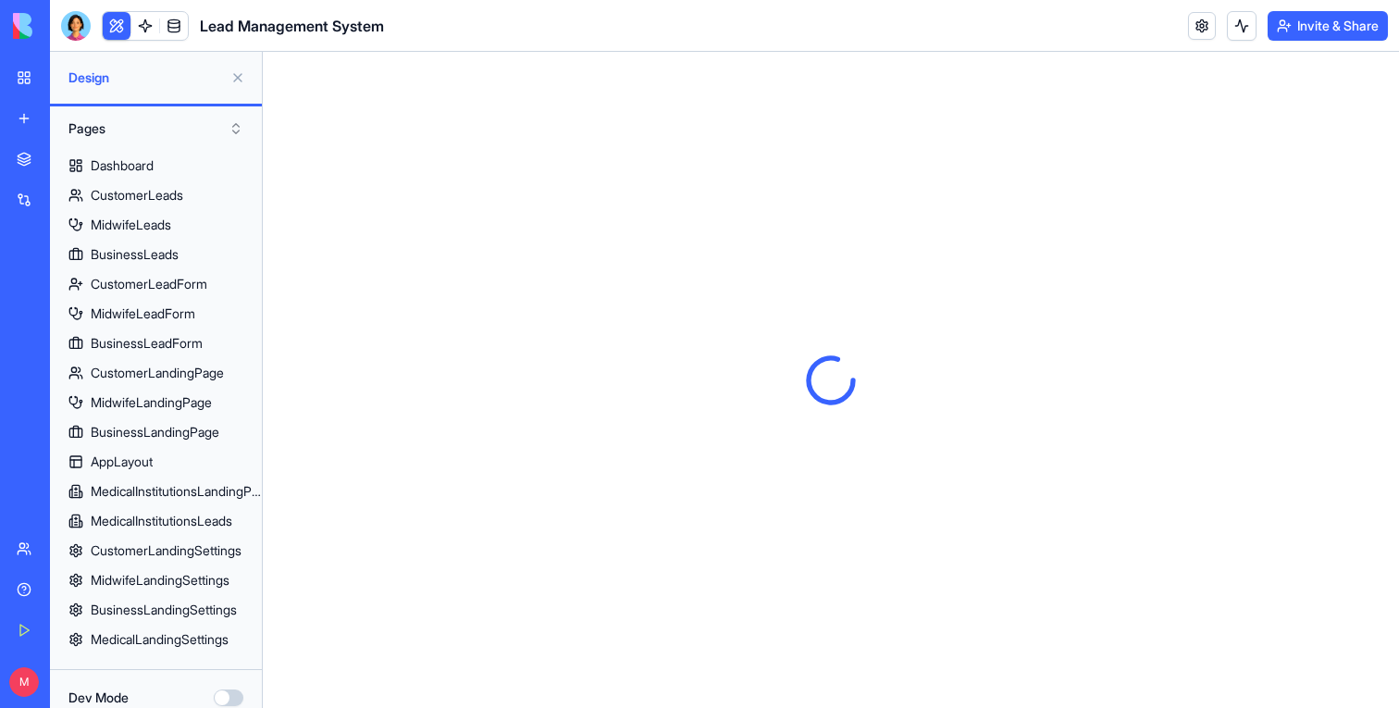
click at [115, 28] on button at bounding box center [117, 26] width 28 height 28
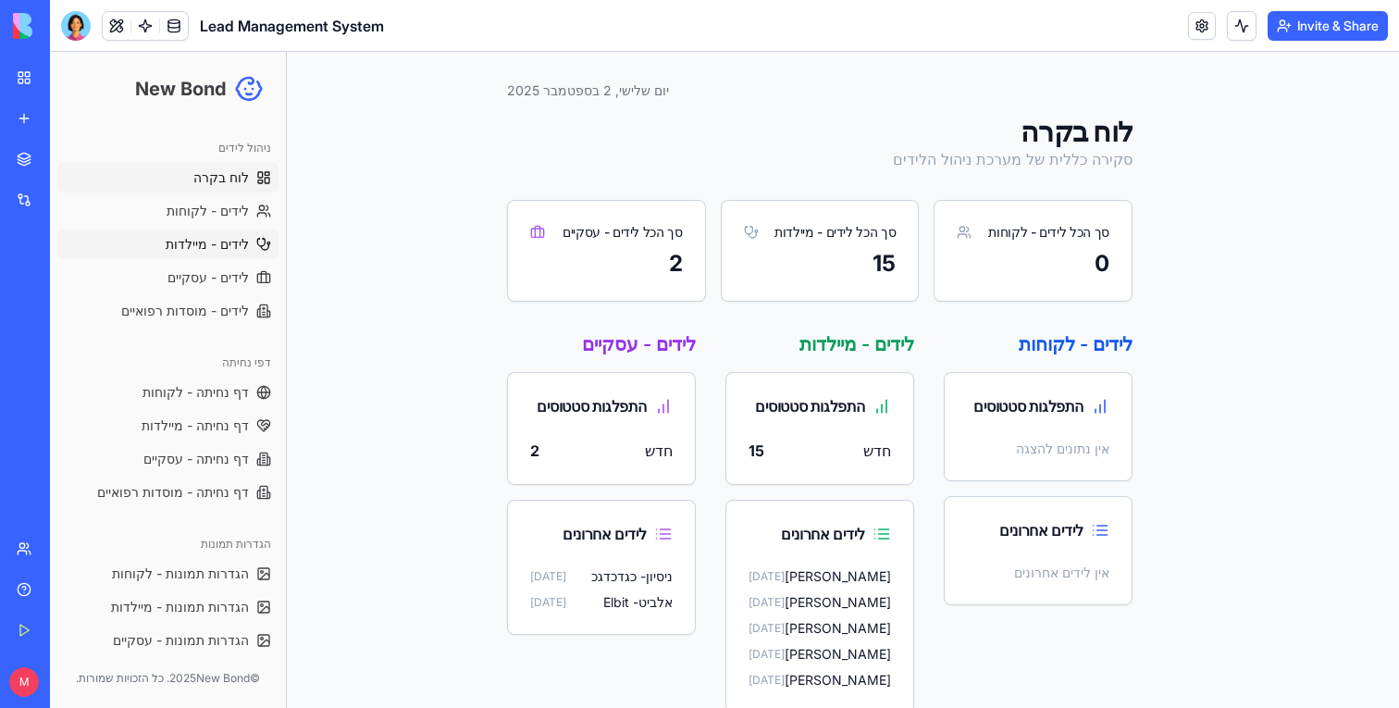
click at [217, 244] on span "לידים - מיילדות" at bounding box center [207, 244] width 83 height 19
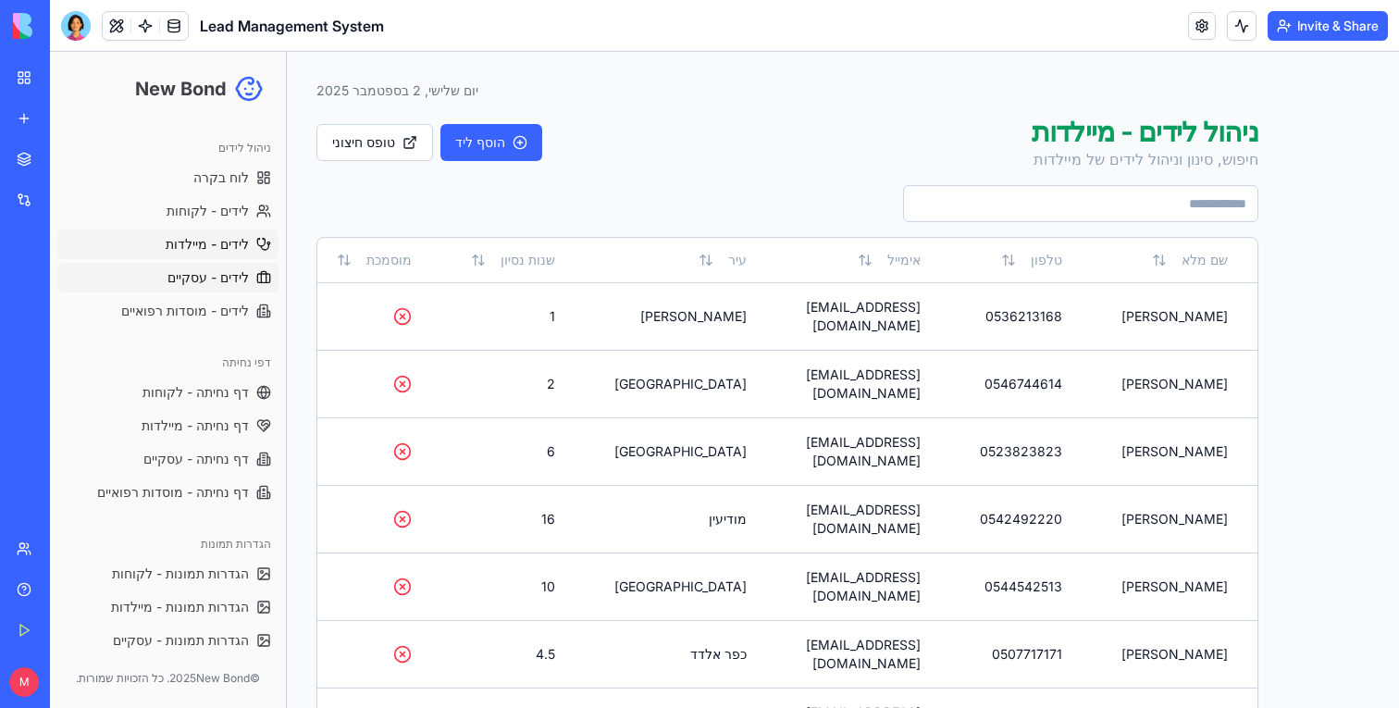
click at [213, 281] on span "לידים - עסקיים" at bounding box center [207, 277] width 81 height 19
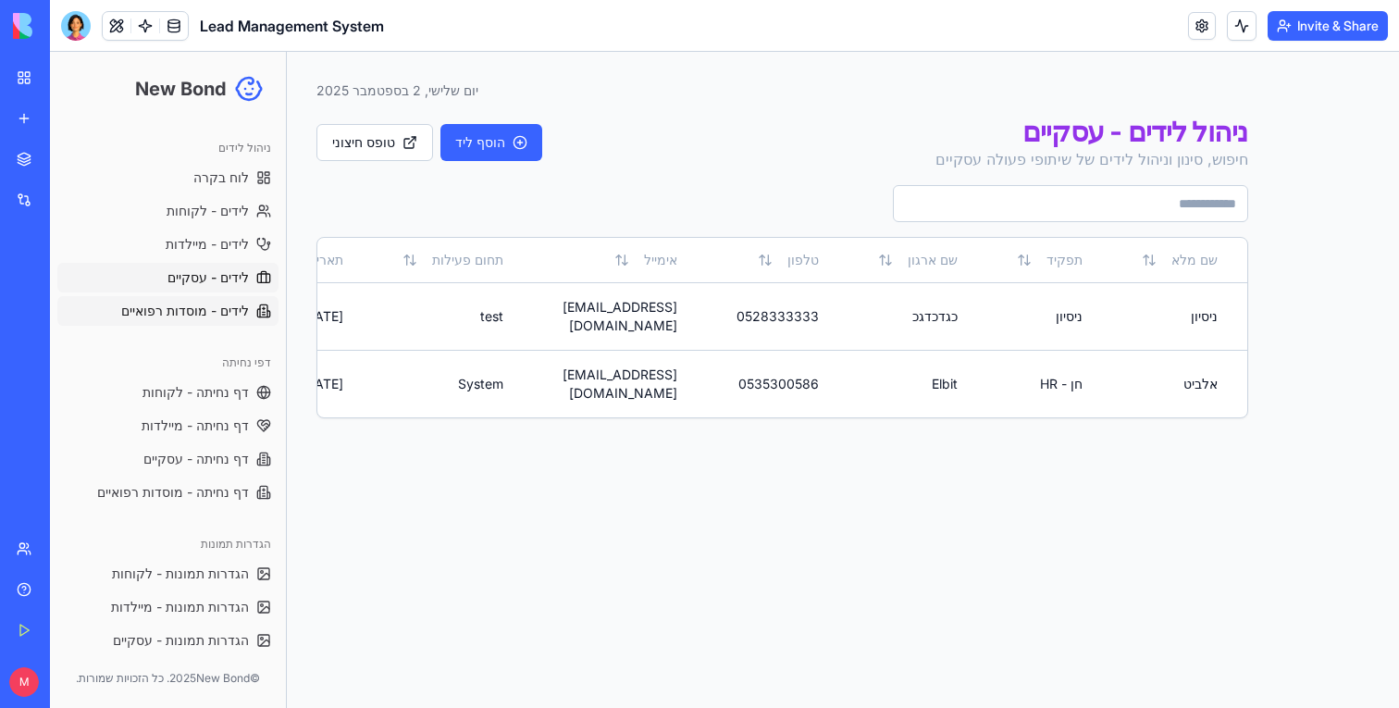
click at [211, 310] on span "לידים - מוסדות רפואיים" at bounding box center [185, 311] width 128 height 19
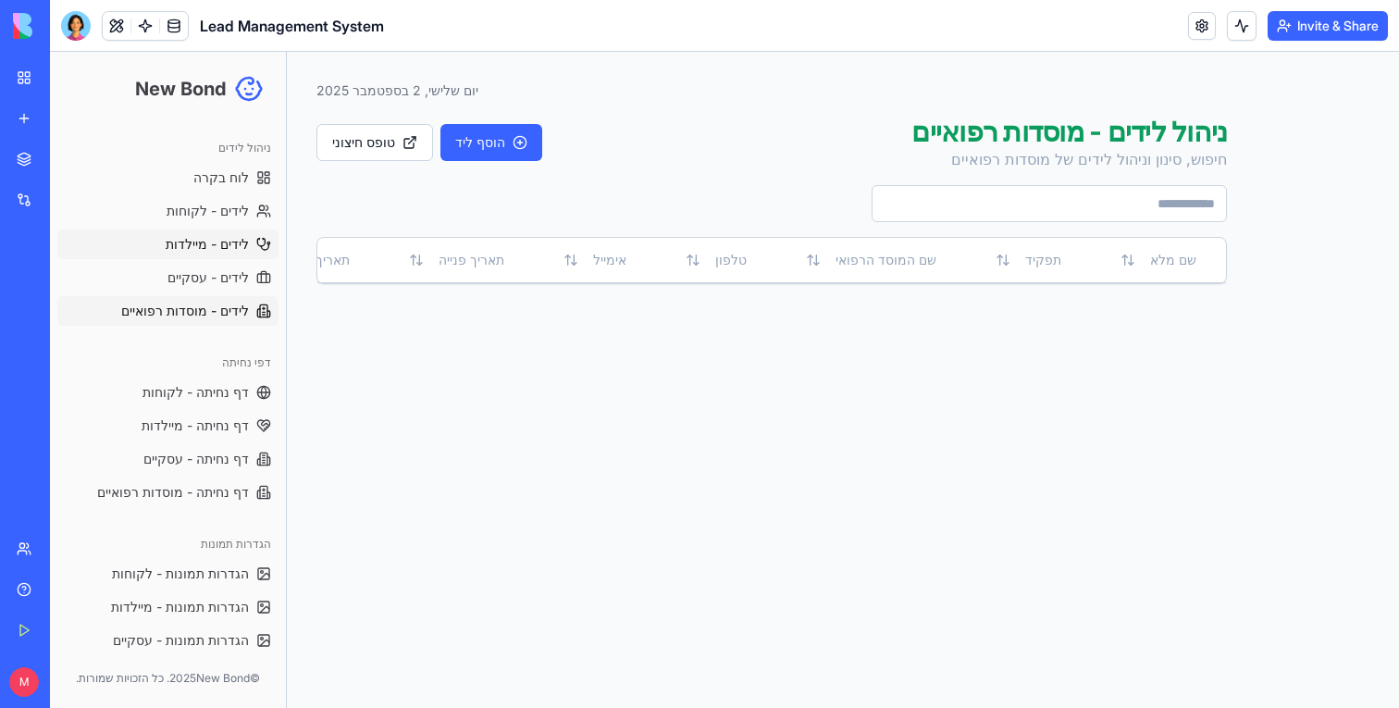
click at [171, 248] on span "לידים - מיילדות" at bounding box center [207, 244] width 83 height 19
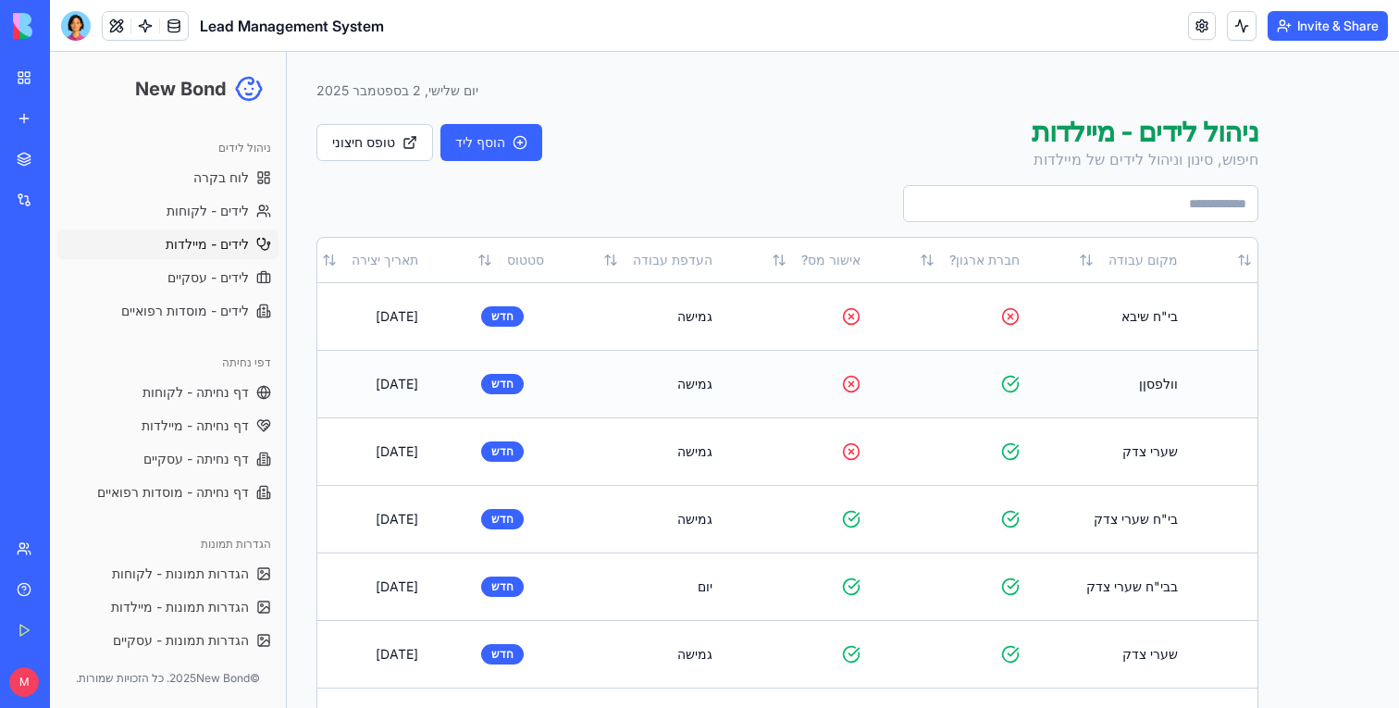
scroll to position [0, -1004]
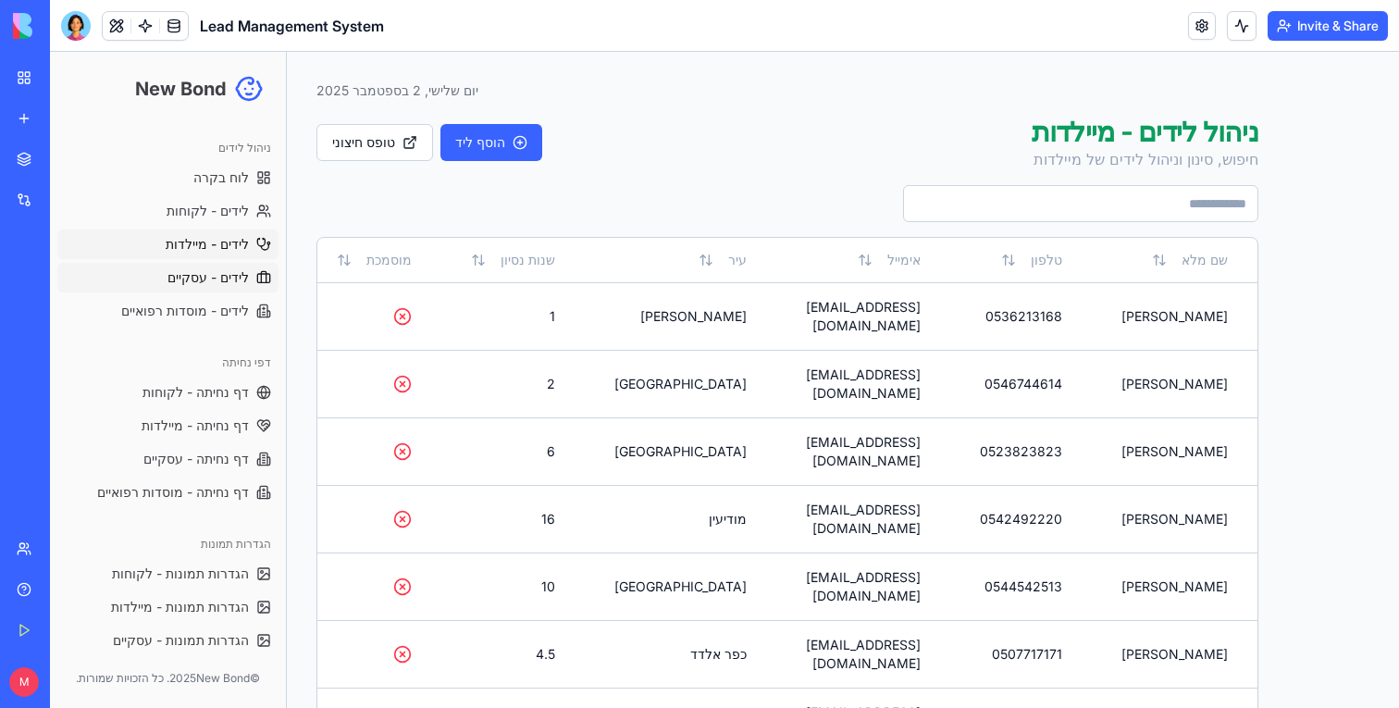
click at [174, 283] on span "לידים - עסקיים" at bounding box center [207, 277] width 81 height 19
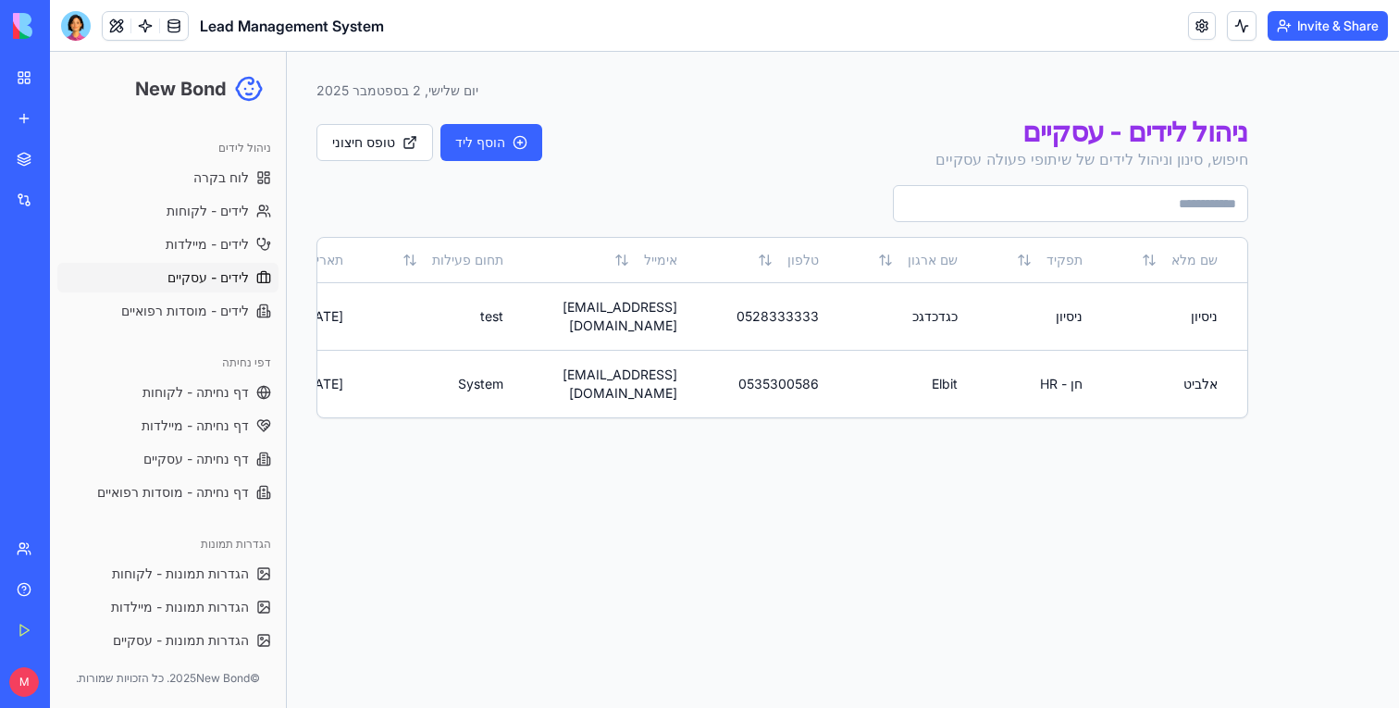
click at [167, 18] on link at bounding box center [174, 26] width 28 height 28
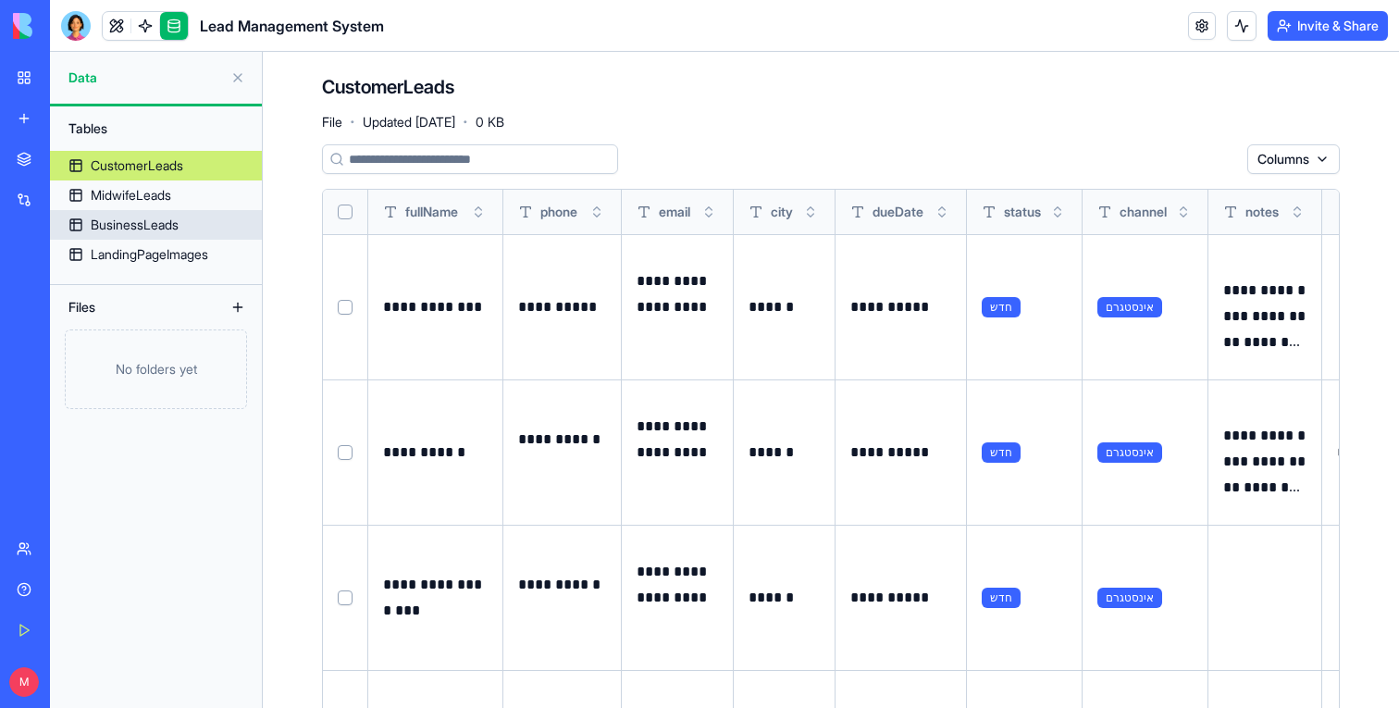
click at [124, 232] on div "BusinessLeads" at bounding box center [135, 225] width 88 height 19
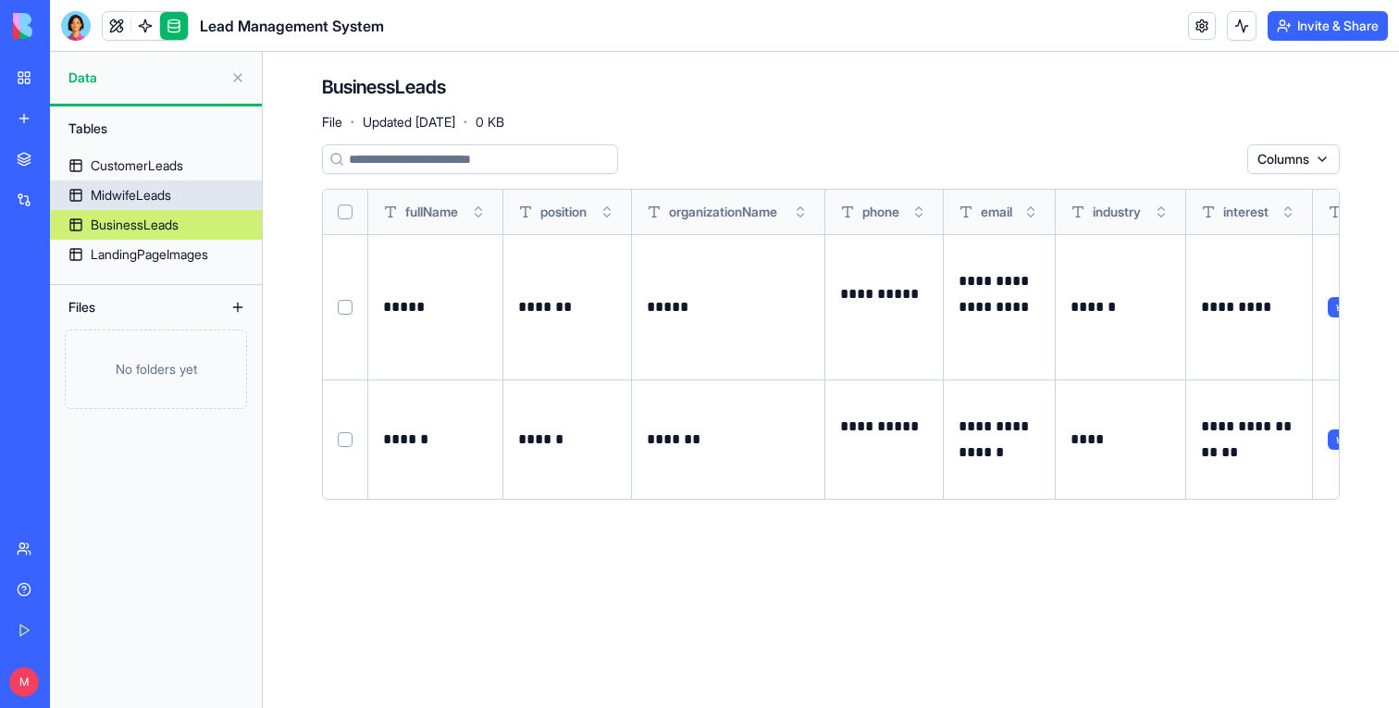
click at [137, 200] on div "MidwifeLeads" at bounding box center [131, 195] width 80 height 19
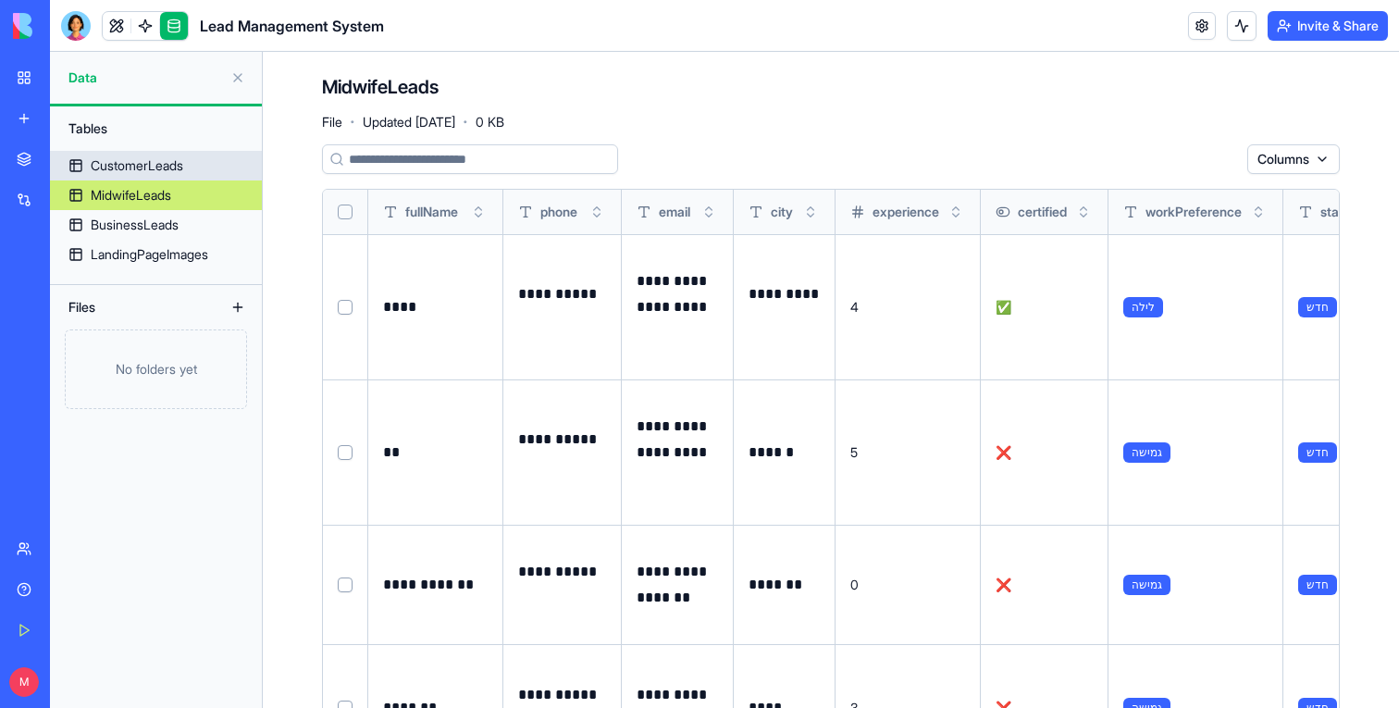
click at [119, 163] on div "CustomerLeads" at bounding box center [137, 165] width 93 height 19
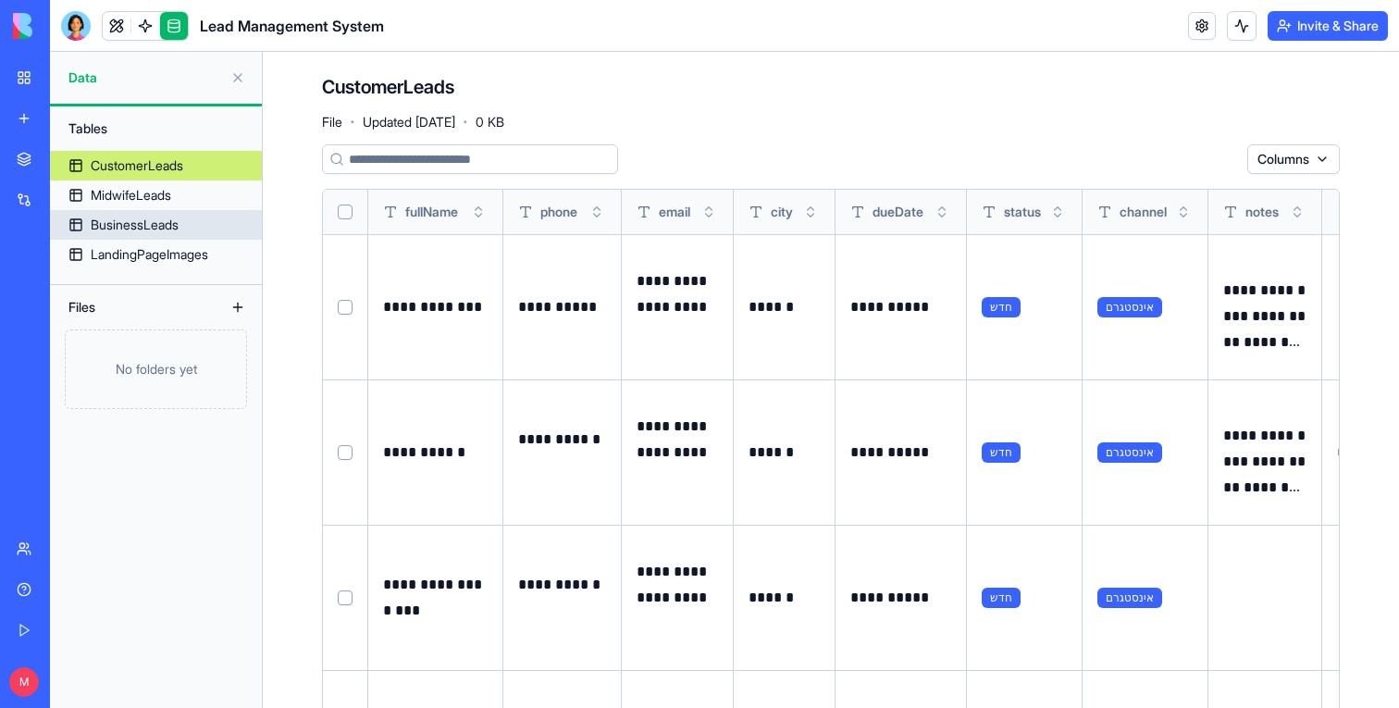
click at [189, 204] on link "MidwifeLeads" at bounding box center [156, 195] width 212 height 30
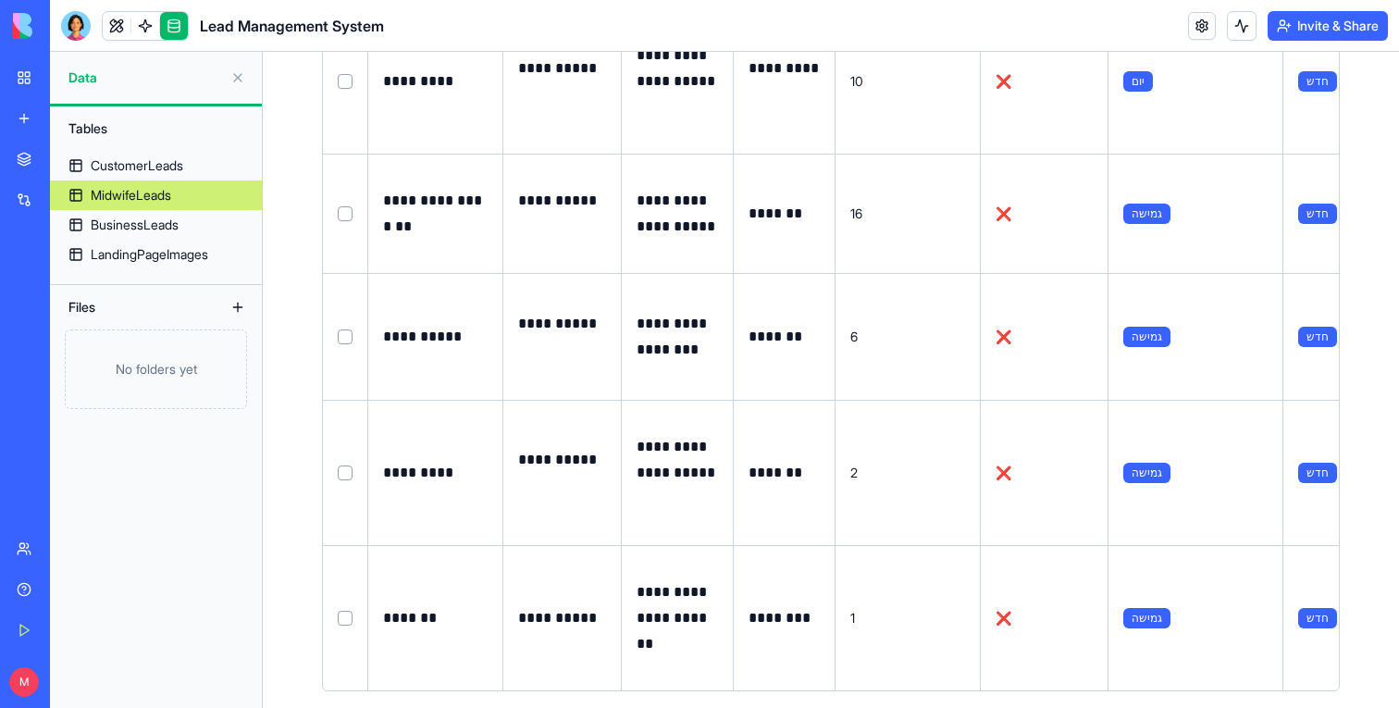
scroll to position [1609, 0]
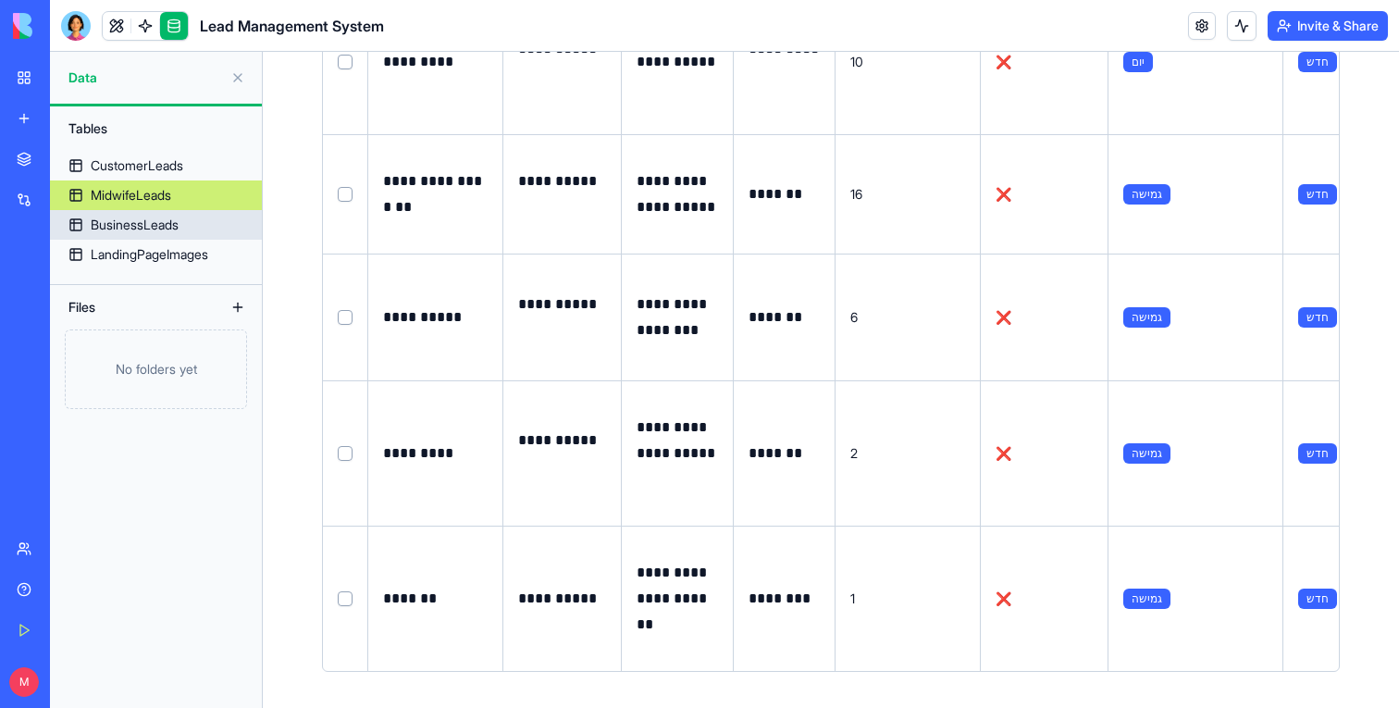
click at [138, 231] on div "BusinessLeads" at bounding box center [135, 225] width 88 height 19
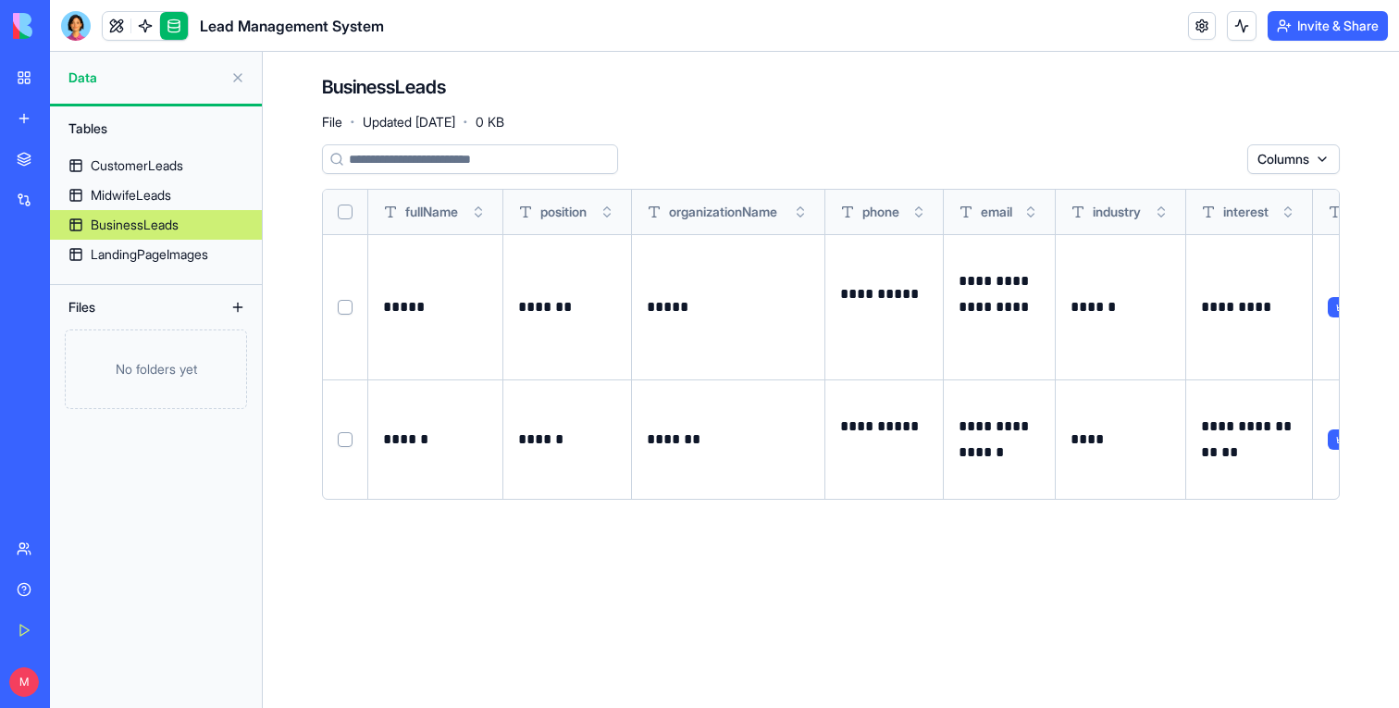
click at [34, 87] on link "My Workspace" at bounding box center [43, 77] width 74 height 37
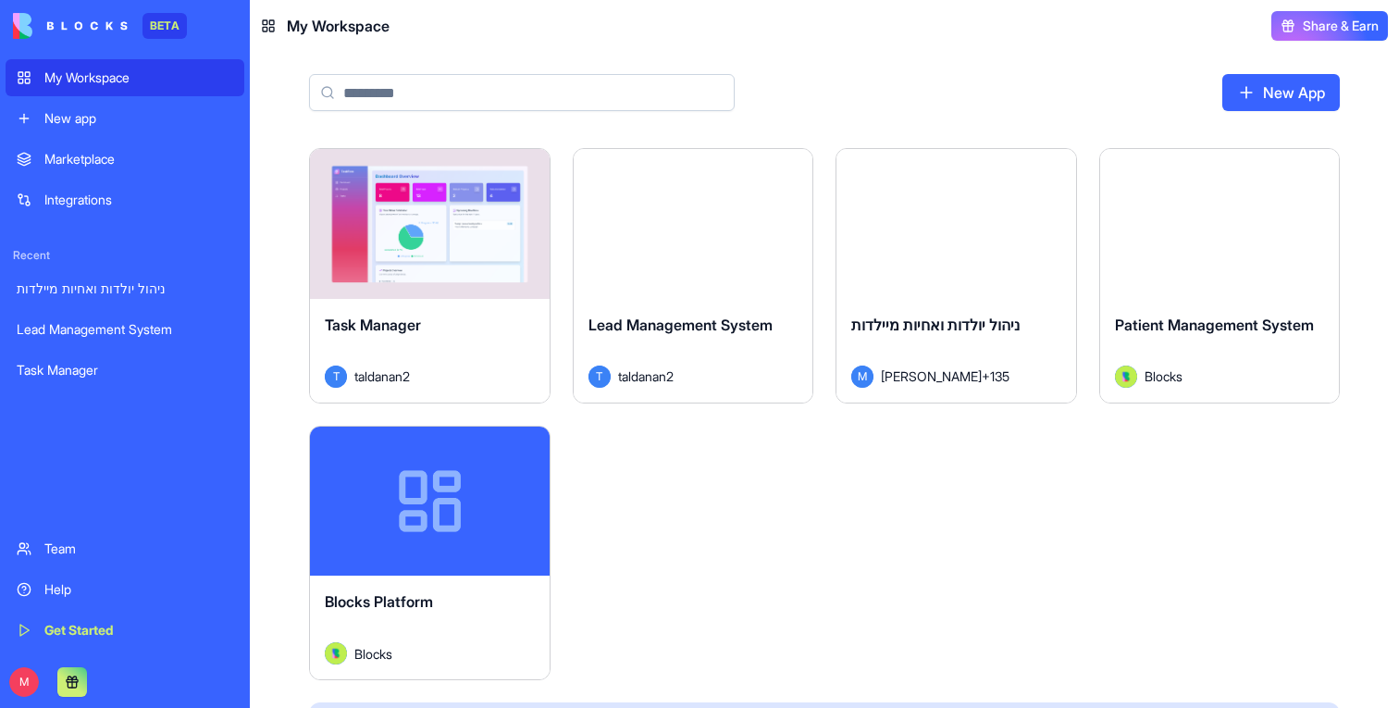
click at [414, 234] on button "Launch" at bounding box center [429, 223] width 139 height 37
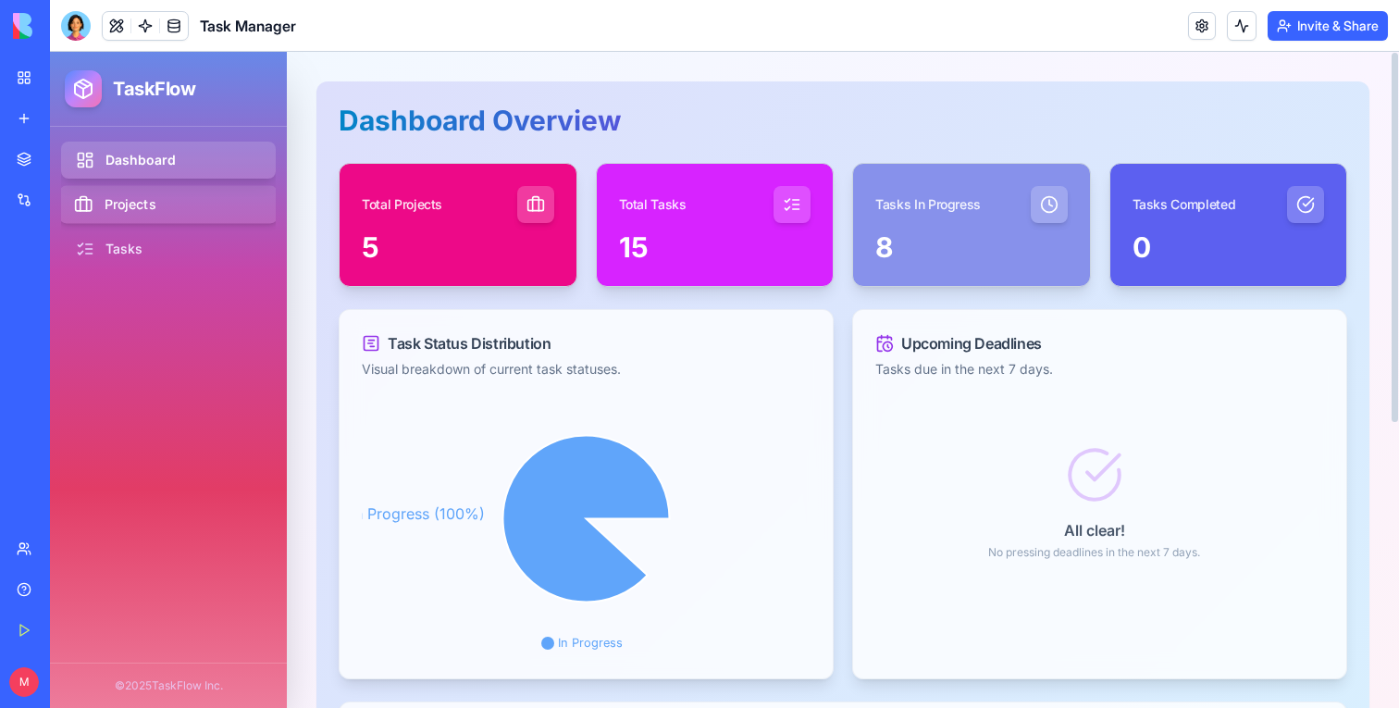
click at [167, 206] on link "Projects" at bounding box center [168, 205] width 219 height 38
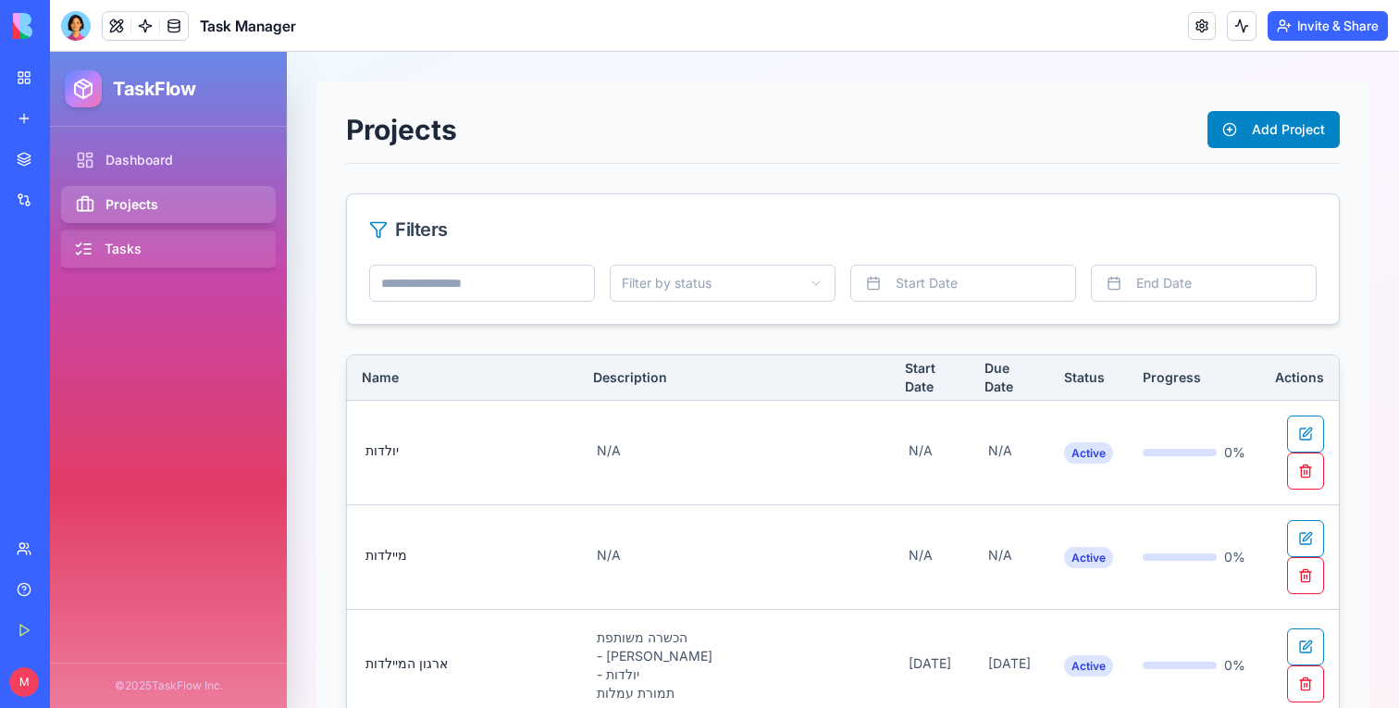
click at [160, 251] on link "Tasks" at bounding box center [168, 249] width 219 height 38
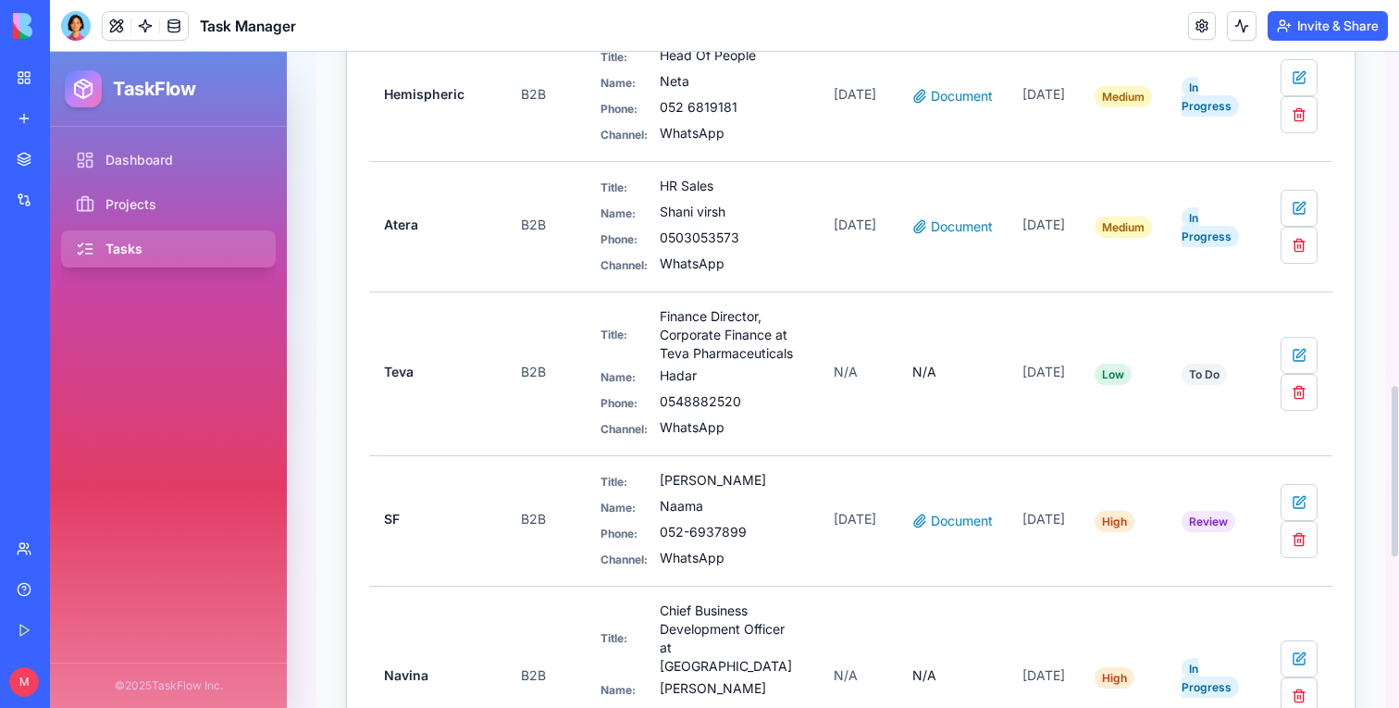
scroll to position [1286, 0]
click at [19, 85] on link "My Workspace" at bounding box center [43, 77] width 74 height 37
